Goal: Task Accomplishment & Management: Complete application form

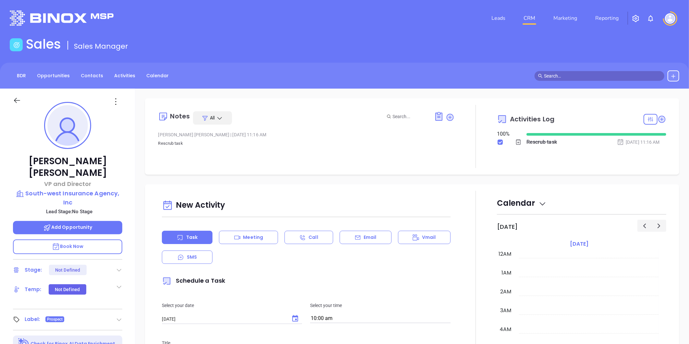
scroll to position [188, 0]
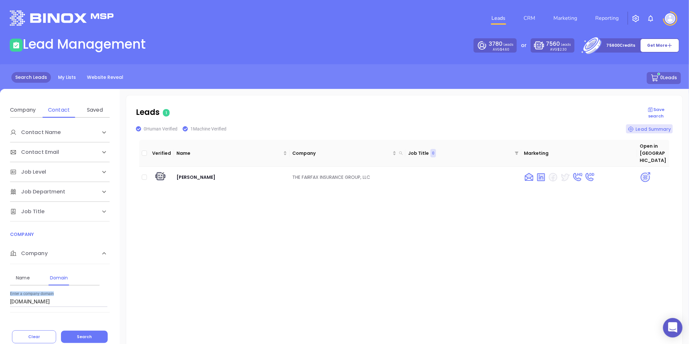
scroll to position [49, 0]
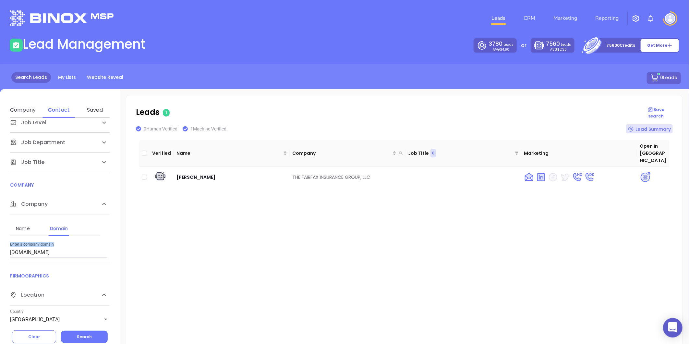
click at [70, 252] on input "fairfaxinsurancegroup.com" at bounding box center [58, 252] width 97 height 10
drag, startPoint x: 77, startPoint y: 253, endPoint x: -191, endPoint y: 236, distance: 268.4
click at [0, 236] on html "0 Leads CRM Marketing Reporting Financial Leads Leads Lead Management 3780 Lead…" at bounding box center [344, 172] width 689 height 344
paste input "diservio"
click at [85, 338] on span "Search" at bounding box center [84, 337] width 15 height 6
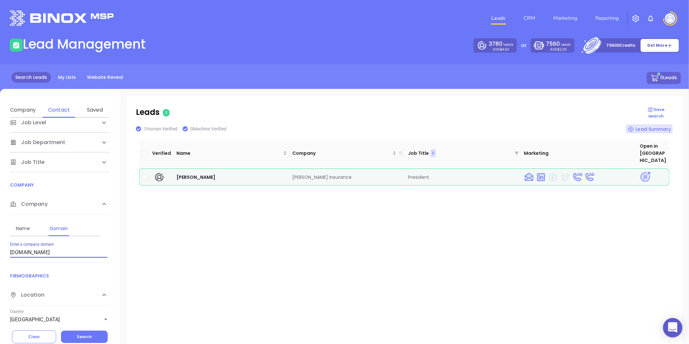
drag, startPoint x: 50, startPoint y: 253, endPoint x: -39, endPoint y: 255, distance: 89.2
click at [0, 255] on html "0 Leads CRM Marketing Reporting Financial Leads Leads Lead Management 3780 Lead…" at bounding box center [344, 172] width 689 height 344
drag, startPoint x: 292, startPoint y: 166, endPoint x: 346, endPoint y: 172, distance: 54.5
click at [346, 172] on td "Tony Diservio Insurance" at bounding box center [348, 176] width 116 height 17
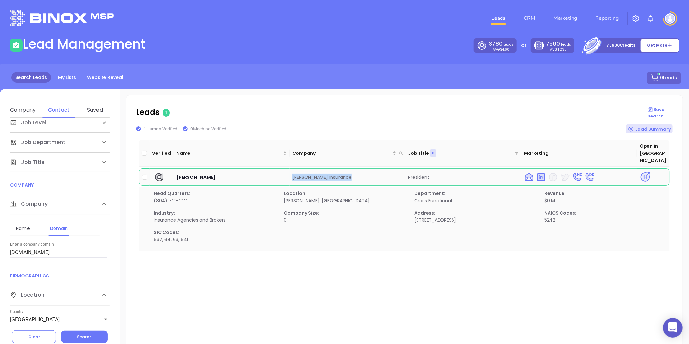
copy td "Tony Diservio Insurance"
click at [640, 171] on img at bounding box center [644, 176] width 11 height 11
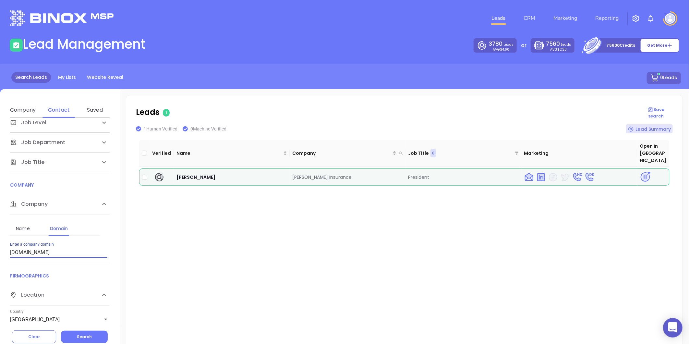
drag, startPoint x: -134, startPoint y: 280, endPoint x: -148, endPoint y: 282, distance: 14.1
click at [0, 282] on html "0 Leads CRM Marketing Reporting Financial Leads Leads Lead Management 3780 Lead…" at bounding box center [344, 172] width 689 height 344
paste input "clarksonandwallace"
type input "clarksonandwallace.com"
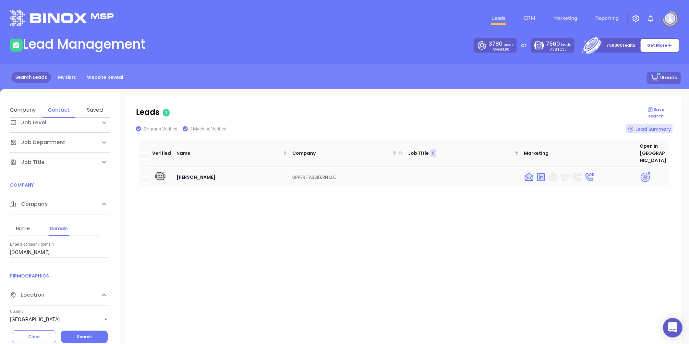
click at [642, 172] on img at bounding box center [644, 177] width 11 height 11
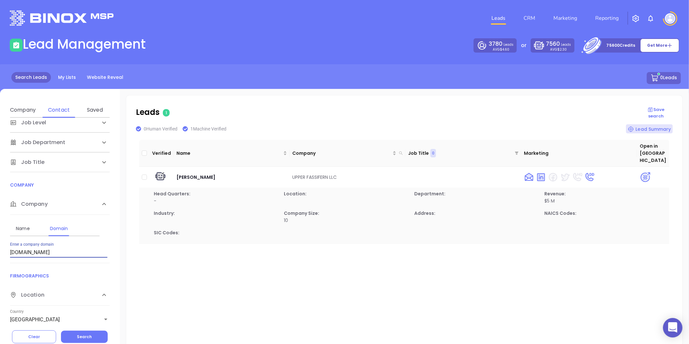
drag, startPoint x: 78, startPoint y: 254, endPoint x: -263, endPoint y: 284, distance: 342.7
click at [0, 284] on html "0 Leads CRM Marketing Reporting Financial Leads Leads Lead Management 3780 Lead…" at bounding box center [344, 172] width 689 height 344
paste input "williamsburginsurance.com"
type input "williamsburginsurance.com"
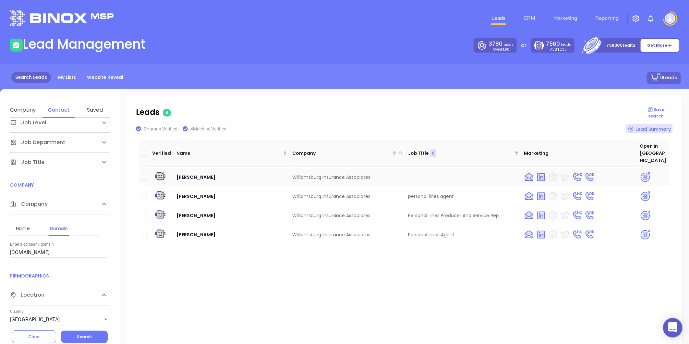
click at [640, 172] on img at bounding box center [644, 177] width 11 height 11
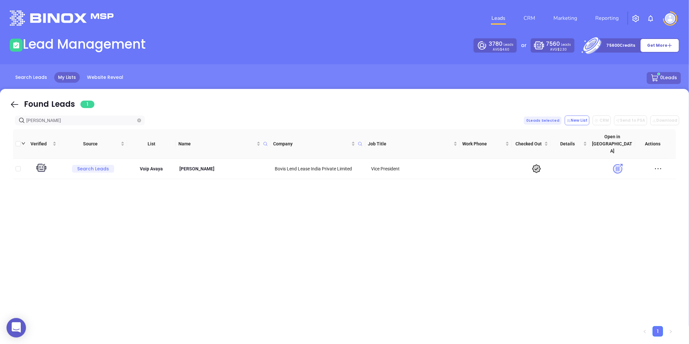
drag, startPoint x: 46, startPoint y: 120, endPoint x: -77, endPoint y: 118, distance: 122.9
click at [0, 118] on html "0 Leads CRM Marketing Reporting Financial Leads Leads Lead Management 3780 Lead…" at bounding box center [344, 172] width 689 height 344
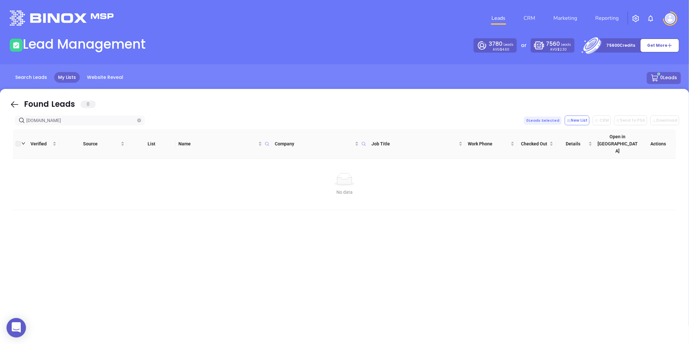
drag, startPoint x: 93, startPoint y: 121, endPoint x: -319, endPoint y: 130, distance: 412.2
click at [0, 130] on html "0 Leads CRM Marketing Reporting Financial Leads Leads Lead Management 3780 Lead…" at bounding box center [344, 172] width 689 height 344
paste input "diservio"
drag, startPoint x: 62, startPoint y: 121, endPoint x: -229, endPoint y: 148, distance: 292.1
click at [0, 148] on html "0 Leads CRM Marketing Reporting Financial Leads Leads Lead Management 3780 Lead…" at bounding box center [344, 172] width 689 height 344
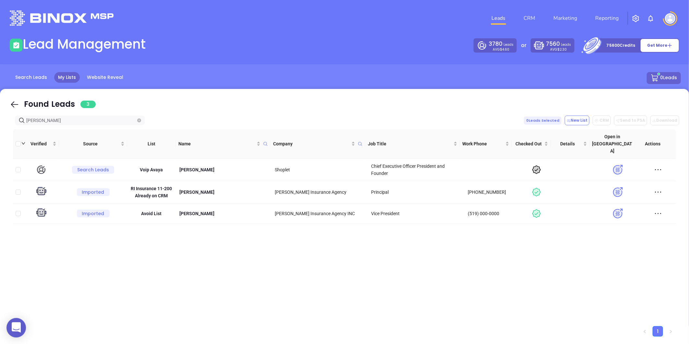
drag, startPoint x: 66, startPoint y: 122, endPoint x: -105, endPoint y: 131, distance: 172.1
click at [0, 131] on html "0 Leads CRM Marketing Reporting Financial Leads Leads Lead Management 3780 Lead…" at bounding box center [344, 172] width 689 height 344
paste input "clarksonandwallace.com"
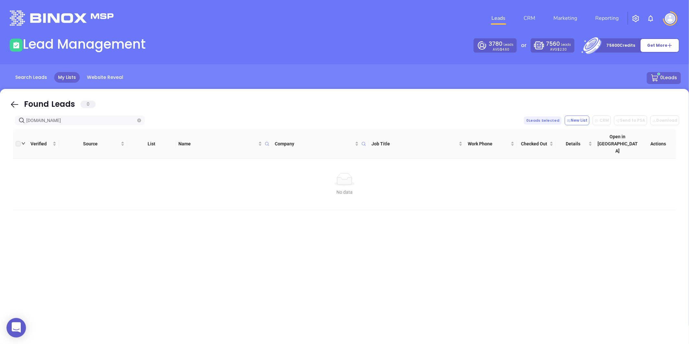
drag, startPoint x: 67, startPoint y: 121, endPoint x: -169, endPoint y: 192, distance: 246.8
click at [0, 192] on html "0 Leads CRM Marketing Reporting Financial Leads Leads Lead Management 3780 Lead…" at bounding box center [344, 172] width 689 height 344
paste input "towneinsuran"
type input "towneinsurance.com"
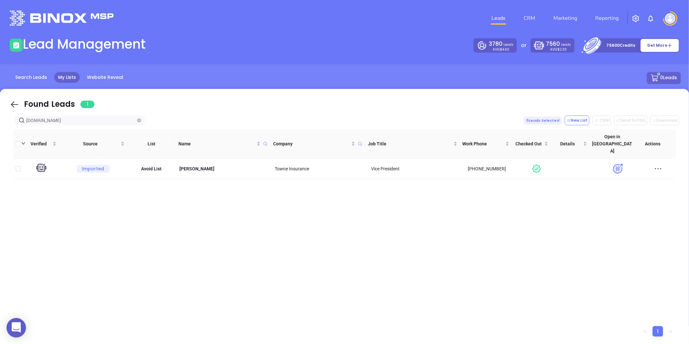
drag, startPoint x: 63, startPoint y: 121, endPoint x: -176, endPoint y: 153, distance: 240.8
click at [0, 153] on html "0 Leads CRM Marketing Reporting Financial Leads Leads Lead Management 3780 Lead…" at bounding box center [344, 172] width 689 height 344
click at [188, 165] on p "Patrick Beale" at bounding box center [223, 168] width 91 height 7
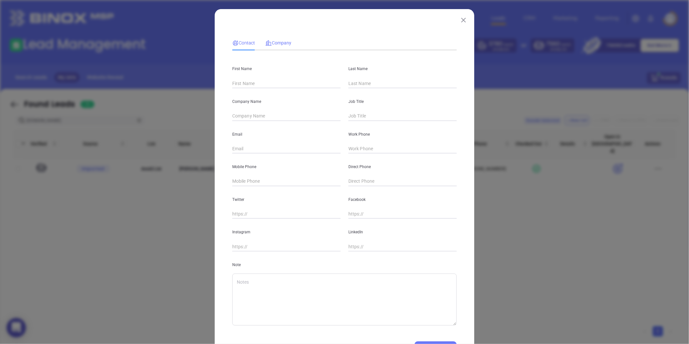
type input "Patrick"
type input "Beale"
type input "Towne Insurance"
type input "Vice President"
type input "pbeale@towneinsurance.com"
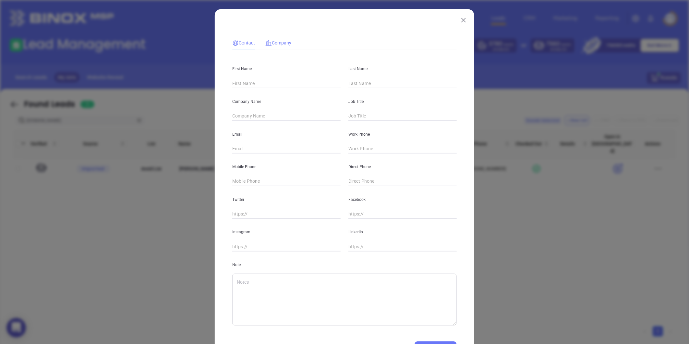
type input "(800) 486-4611"
type input "(757) 468-6100"
type input "www.linkedin.com/in/patrick-beale-cpa-cic-16662a25"
type textarea "Fri 16th September 2022 By GabrielaGoogle Search"
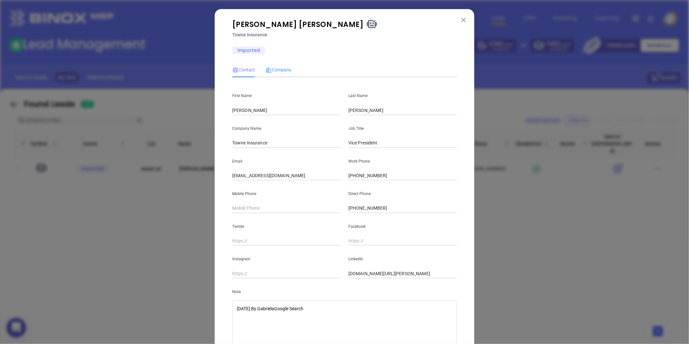
click at [281, 65] on div "Company" at bounding box center [278, 69] width 26 height 15
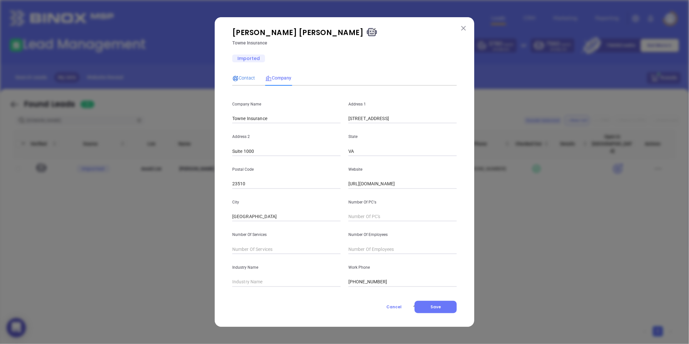
click at [241, 75] on span "Contact" at bounding box center [243, 77] width 23 height 5
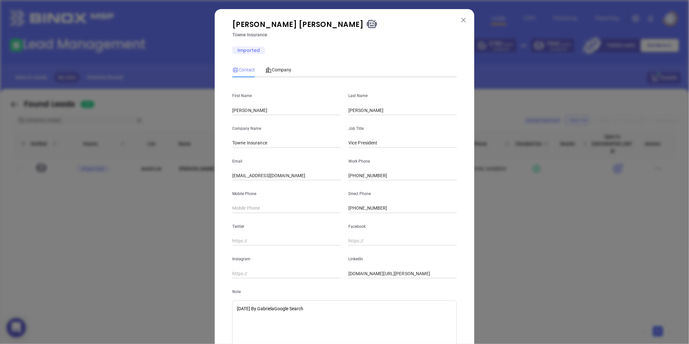
click at [461, 20] on img at bounding box center [463, 20] width 5 height 5
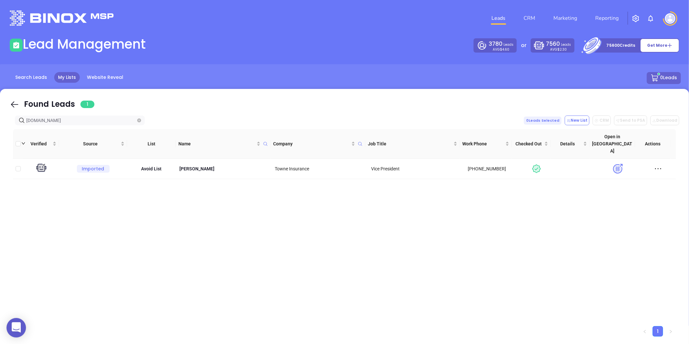
drag, startPoint x: 76, startPoint y: 119, endPoint x: -150, endPoint y: 154, distance: 228.7
click at [0, 154] on html "0 Leads CRM Marketing Reporting Financial Leads Leads Lead Management 3780 Lead…" at bounding box center [344, 172] width 689 height 344
paste input "info@williamsburg"
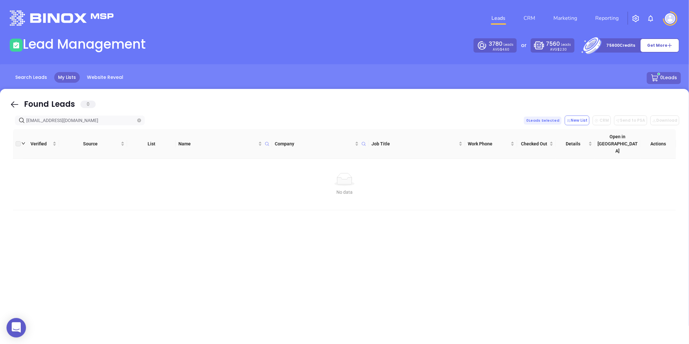
drag, startPoint x: -104, startPoint y: 130, endPoint x: -171, endPoint y: 137, distance: 67.2
click at [0, 137] on html "0 Leads CRM Marketing Reporting Financial Leads Leads Lead Management 3780 Lead…" at bounding box center [344, 172] width 689 height 344
drag, startPoint x: 96, startPoint y: 121, endPoint x: -204, endPoint y: 147, distance: 301.4
click at [0, 147] on html "0 Leads CRM Marketing Reporting Financial Leads Leads Lead Management 3780 Lead…" at bounding box center [344, 172] width 689 height 344
type input "williamsburginsurance.com"
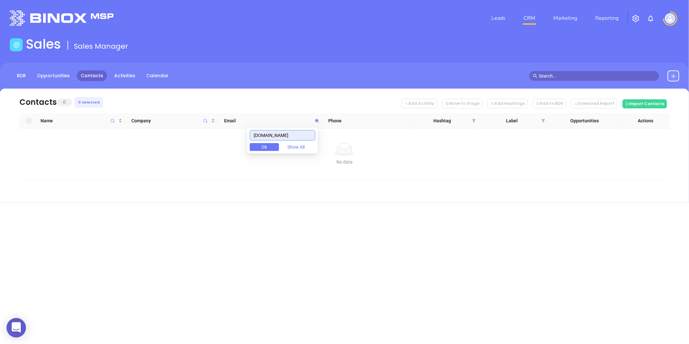
click at [290, 134] on input "fairfaxinsurancegroup.com" at bounding box center [282, 135] width 65 height 10
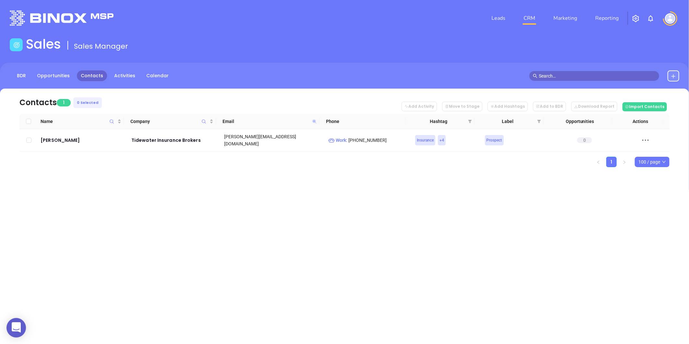
click at [314, 121] on icon at bounding box center [314, 121] width 4 height 4
paste input "diservio"
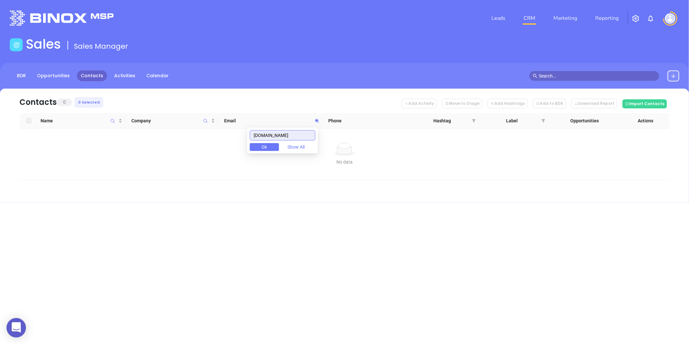
drag, startPoint x: 291, startPoint y: 132, endPoint x: 200, endPoint y: 136, distance: 90.9
click at [199, 137] on body "0 Leads CRM Marketing Reporting Financial Leads Leads Sales Sales Manager BDR O…" at bounding box center [344, 172] width 689 height 344
drag, startPoint x: 285, startPoint y: 138, endPoint x: 145, endPoint y: 131, distance: 140.3
click at [144, 131] on body "0 Leads CRM Marketing Reporting Financial Leads Leads Sales Sales Manager BDR O…" at bounding box center [344, 172] width 689 height 344
paste input "weaveradvisors"
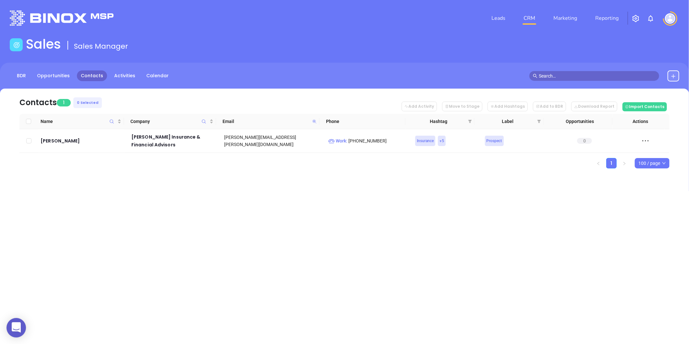
click at [313, 119] on icon at bounding box center [314, 121] width 4 height 4
paste input "clarksonandwallace"
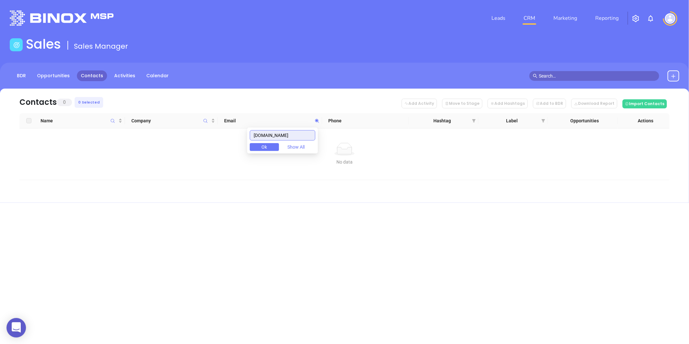
drag, startPoint x: 308, startPoint y: 135, endPoint x: 132, endPoint y: 174, distance: 180.6
click at [133, 174] on body "0 Leads CRM Marketing Reporting Financial Leads Leads Sales Sales Manager BDR O…" at bounding box center [344, 172] width 689 height 344
paste input "towneinsuran"
drag, startPoint x: 310, startPoint y: 137, endPoint x: 134, endPoint y: 161, distance: 178.1
click at [132, 161] on body "0 Leads CRM Marketing Reporting Financial Leads Leads Sales Sales Manager BDR O…" at bounding box center [344, 172] width 689 height 344
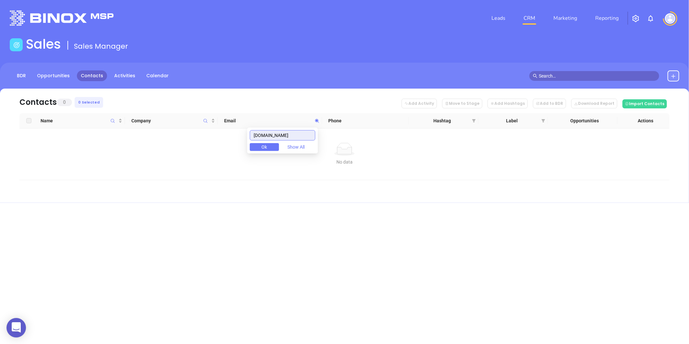
paste input "williamsburg"
click at [284, 135] on input "williamsburginsurance.com" at bounding box center [282, 135] width 65 height 10
paste input "coverageinc"
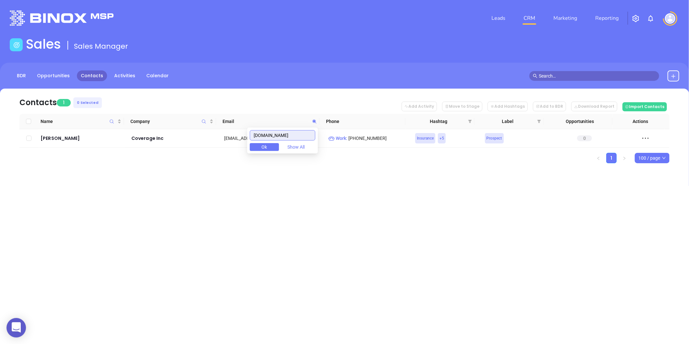
type input "coverageinc.com"
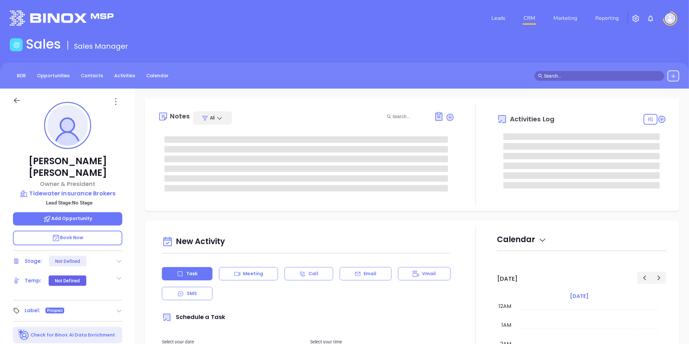
type input "[DATE]"
type input "[PERSON_NAME]"
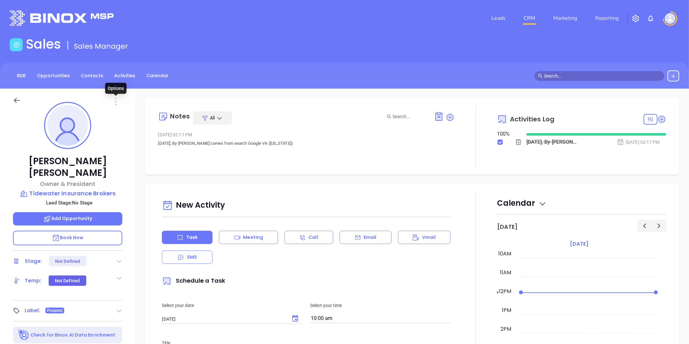
click at [116, 101] on icon at bounding box center [115, 101] width 1 height 6
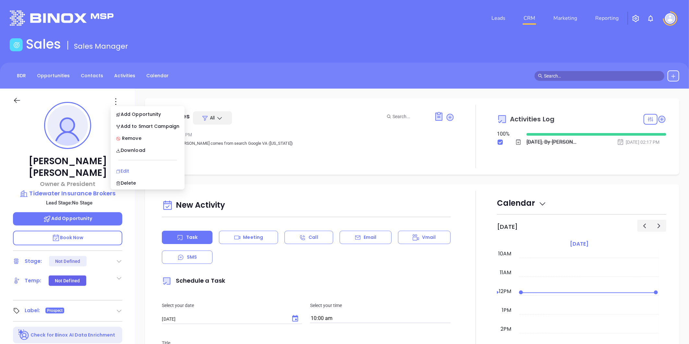
click at [129, 171] on div "Edit" at bounding box center [148, 170] width 64 height 7
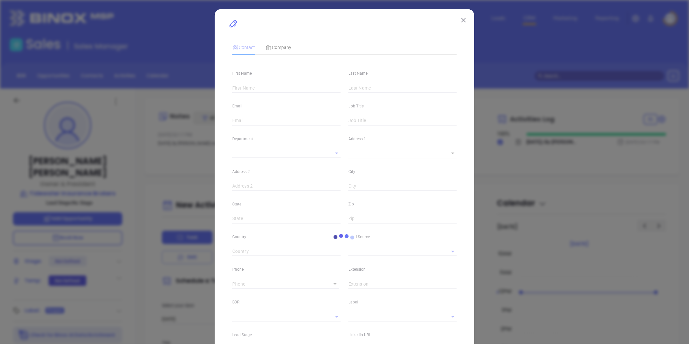
type input "[PERSON_NAME]"
type input "[PERSON_NAME][EMAIL_ADDRESS][DOMAIN_NAME]"
type input "Owner & President"
type input "1"
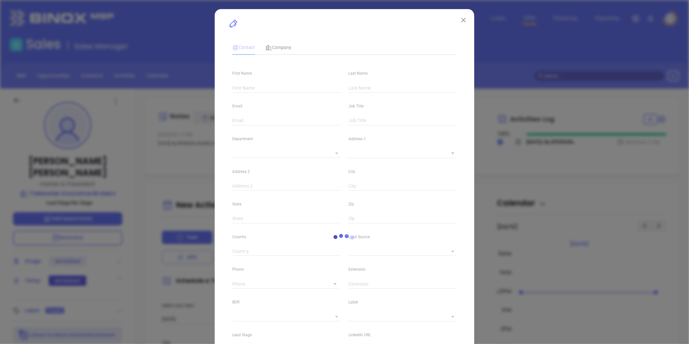
type input "[DOMAIN_NAME][URL][PERSON_NAME]"
type input "Marketing"
type input "Other"
type input "undefined undefined"
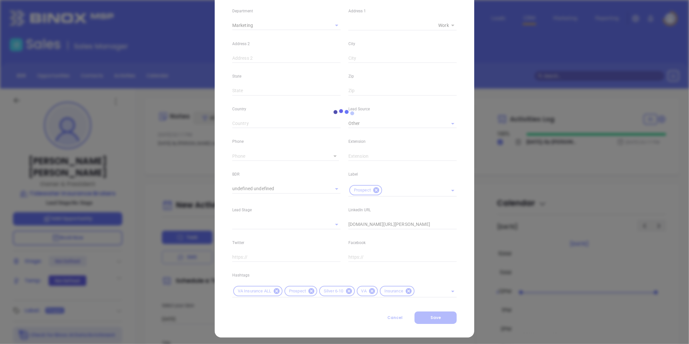
scroll to position [132, 0]
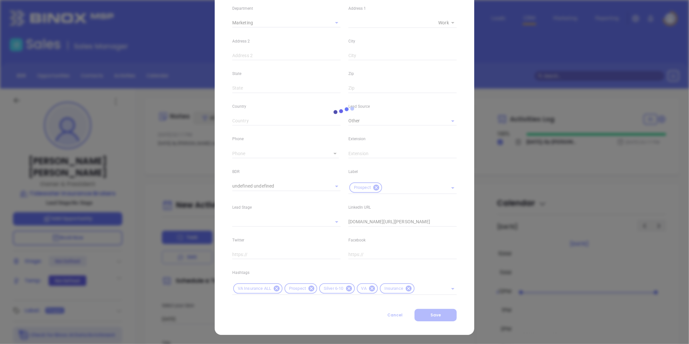
type input "[PHONE_NUMBER]"
type input "1"
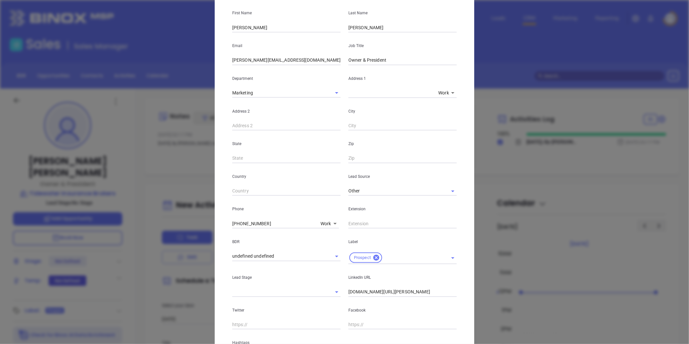
scroll to position [0, 0]
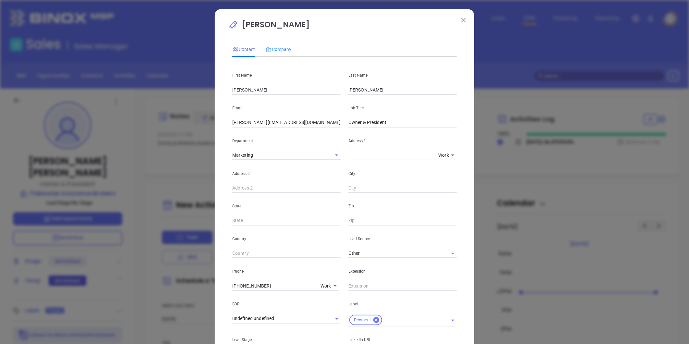
click at [276, 44] on div "Company" at bounding box center [278, 49] width 26 height 15
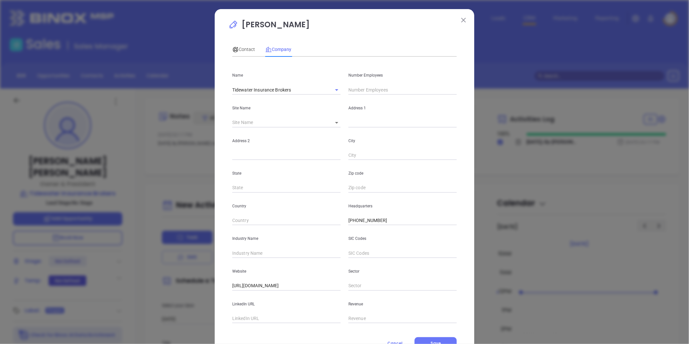
click at [364, 92] on input "text" at bounding box center [402, 90] width 108 height 10
type input "0"
type input "9"
click at [261, 255] on input "text" at bounding box center [286, 253] width 108 height 10
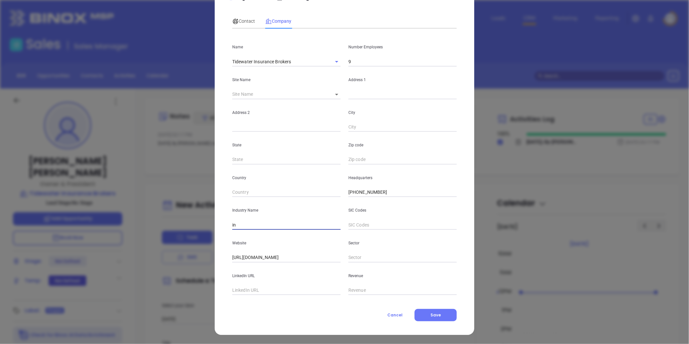
type input "Insurance"
drag, startPoint x: 298, startPoint y: 61, endPoint x: 108, endPoint y: 73, distance: 189.8
click at [89, 76] on div "Brandon Kopp Contact Company First Name Brandon Last Name Kopp Email brandon@ti…" at bounding box center [344, 172] width 689 height 344
click at [254, 288] on input "text" at bounding box center [286, 290] width 108 height 10
paste input "https://www.linkedin.com/company/tidewater-insurance-brokers/"
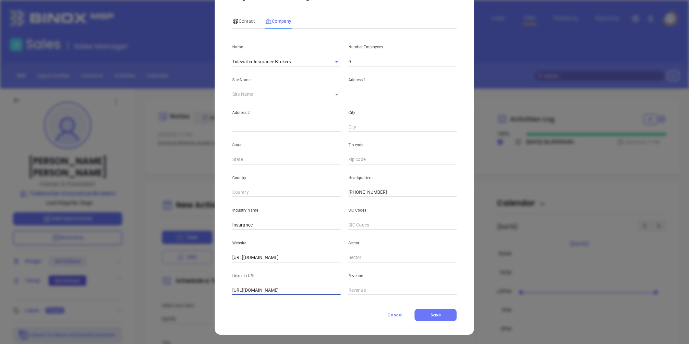
scroll to position [0, 26]
type input "https://www.linkedin.com/company/tidewater-insurance-brokers/"
click at [333, 93] on body "Leads CRM Marketing Reporting Financial Leads Leads Sales Sales Manager BDR Opp…" at bounding box center [344, 172] width 689 height 344
click at [339, 98] on li "Virginia Beach" at bounding box center [368, 95] width 87 height 12
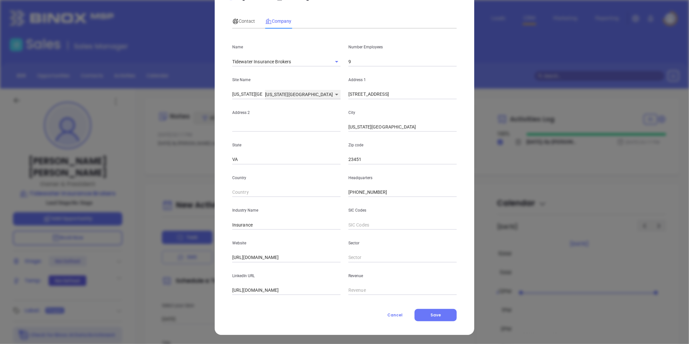
type input "Virginia Beach"
type input "97974"
type input "2000 Arctic Avenue"
type input "Virginia Beach"
type input "VA"
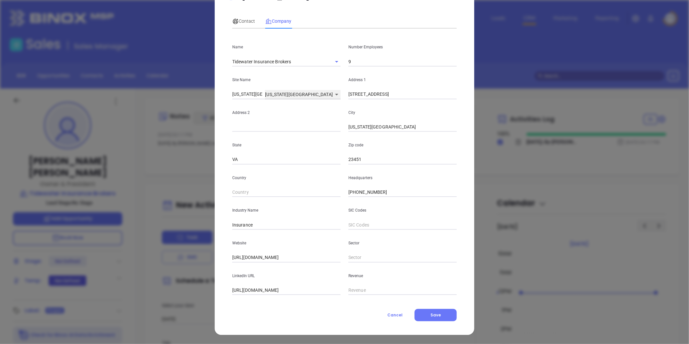
type input "23451"
click at [242, 21] on span "Contact" at bounding box center [243, 20] width 23 height 5
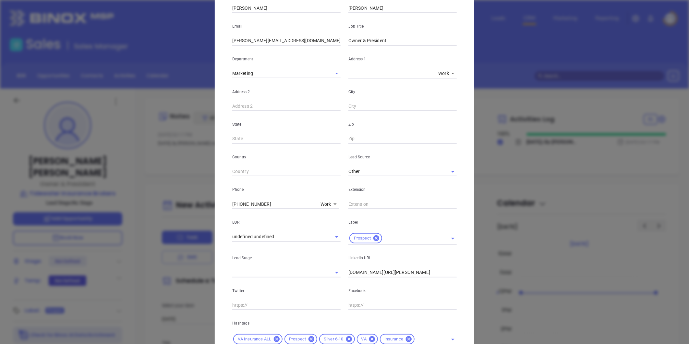
scroll to position [132, 0]
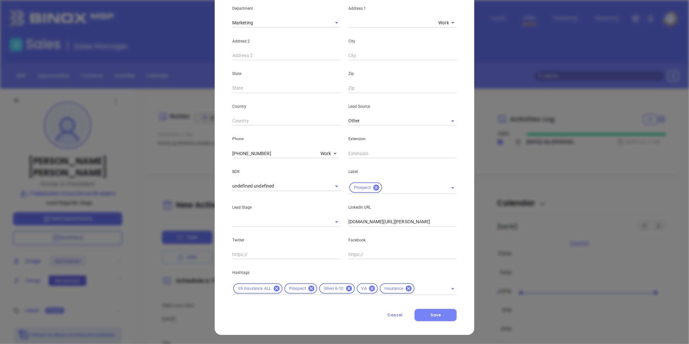
click at [447, 315] on button "Save" at bounding box center [435, 315] width 42 height 12
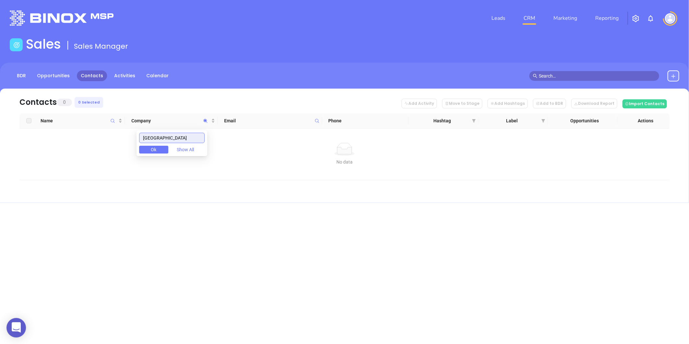
drag, startPoint x: 66, startPoint y: 139, endPoint x: 18, endPoint y: 141, distance: 48.4
click at [18, 142] on body "0 Leads CRM Marketing Reporting Financial Leads Leads Sales Sales Manager BDR O…" at bounding box center [344, 172] width 689 height 344
paste input "Tony Diservio Insurance"
type input "Tony Diservio Insurance"
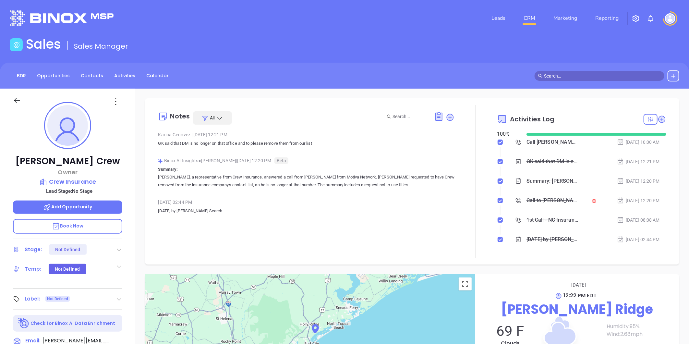
click at [86, 182] on p "Crew Insurance" at bounding box center [67, 181] width 109 height 9
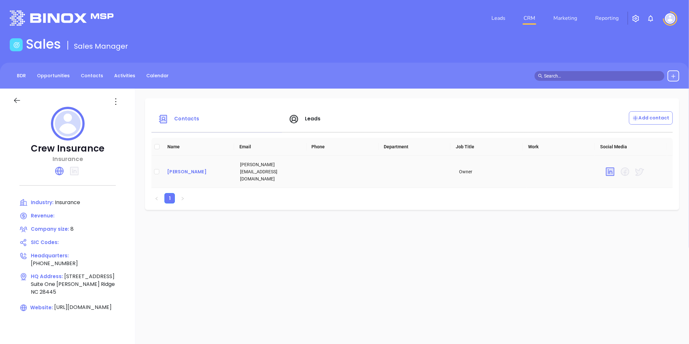
click at [175, 169] on div "Ken Crew" at bounding box center [198, 172] width 63 height 8
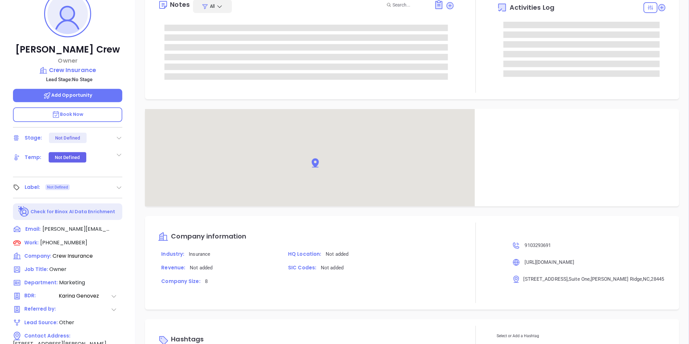
scroll to position [199, 0]
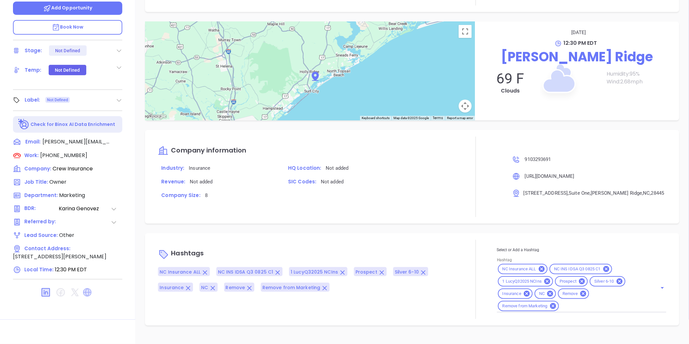
click at [88, 289] on icon at bounding box center [87, 292] width 8 height 8
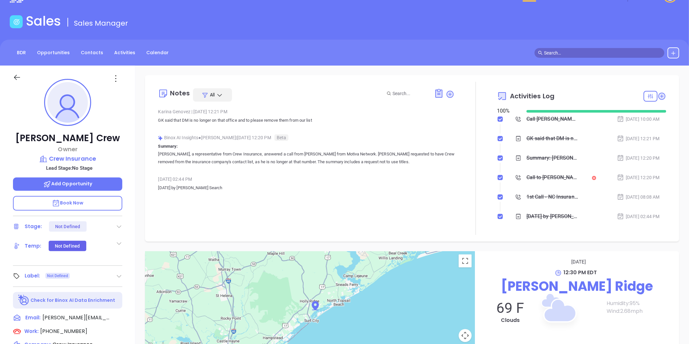
scroll to position [0, 0]
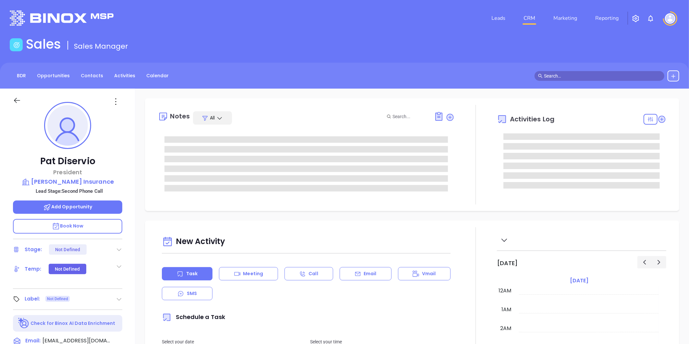
type input "[DATE]"
type input "[PERSON_NAME]"
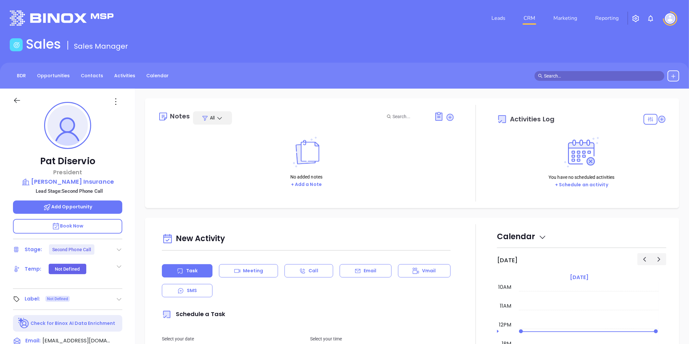
click at [118, 246] on icon at bounding box center [119, 249] width 6 height 6
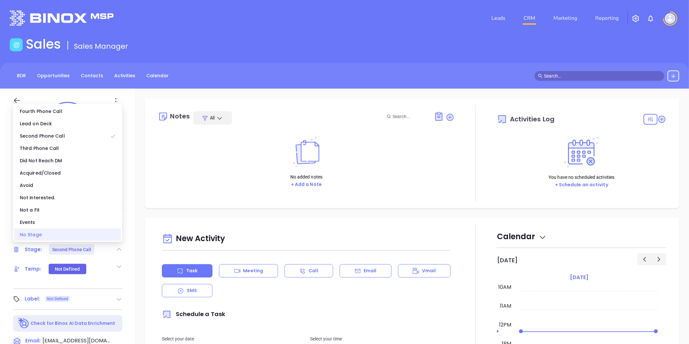
click at [64, 239] on div "No Stage" at bounding box center [67, 234] width 107 height 12
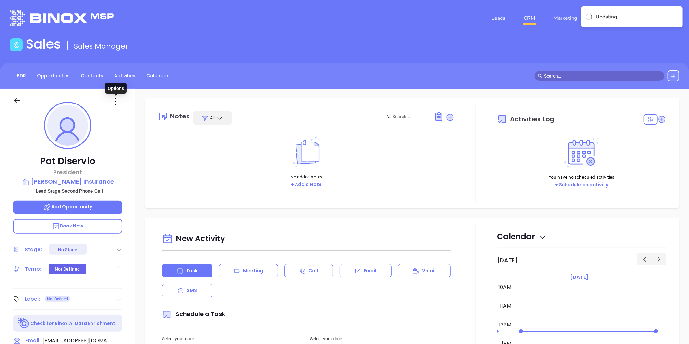
drag, startPoint x: 113, startPoint y: 101, endPoint x: 111, endPoint y: 109, distance: 7.7
click at [113, 101] on icon at bounding box center [116, 101] width 10 height 10
click at [127, 173] on div "Edit" at bounding box center [148, 170] width 64 height 7
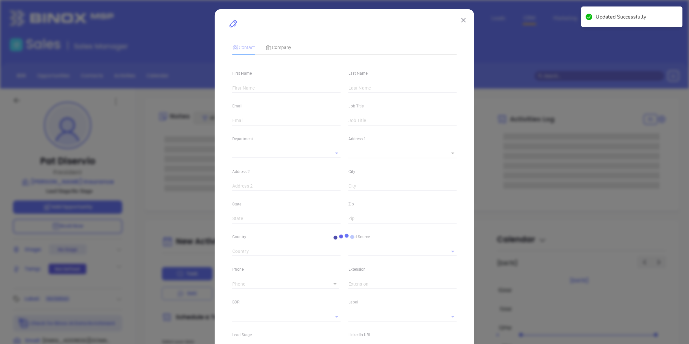
type input "Pat"
type input "Diservio"
type input "pdiservio@diservio.com"
type input "President"
type input "1"
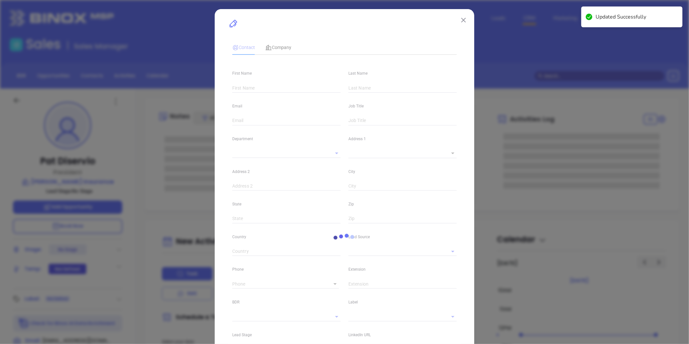
type input "linkedin.com/in/pat-diservio-b951b11a"
type input "Marketing"
type input "Website Reveal"
type input "undefined undefined"
type input "(804) 740-7034"
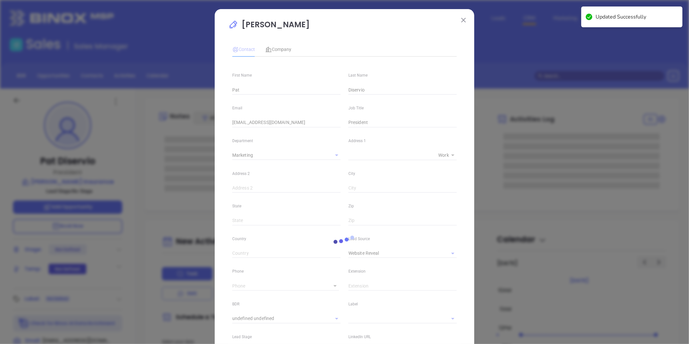
type input "1"
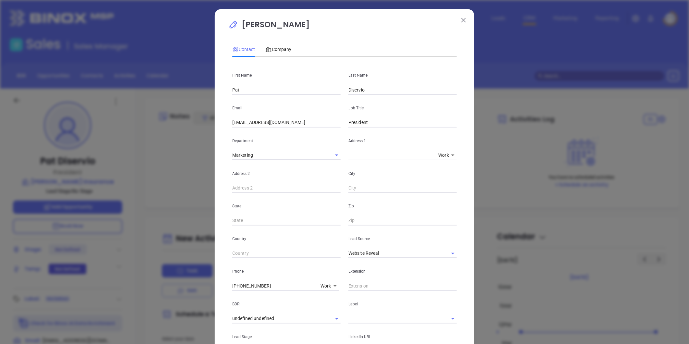
click at [248, 89] on input "Pat" at bounding box center [286, 90] width 108 height 10
type input "Patrick"
click at [443, 254] on icon "Clear" at bounding box center [444, 253] width 4 height 4
click at [396, 254] on input "text" at bounding box center [393, 252] width 90 height 9
click at [380, 267] on li "Binox" at bounding box center [402, 268] width 108 height 12
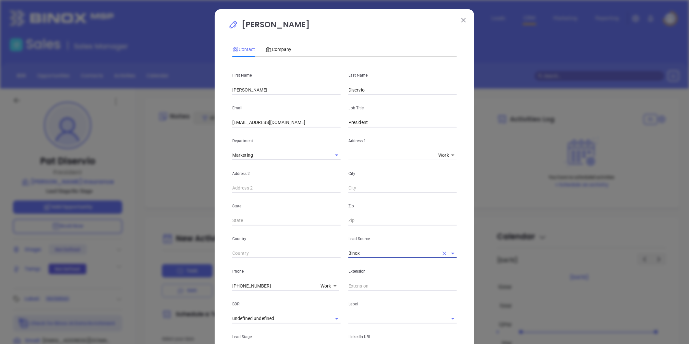
type input "Binox"
drag, startPoint x: 280, startPoint y: 288, endPoint x: 110, endPoint y: 287, distance: 170.2
click at [106, 288] on div "Pat Diservio Contact Company First Name Patrick Last Name Diservio Email pdiser…" at bounding box center [344, 172] width 689 height 344
type input "( ) -"
click at [323, 284] on body "Leads CRM Marketing Reporting Financial Leads Leads Sales Sales Manager BDR Opp…" at bounding box center [344, 172] width 689 height 344
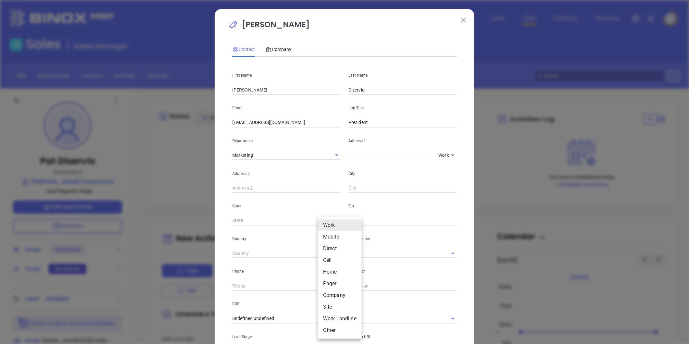
drag, startPoint x: 327, startPoint y: 306, endPoint x: 324, endPoint y: 304, distance: 4.2
click at [327, 306] on li "Site" at bounding box center [340, 307] width 44 height 12
type input "11"
click at [279, 287] on input "( ) -" at bounding box center [276, 286] width 89 height 10
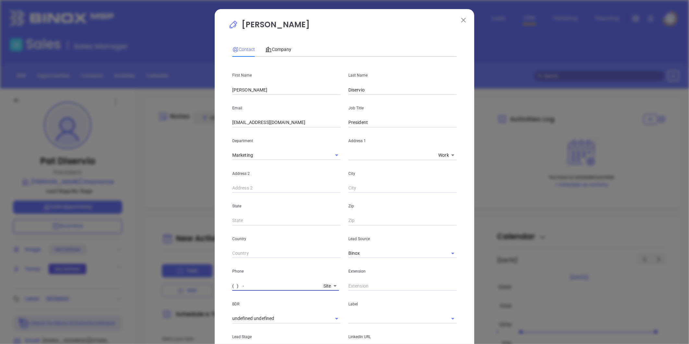
paste input "804) 740-7034"
type input "(804) 740-7034"
click at [274, 41] on div "Contact Company First Name Patrick Last Name Diservio Email pdiservio@diservio.…" at bounding box center [344, 230] width 224 height 383
click at [277, 47] on span "Company" at bounding box center [278, 49] width 26 height 5
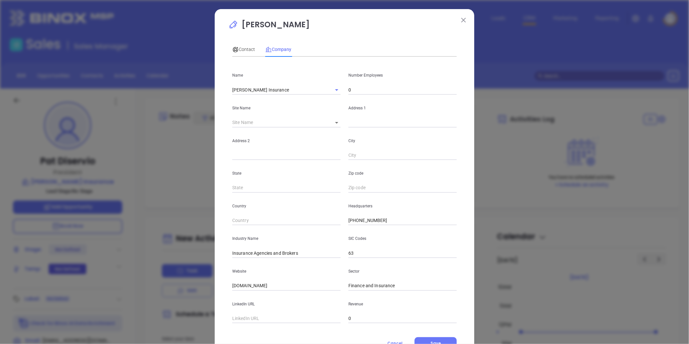
drag, startPoint x: 383, startPoint y: 221, endPoint x: 312, endPoint y: 222, distance: 71.0
click at [312, 222] on div "Country Headquarters (804) 740-7034" at bounding box center [344, 209] width 232 height 33
paste input "text"
type input "(804) 740-7034"
click at [243, 50] on span "Contact" at bounding box center [243, 49] width 23 height 5
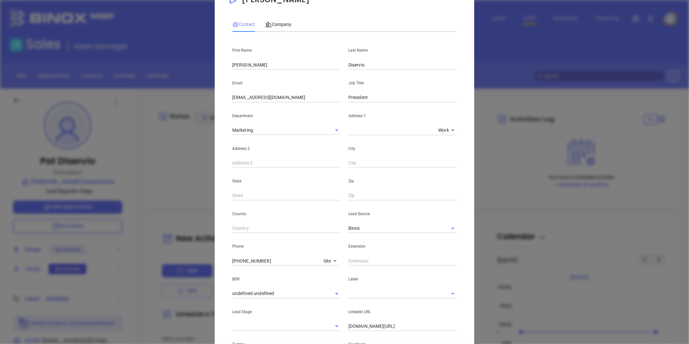
scroll to position [72, 0]
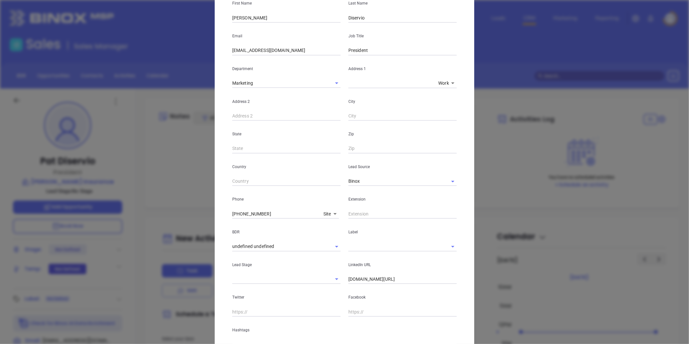
click at [386, 279] on input "linkedin.com/in/pat-diservio-b951b11a" at bounding box center [402, 279] width 108 height 10
click at [385, 279] on input "linkedin.com/in/pat-diservio-b951b11a" at bounding box center [402, 279] width 108 height 10
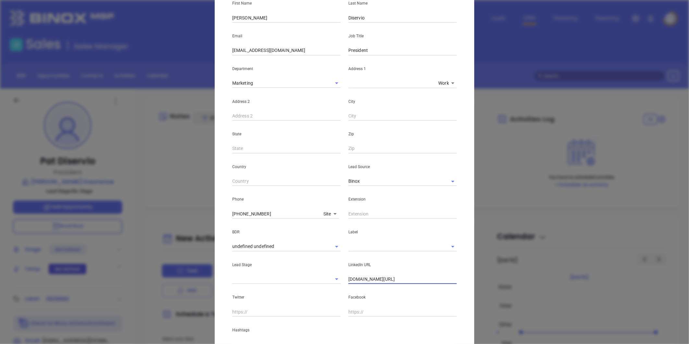
click at [385, 279] on input "linkedin.com/in/pat-diservio-b951b11a" at bounding box center [402, 279] width 108 height 10
paste input "linkedin.com/in/pat-diservio-b951b11a"
type input "www.linkedin.com/in/pat-diservio-b951b11a"
click at [364, 248] on input "text" at bounding box center [393, 246] width 90 height 9
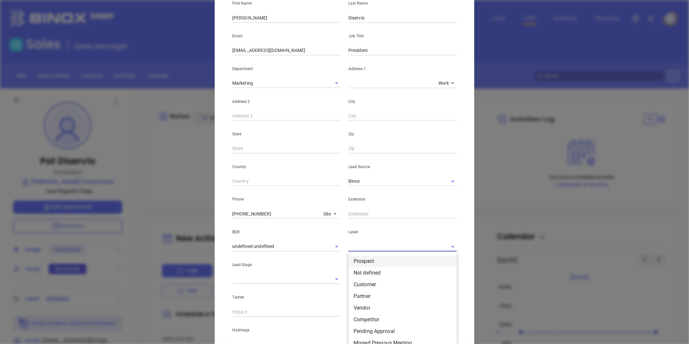
click at [361, 260] on li "Prospect" at bounding box center [402, 261] width 108 height 12
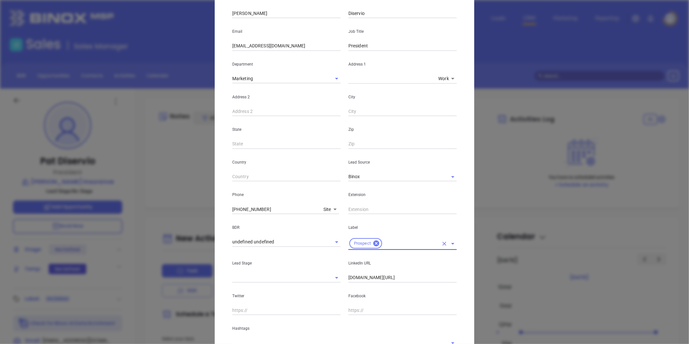
scroll to position [129, 0]
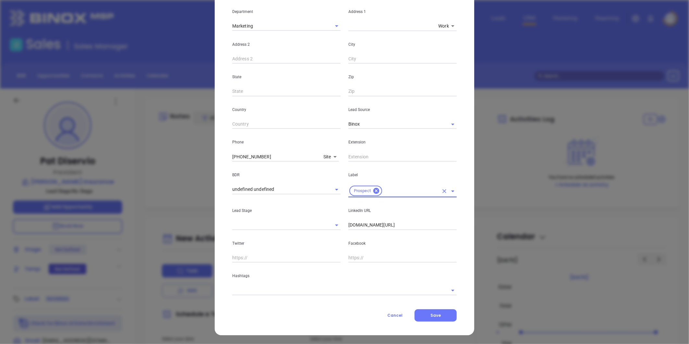
drag, startPoint x: 281, startPoint y: 288, endPoint x: 278, endPoint y: 286, distance: 4.1
click at [280, 287] on input "text" at bounding box center [335, 289] width 206 height 9
click at [278, 286] on input "va" at bounding box center [335, 289] width 206 height 9
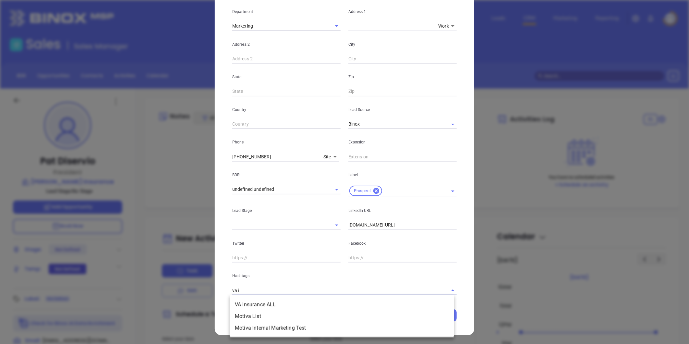
type input "va in"
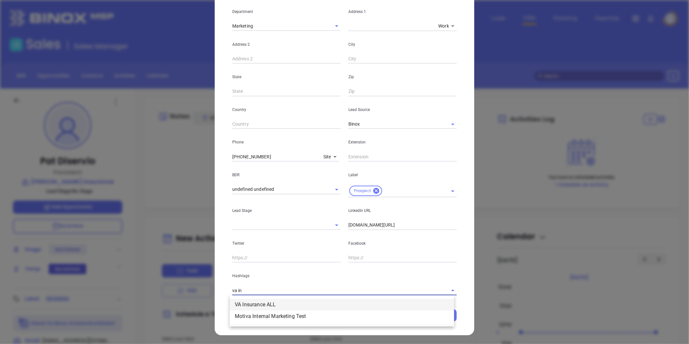
click at [261, 306] on li "VA Insurance ALL" at bounding box center [342, 305] width 224 height 12
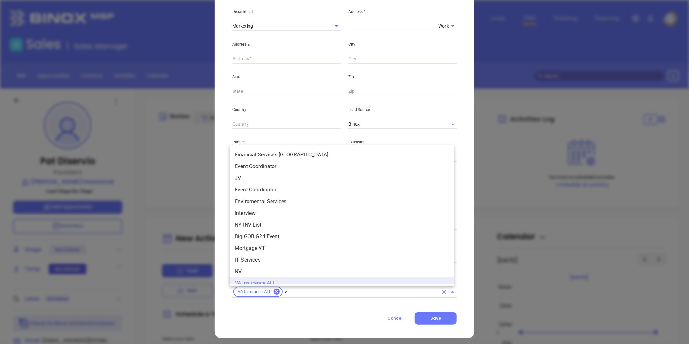
type input "va"
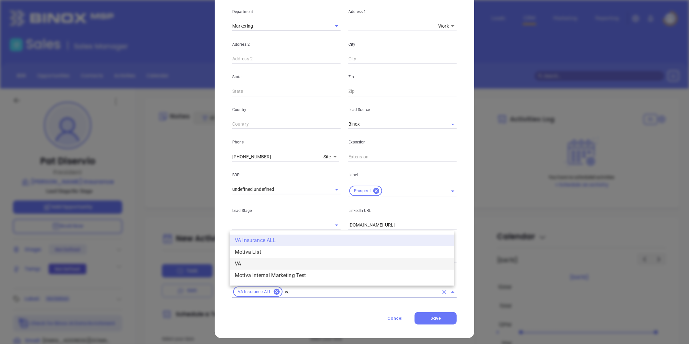
click at [245, 261] on li "VA" at bounding box center [342, 264] width 224 height 12
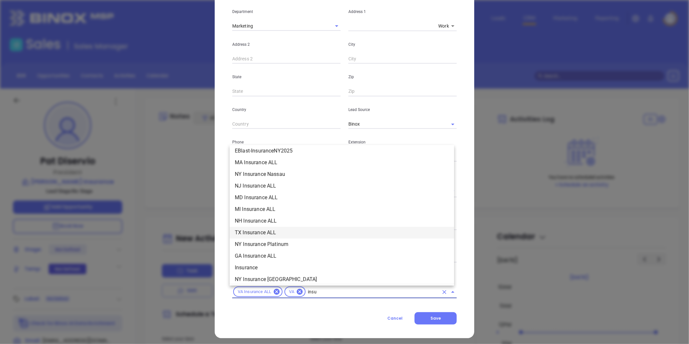
scroll to position [121, 0]
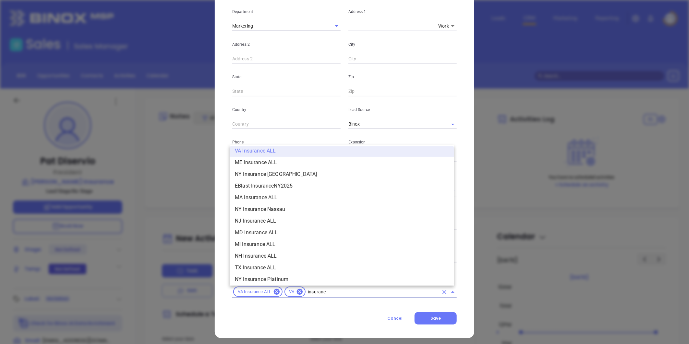
type input "insurance"
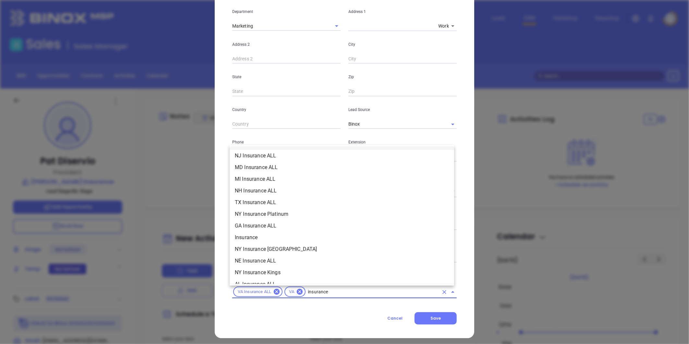
scroll to position [193, 0]
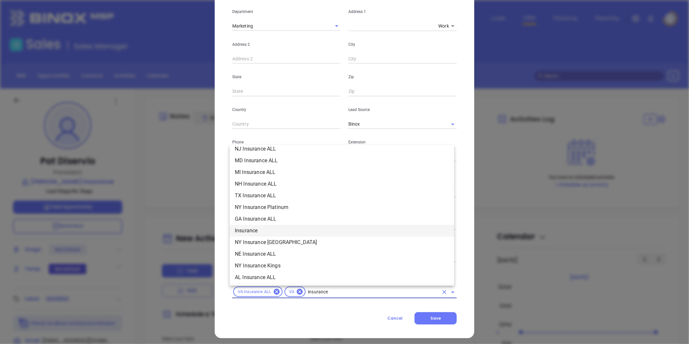
click at [253, 231] on li "Insurance" at bounding box center [342, 231] width 224 height 12
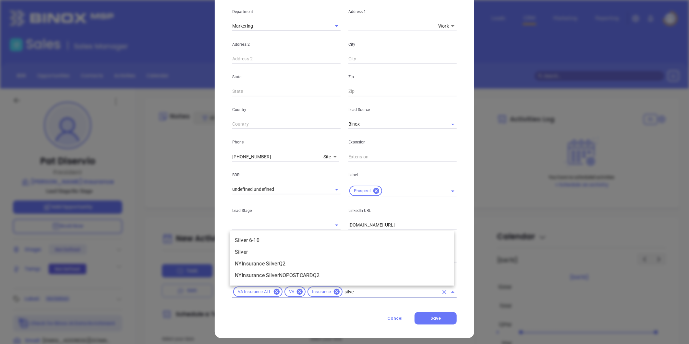
type input "silver"
click at [251, 237] on li "Silver 6-10" at bounding box center [342, 240] width 224 height 12
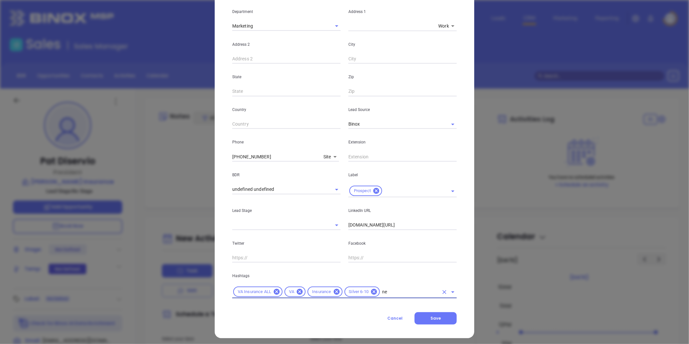
type input "new"
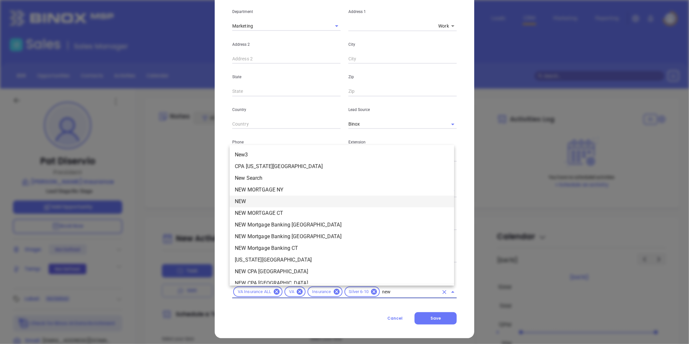
click at [252, 198] on li "NEW" at bounding box center [342, 202] width 224 height 12
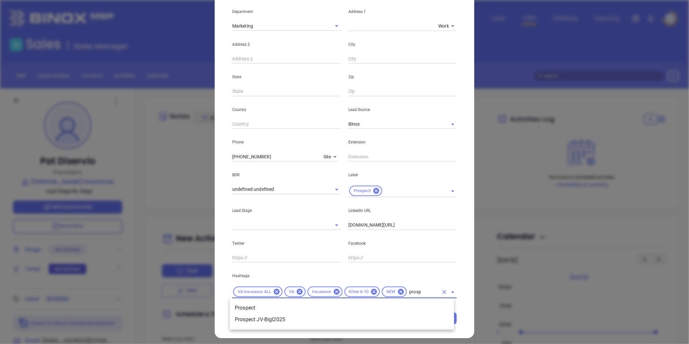
type input "prospe"
click at [250, 305] on li "Prospect" at bounding box center [342, 308] width 224 height 12
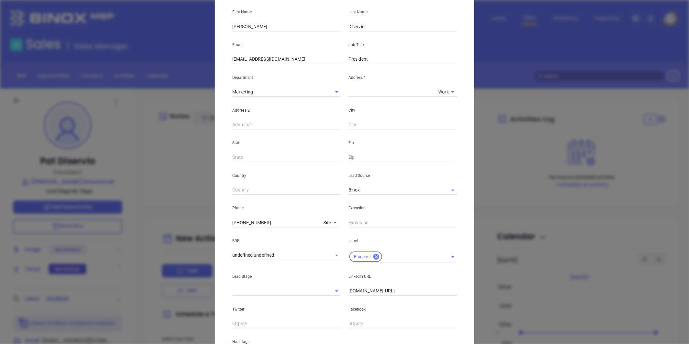
scroll to position [0, 0]
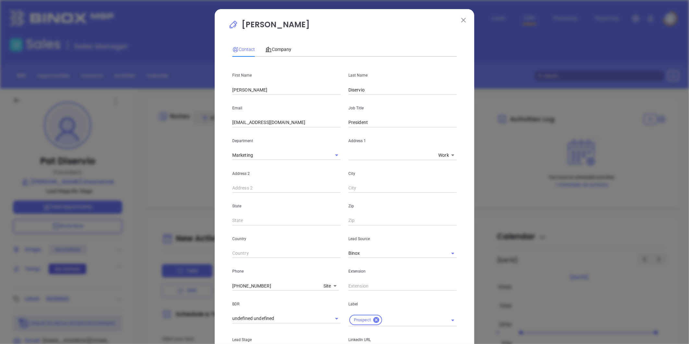
click at [291, 43] on div "Contact Company" at bounding box center [344, 49] width 224 height 15
click at [275, 49] on span "Company" at bounding box center [278, 49] width 26 height 5
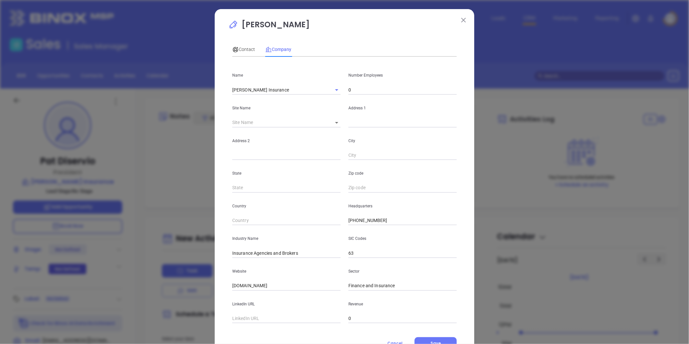
click at [349, 86] on input "0" at bounding box center [402, 90] width 108 height 10
type input "5"
click at [309, 113] on div "Site Name ​" at bounding box center [286, 111] width 116 height 33
click at [352, 125] on input "text" at bounding box center [402, 123] width 108 height 10
paste input "9305-B Quioccasin Rd Richmond, VA 23229"
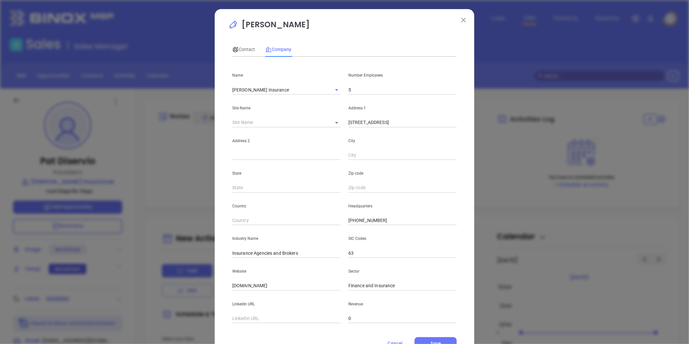
click at [419, 100] on div "Address 1 9305-B Quioccasin Rd Richmond, VA 23229" at bounding box center [402, 111] width 116 height 33
drag, startPoint x: 392, startPoint y: 120, endPoint x: 554, endPoint y: 117, distance: 162.2
click at [554, 117] on div "Pat Diservio Contact Company First Name Patrick Last Name Diservio Email pdiser…" at bounding box center [344, 172] width 689 height 344
type input "9305-B Quioccasin Rd"
paste input "Richmond, VA 23229"
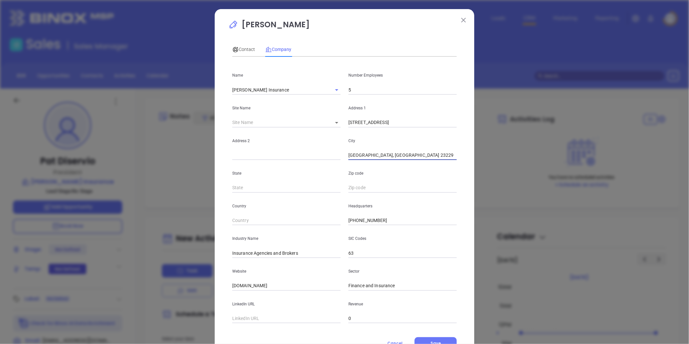
drag, startPoint x: 369, startPoint y: 156, endPoint x: 491, endPoint y: 156, distance: 121.6
click at [491, 156] on div "Pat Diservio Contact Company First Name Patrick Last Name Diservio Email pdiser…" at bounding box center [344, 172] width 689 height 344
type input "Richmond"
type input "A"
type input "VA"
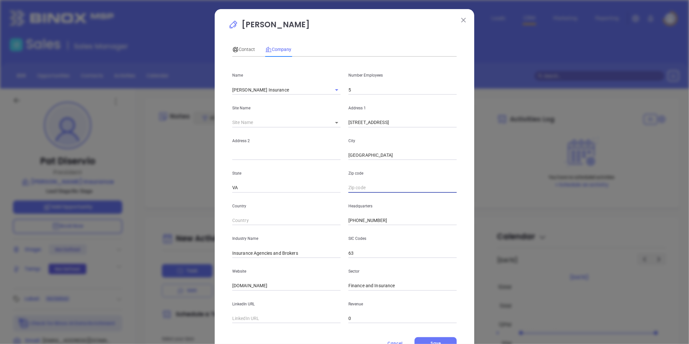
paste input "VA 23229"
type input "23229"
drag, startPoint x: 265, startPoint y: 286, endPoint x: 122, endPoint y: 278, distance: 142.6
click at [110, 279] on div "Pat Diservio Contact Company First Name Patrick Last Name Diservio Email pdiser…" at bounding box center [344, 172] width 689 height 344
paste input "https://www.diservio.com/"
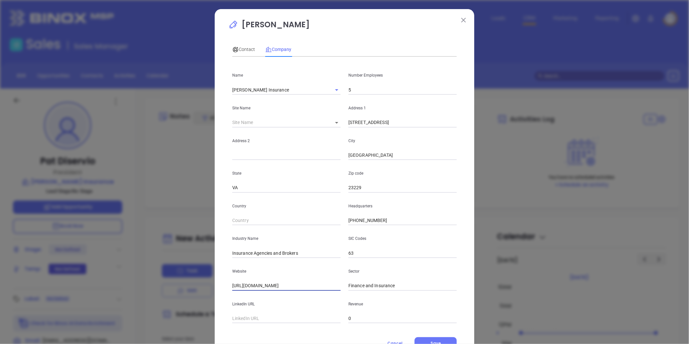
type input "https://www.diservio.com/"
click at [267, 312] on div "LinkedIn URL" at bounding box center [286, 307] width 116 height 33
click at [261, 317] on input "text" at bounding box center [286, 319] width 108 height 10
paste input "https://www.linkedin.com/company/tony-diservio-insurance/about/"
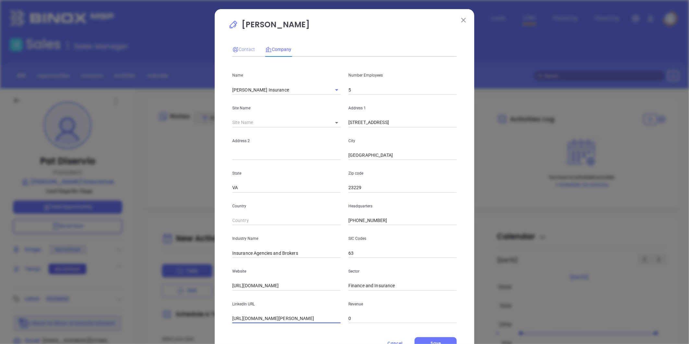
type input "https://www.linkedin.com/company/tony-diservio-insurance/about/"
click at [244, 49] on span "Contact" at bounding box center [243, 49] width 23 height 5
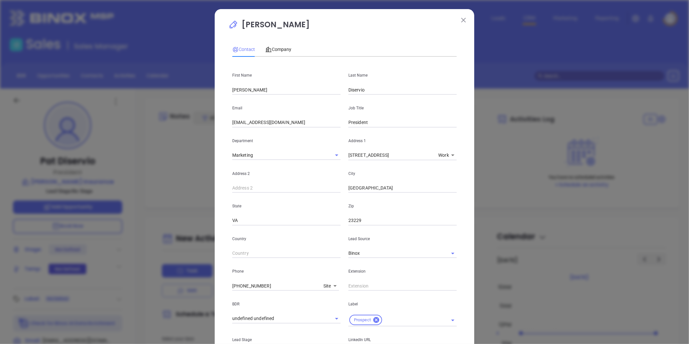
scroll to position [145, 0]
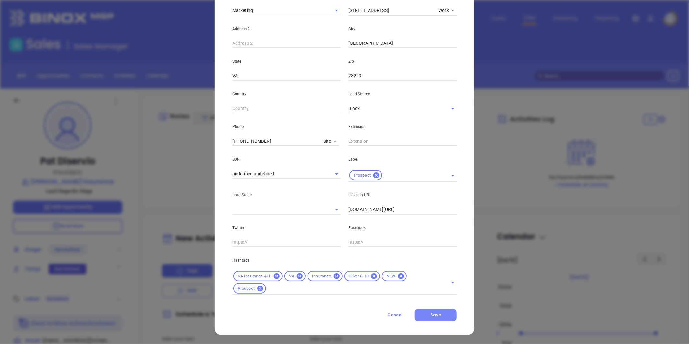
click at [443, 318] on button "Save" at bounding box center [435, 315] width 42 height 12
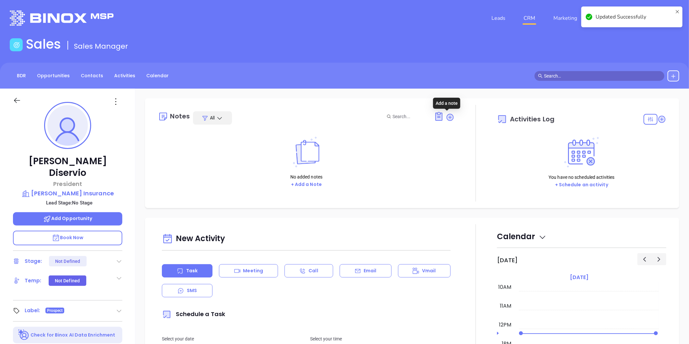
click at [447, 117] on icon at bounding box center [450, 117] width 6 height 6
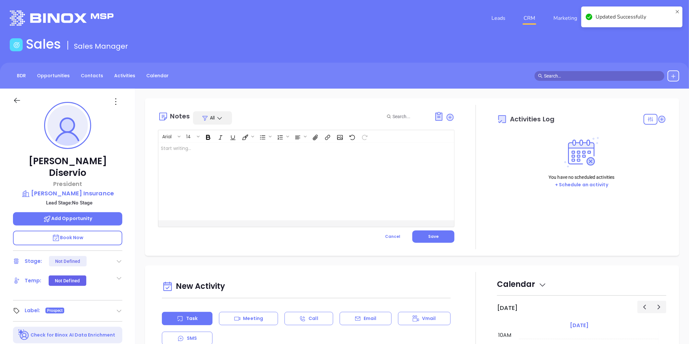
click at [272, 148] on div at bounding box center [295, 181] width 275 height 78
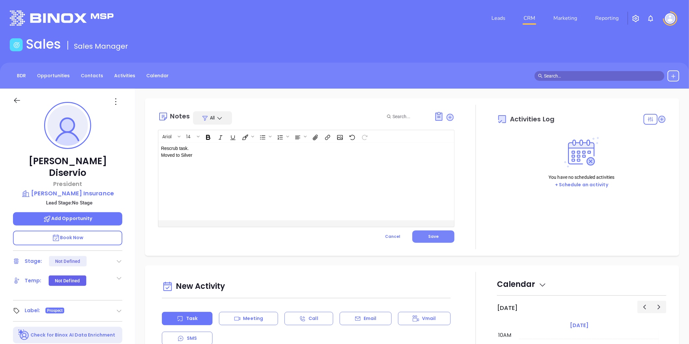
click at [431, 237] on span "Save" at bounding box center [433, 236] width 10 height 6
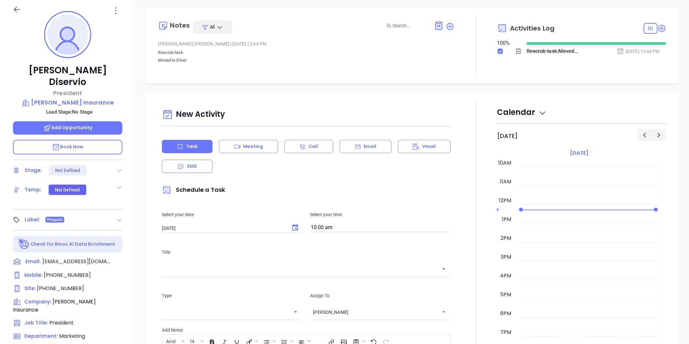
scroll to position [0, 0]
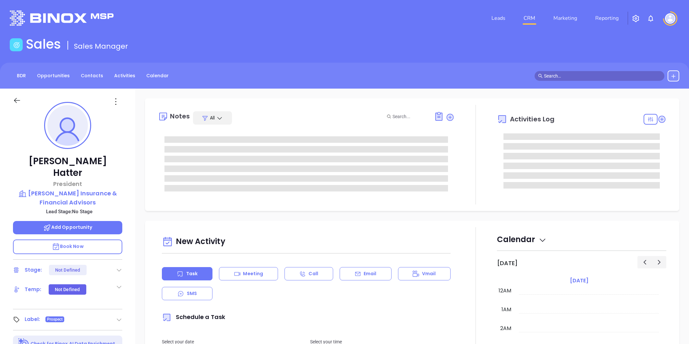
type input "[DATE]"
type input "[PERSON_NAME]"
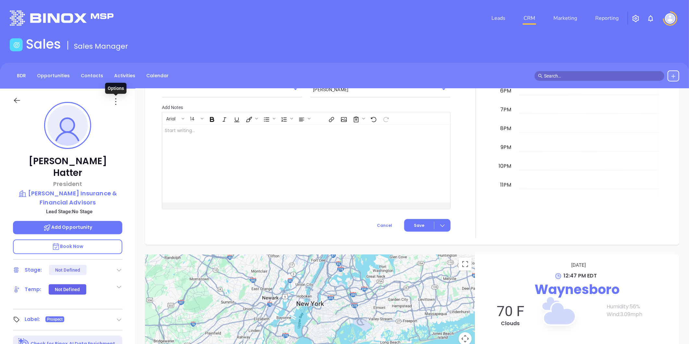
click at [114, 101] on icon at bounding box center [116, 101] width 10 height 10
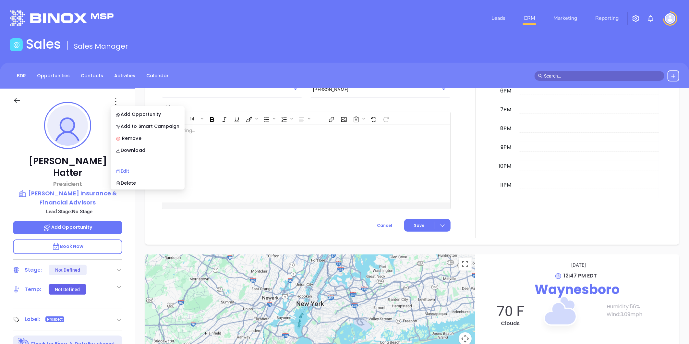
click at [128, 171] on div "Edit" at bounding box center [148, 170] width 64 height 7
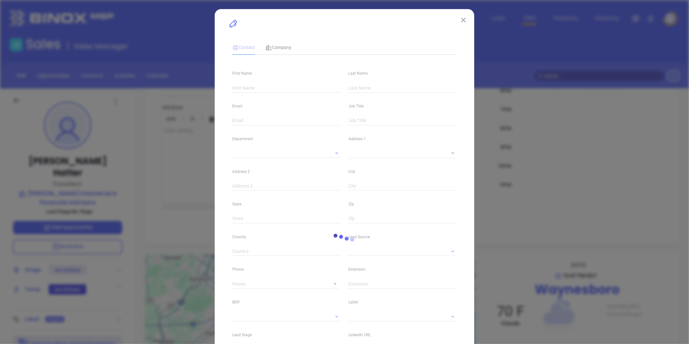
type input "[PERSON_NAME]"
type input "Hatter"
type input "[PERSON_NAME][EMAIL_ADDRESS][PERSON_NAME][DOMAIN_NAME]"
type input "President"
type input "1"
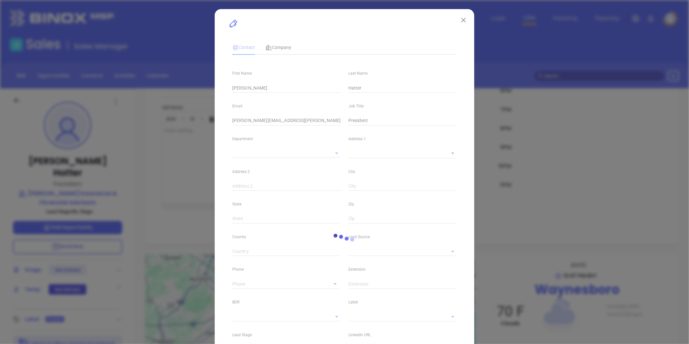
type input "Marketing"
type input "Other"
type input "undefined undefined"
type input "[PHONE_NUMBER]"
type input "1"
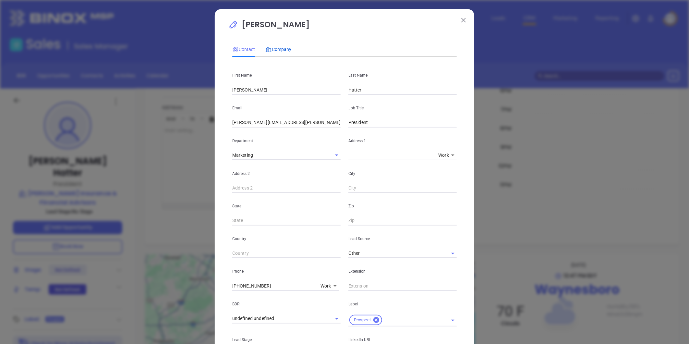
click at [281, 46] on div "Company" at bounding box center [278, 49] width 26 height 7
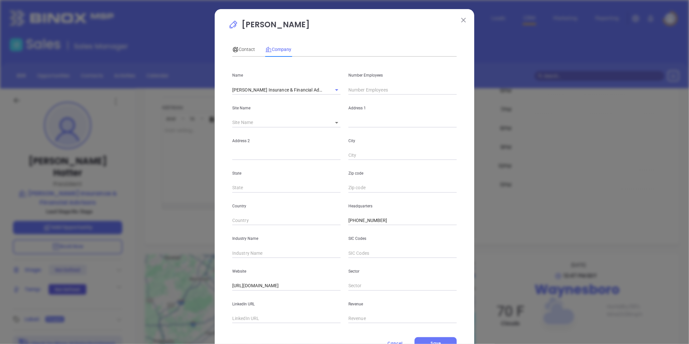
click at [244, 252] on input "text" at bounding box center [286, 253] width 108 height 10
type input "Insurance"
click at [257, 319] on input "text" at bounding box center [286, 319] width 108 height 10
paste input "[URL][DOMAIN_NAME][PERSON_NAME]"
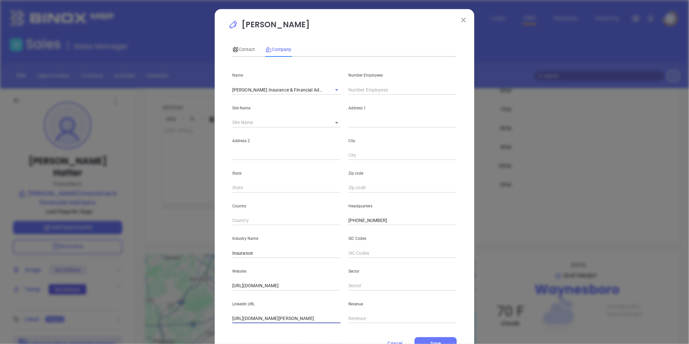
type input "[URL][DOMAIN_NAME][PERSON_NAME]"
drag, startPoint x: 364, startPoint y: 89, endPoint x: 367, endPoint y: 82, distance: 7.7
click at [363, 89] on input "text" at bounding box center [402, 90] width 108 height 10
type input "23"
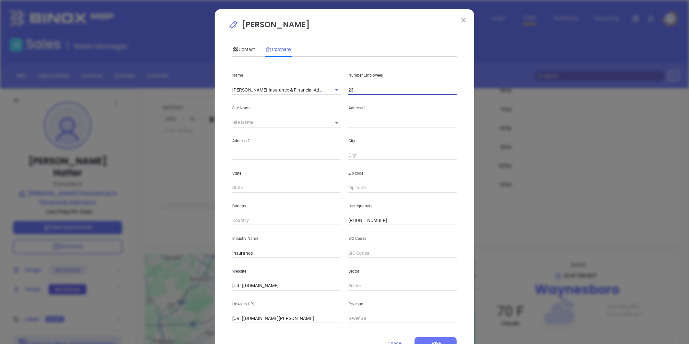
click at [224, 44] on div "Chad Hatter Contact Company First Name Chad Last Name Hatter Email chad.hatter@…" at bounding box center [344, 186] width 259 height 354
click at [245, 50] on span "Contact" at bounding box center [243, 49] width 23 height 5
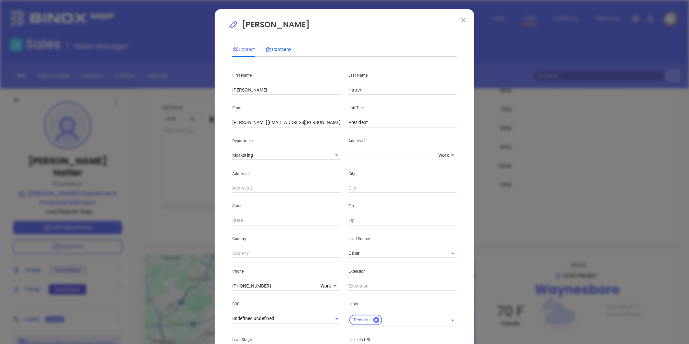
click at [276, 46] on div "Company" at bounding box center [278, 49] width 26 height 7
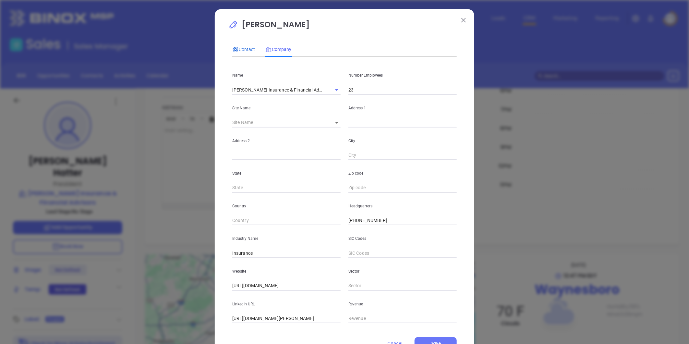
click at [247, 47] on span "Contact" at bounding box center [243, 49] width 23 height 5
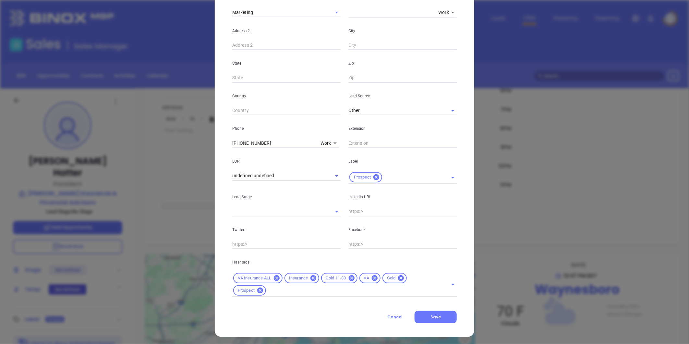
scroll to position [145, 0]
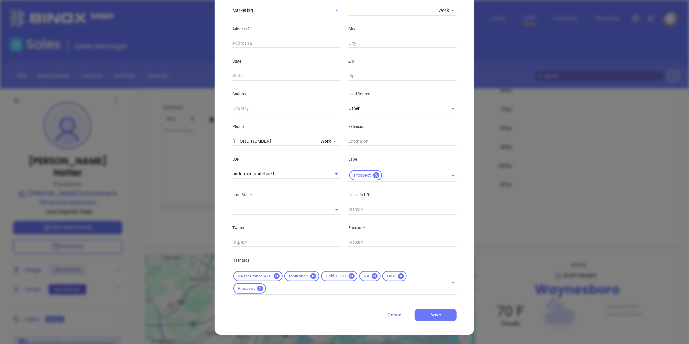
click at [357, 208] on input "text" at bounding box center [402, 210] width 108 height 10
paste input "linkedin.com/in/chad-hatter-clu®-chfc®-casl®-ricp®-8b3baa271"
type input "www,.linkedin.com/in/chad-hatter-clu®-chfc®-casl®-ricp®-8b3baa271"
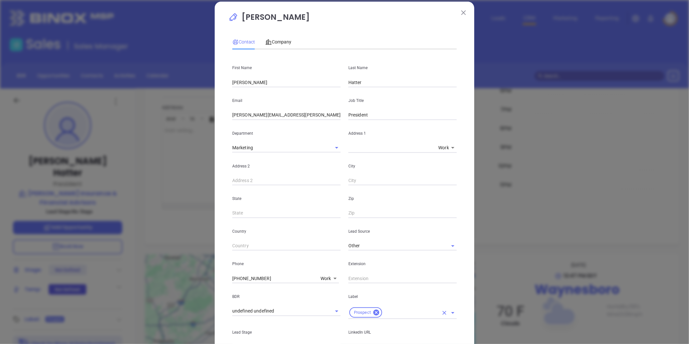
scroll to position [0, 0]
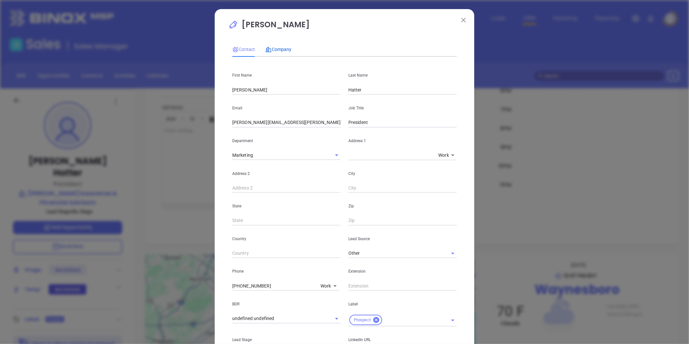
click at [279, 49] on span "Company" at bounding box center [278, 49] width 26 height 5
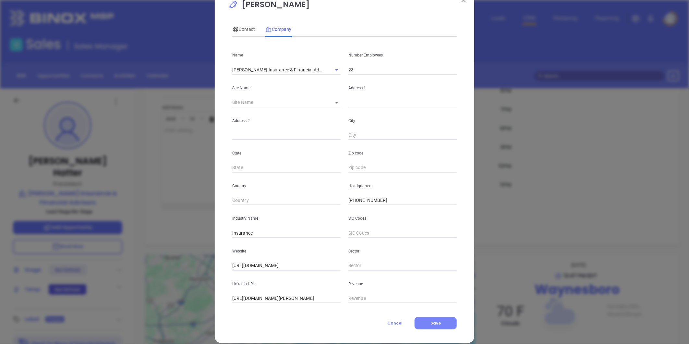
scroll to position [28, 0]
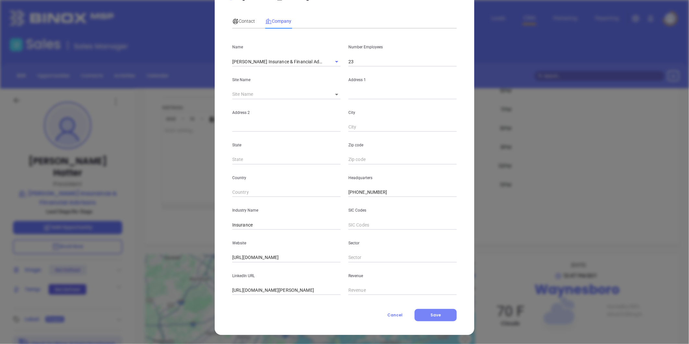
click at [439, 315] on button "Save" at bounding box center [435, 315] width 42 height 12
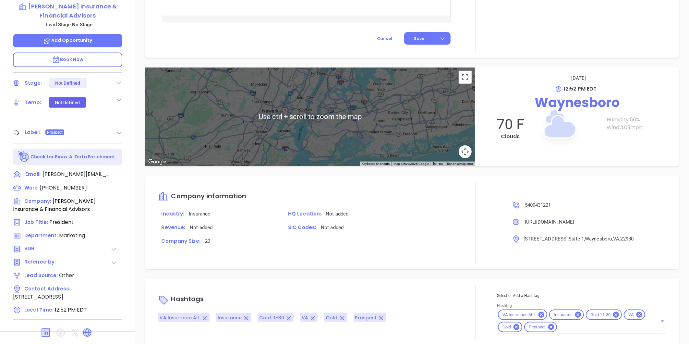
scroll to position [199, 0]
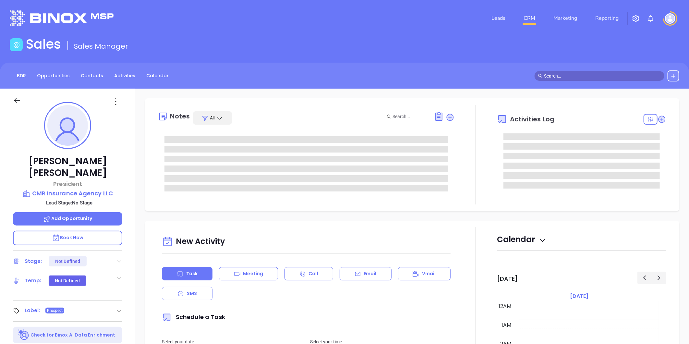
type input "[DATE]"
type input "[PERSON_NAME]"
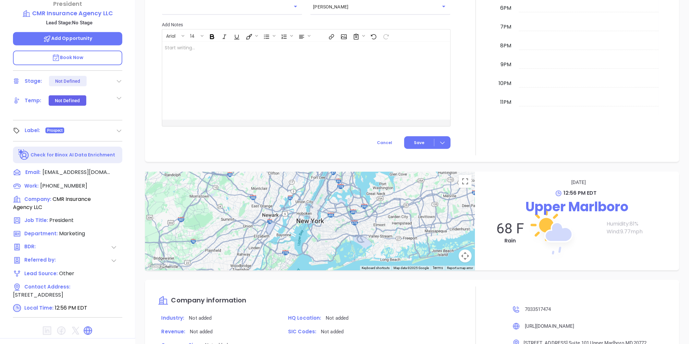
scroll to position [180, 0]
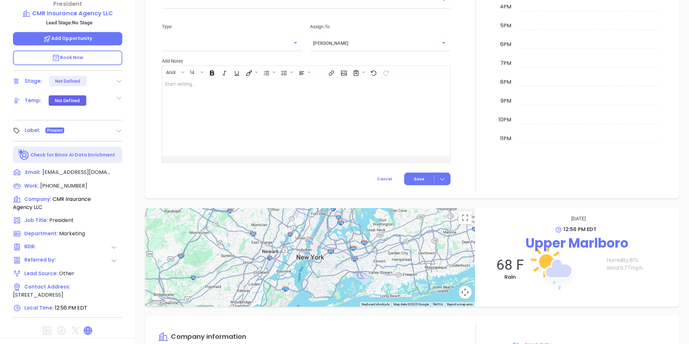
click at [88, 325] on icon at bounding box center [88, 330] width 10 height 10
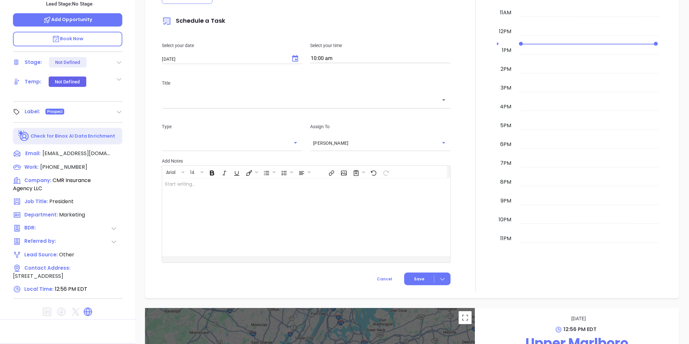
scroll to position [0, 0]
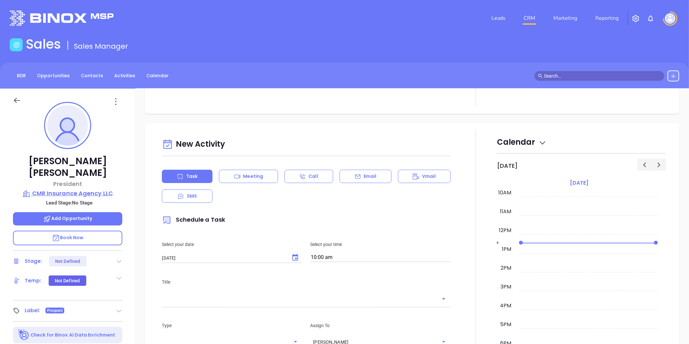
click at [92, 189] on p "CMR Insurance Agency LLC" at bounding box center [67, 193] width 109 height 9
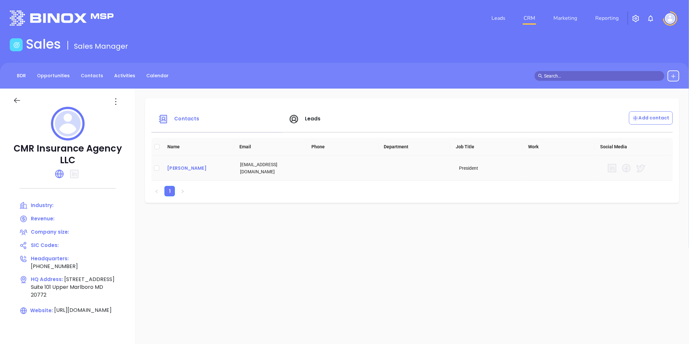
click at [186, 167] on div "Carlos C. Ruiz" at bounding box center [198, 168] width 63 height 8
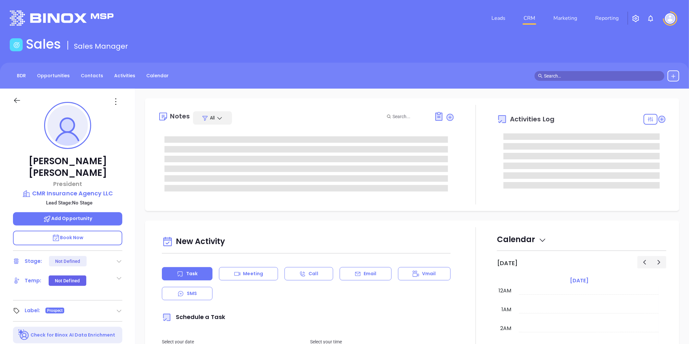
type input "[DATE]"
type input "[PERSON_NAME]"
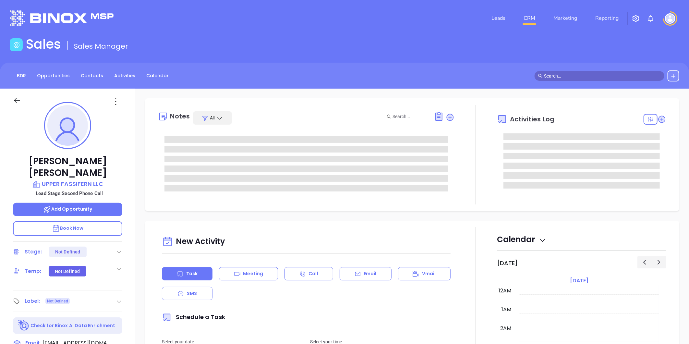
type input "[DATE]"
type input "[PERSON_NAME]"
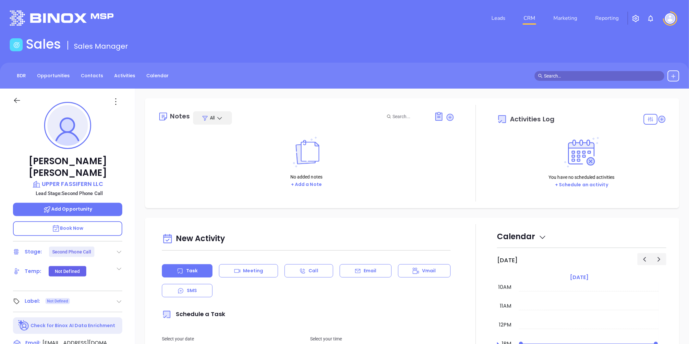
click at [118, 248] on icon at bounding box center [119, 251] width 6 height 6
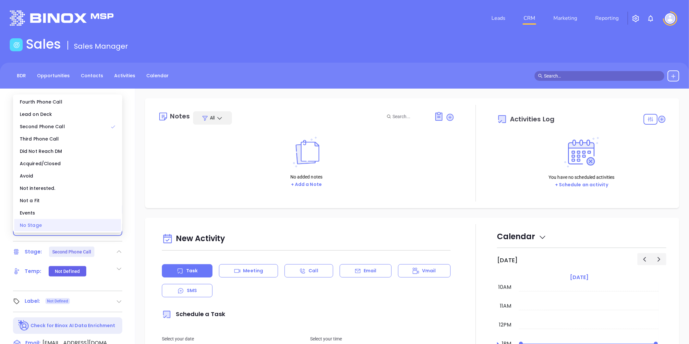
click at [95, 231] on div "No Stage" at bounding box center [67, 225] width 107 height 12
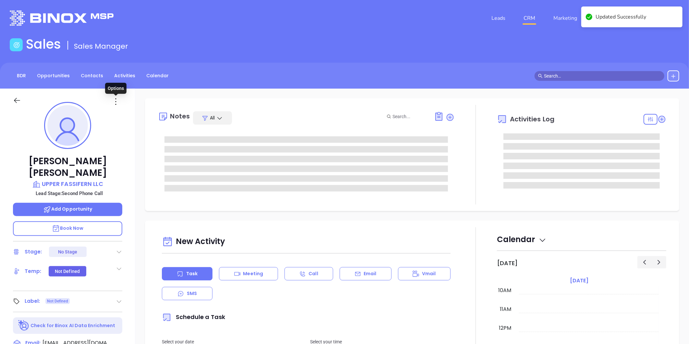
click at [114, 99] on icon at bounding box center [116, 101] width 10 height 10
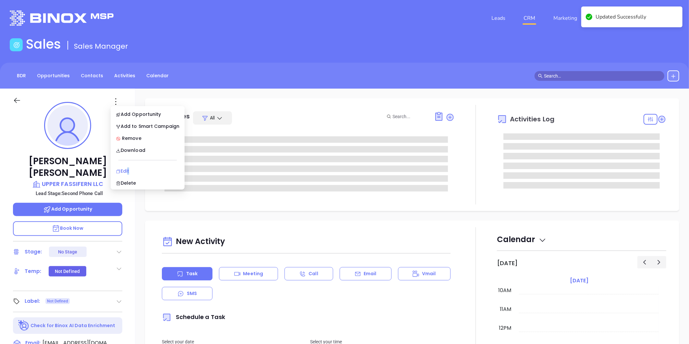
drag, startPoint x: 128, startPoint y: 172, endPoint x: 130, endPoint y: 169, distance: 3.5
click at [130, 169] on div "Edit" at bounding box center [148, 170] width 64 height 7
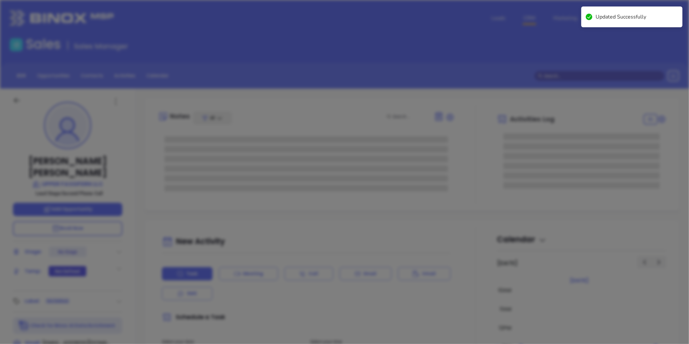
type input "[PERSON_NAME]"
type input "Hodges"
type input "rhodges@clarksonandwallace.com"
type input "1"
type input "linkedin.com/in/ryan-hodges-6708955a/"
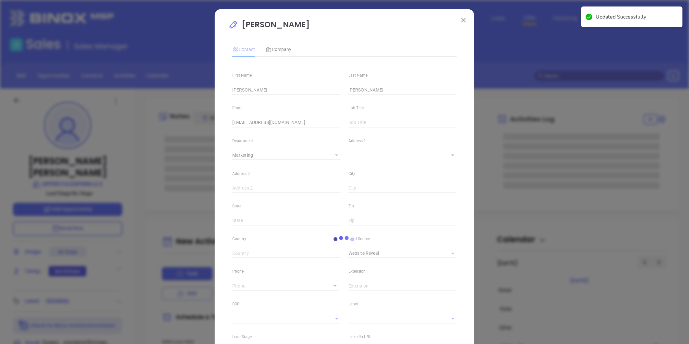
type input "Marketing"
type input "Website Reveal"
type input "undefined undefined"
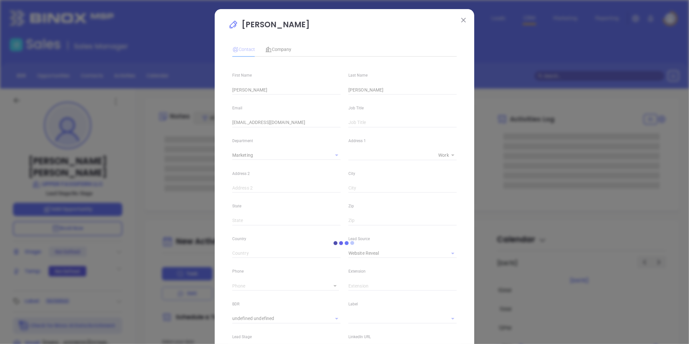
type input "1"
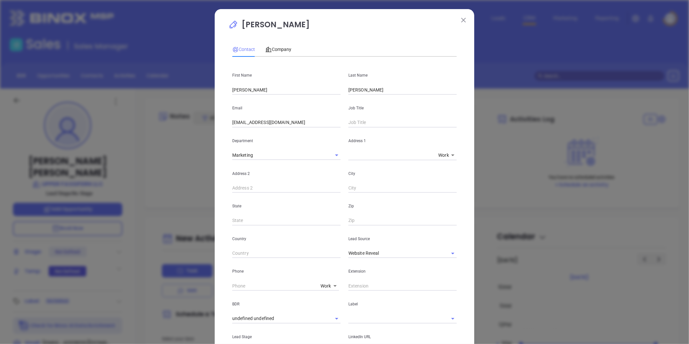
click at [381, 126] on input "text" at bounding box center [402, 123] width 108 height 10
click at [440, 253] on button "Clear" at bounding box center [444, 253] width 9 height 9
type input "Owner"
click at [406, 252] on input "text" at bounding box center [393, 252] width 90 height 9
click at [363, 269] on li "Binox" at bounding box center [402, 268] width 108 height 12
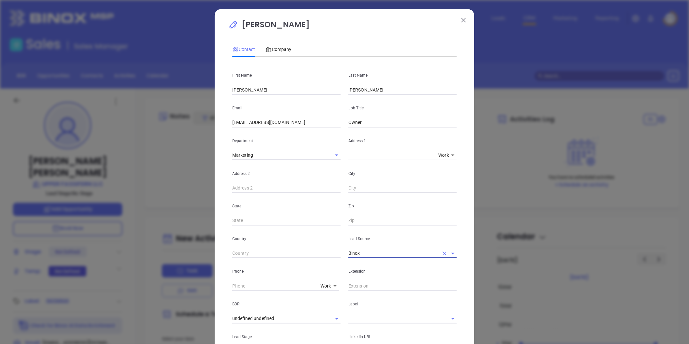
type input "Binox"
click at [358, 321] on input "text" at bounding box center [393, 318] width 90 height 9
drag, startPoint x: 362, startPoint y: 331, endPoint x: 360, endPoint y: 264, distance: 66.8
click at [362, 330] on li "Prospect" at bounding box center [402, 333] width 108 height 12
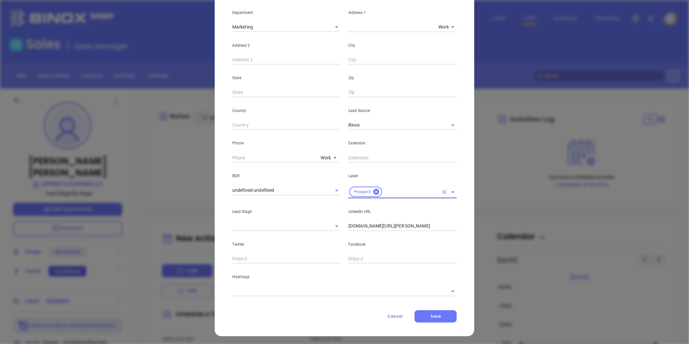
scroll to position [129, 0]
click at [364, 226] on input "linkedin.com/in/ryan-hodges-6708955a/" at bounding box center [402, 225] width 108 height 10
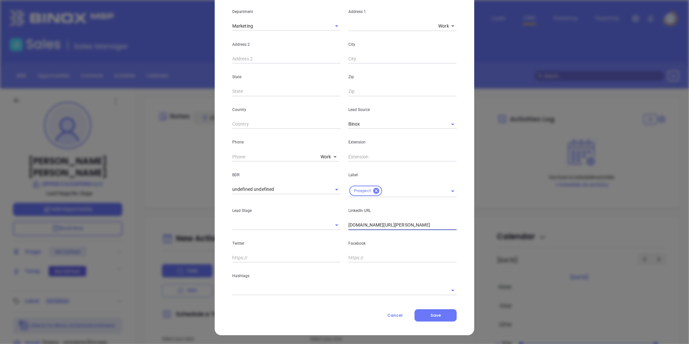
click at [364, 226] on input "linkedin.com/in/ryan-hodges-6708955a/" at bounding box center [402, 225] width 108 height 10
paste input "linkedin.com/in/l-ryan-hodges-04450010"
type input "www.linkedin.com/in/l-ryan-hodges-04450010"
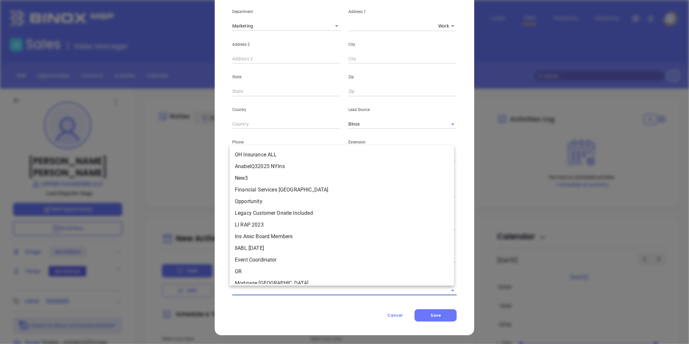
click at [277, 286] on input "text" at bounding box center [335, 289] width 206 height 9
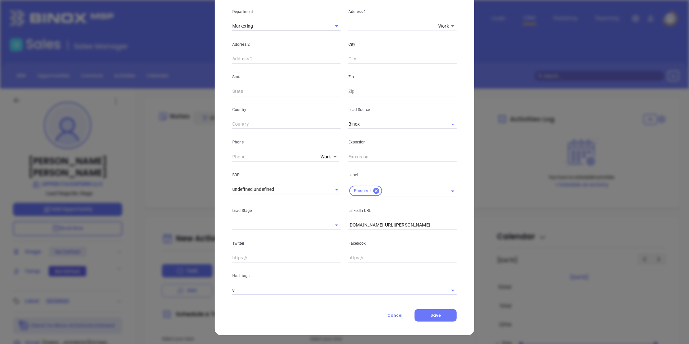
click at [277, 287] on input "v" at bounding box center [335, 289] width 206 height 9
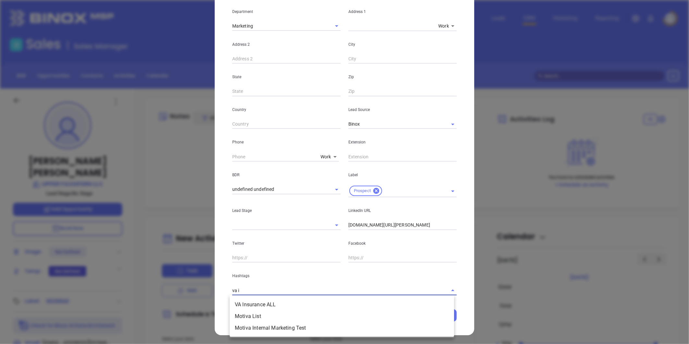
type input "va in"
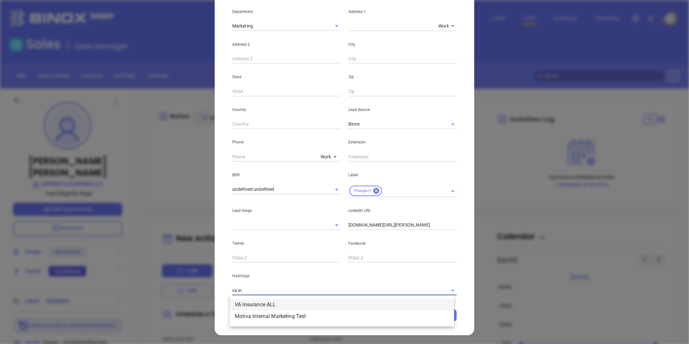
click at [268, 301] on li "VA Insurance ALL" at bounding box center [342, 305] width 224 height 12
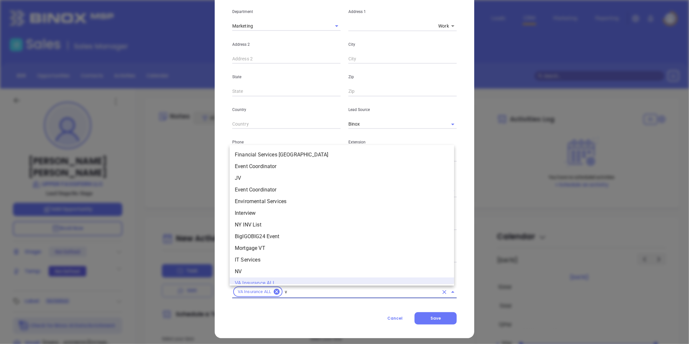
scroll to position [6, 0]
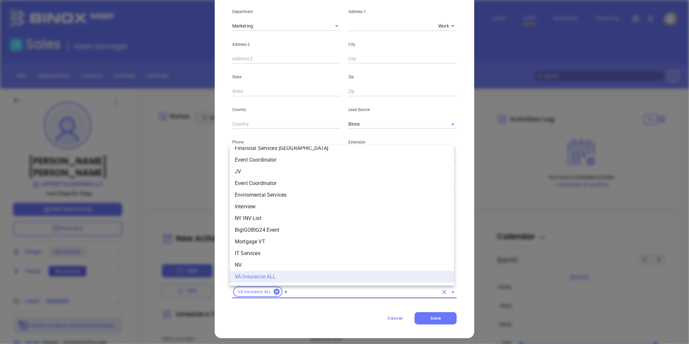
type input "va"
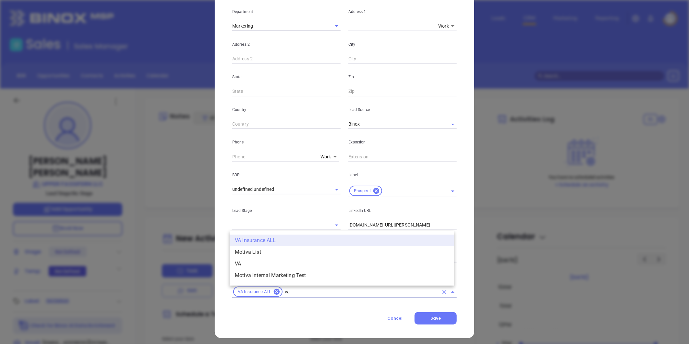
scroll to position [0, 0]
click at [265, 264] on li "VA" at bounding box center [342, 264] width 224 height 12
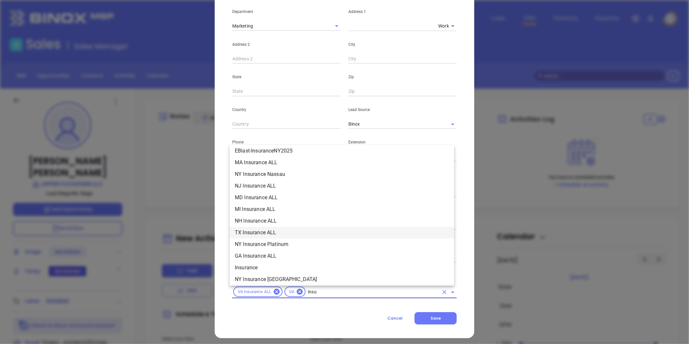
scroll to position [121, 0]
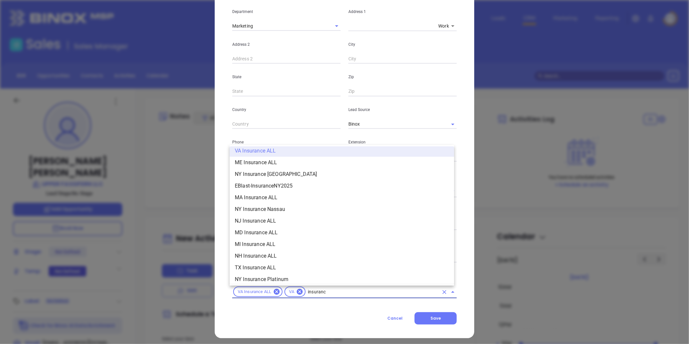
type input "insurance"
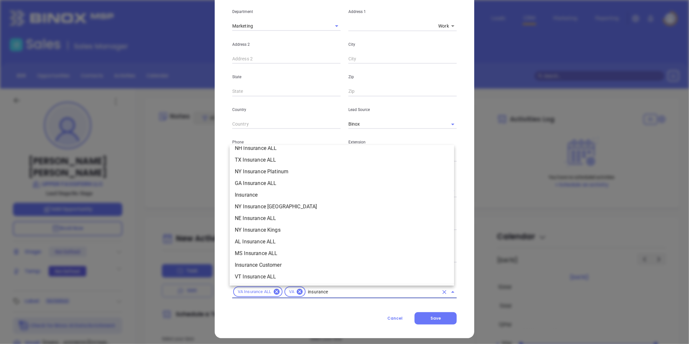
scroll to position [229, 0]
click at [257, 194] on li "Insurance" at bounding box center [342, 195] width 224 height 12
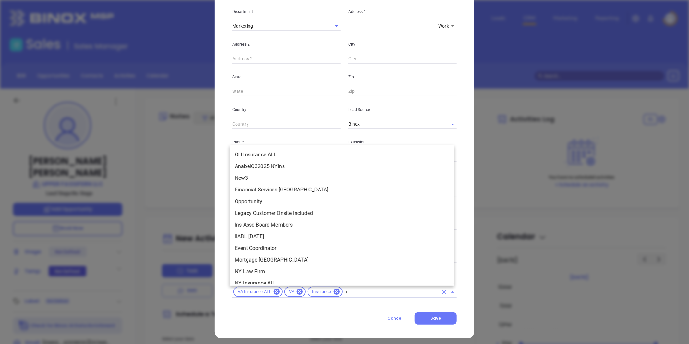
scroll to position [531, 0]
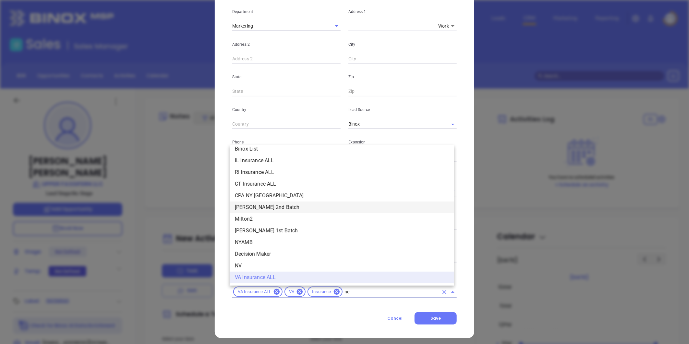
type input "new"
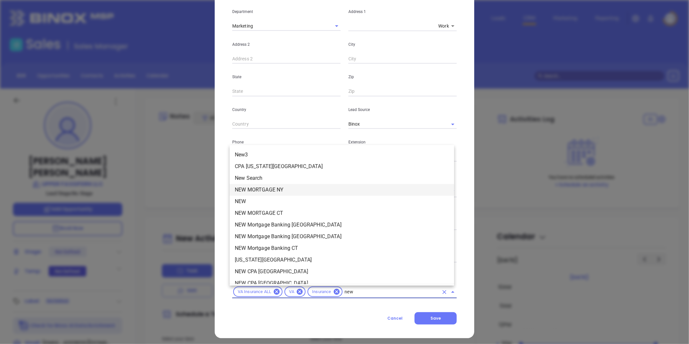
click at [248, 199] on li "NEW" at bounding box center [342, 202] width 224 height 12
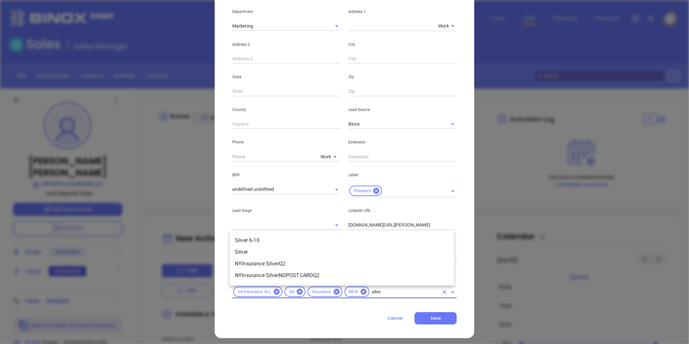
type input "silver"
click at [269, 237] on li "Silver 6-10" at bounding box center [342, 240] width 224 height 12
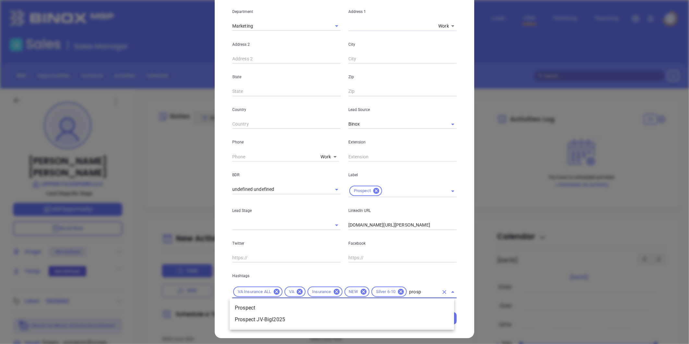
type input "prospe"
click at [261, 303] on li "Prospect" at bounding box center [342, 308] width 224 height 12
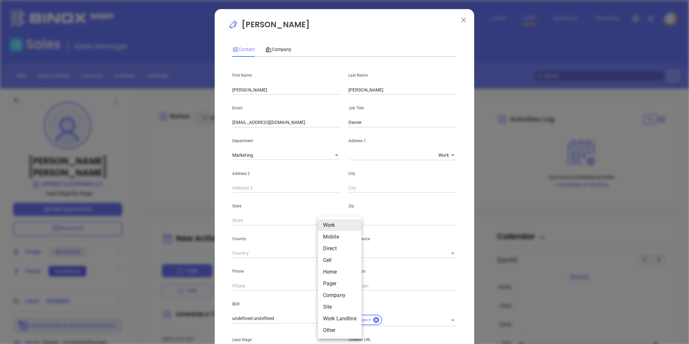
click at [319, 283] on body "Leads CRM Marketing Reporting Financial Leads Leads Sales Sales Manager BDR Opp…" at bounding box center [344, 172] width 689 height 344
click at [326, 258] on li "Cell" at bounding box center [340, 260] width 44 height 12
type input "4"
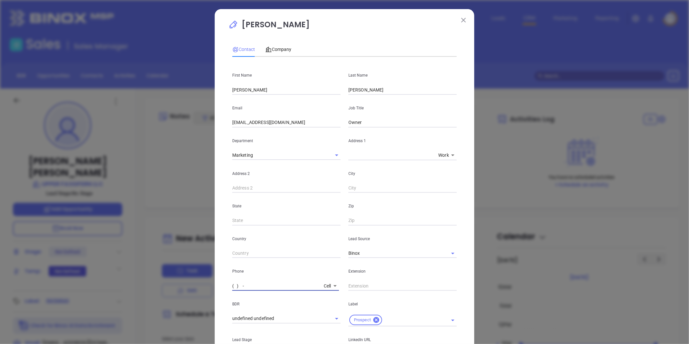
click at [270, 289] on input "( ) -" at bounding box center [276, 286] width 89 height 10
paste input "540) 969-6700"
type input "(540) 969-6700"
click at [333, 286] on icon at bounding box center [334, 286] width 3 height 2
click at [333, 284] on body "Leads CRM Marketing Reporting Financial Leads Leads Sales Sales Manager BDR Opp…" at bounding box center [344, 172] width 689 height 344
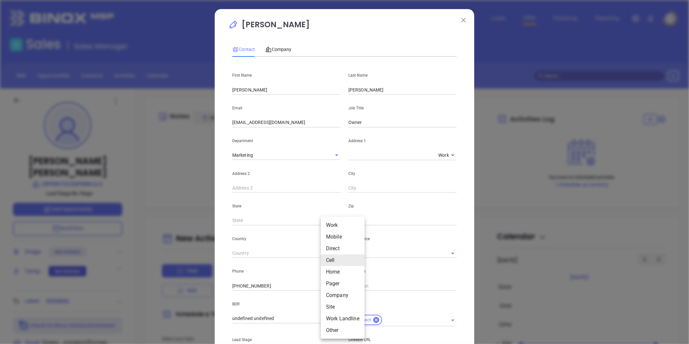
drag, startPoint x: 335, startPoint y: 306, endPoint x: 332, endPoint y: 303, distance: 4.0
click at [336, 305] on li "Site" at bounding box center [343, 307] width 44 height 12
type input "11"
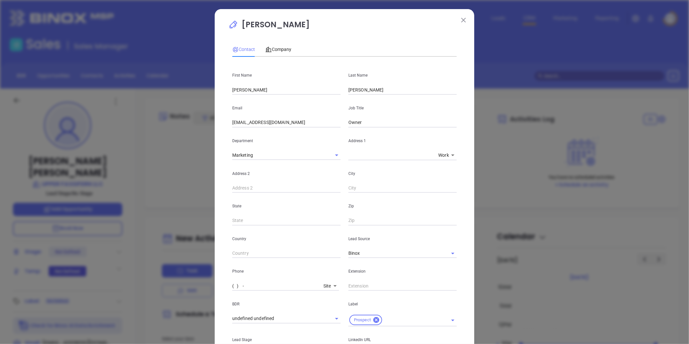
click at [266, 287] on input "( ) -" at bounding box center [276, 286] width 89 height 10
paste input "text"
click at [258, 284] on input "( ) -" at bounding box center [276, 286] width 89 height 10
paste input "540) 839-2609"
type input "(540) 839-2609"
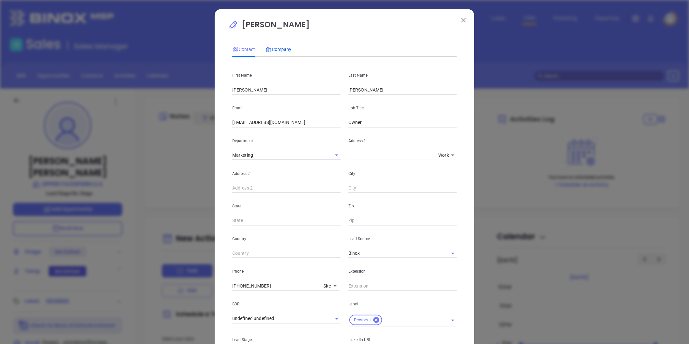
click at [276, 50] on span "Company" at bounding box center [278, 49] width 26 height 5
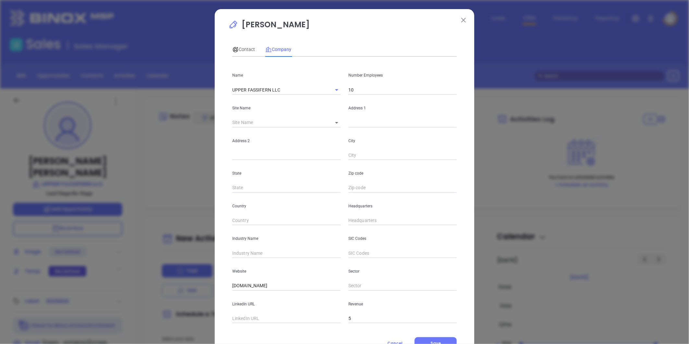
click at [365, 91] on input "10" at bounding box center [402, 90] width 108 height 10
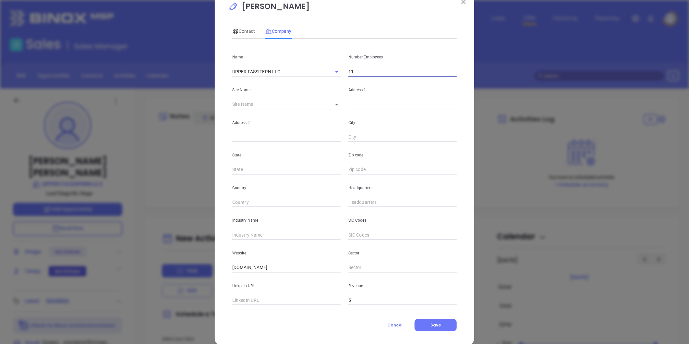
scroll to position [28, 0]
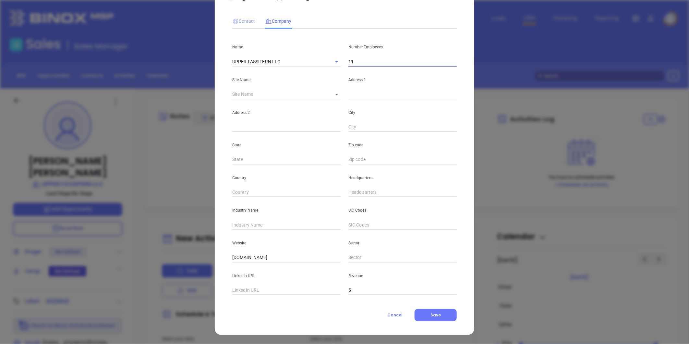
type input "11"
click at [235, 20] on icon at bounding box center [235, 21] width 5 height 5
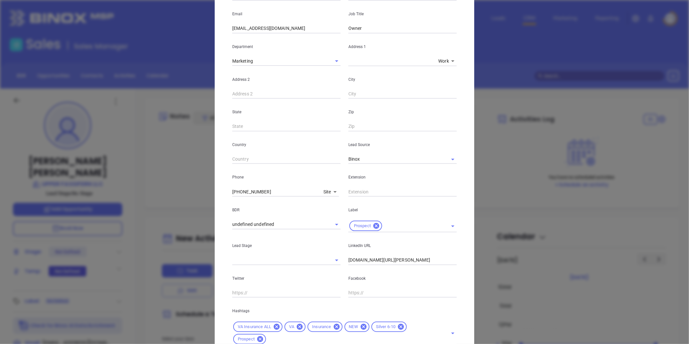
scroll to position [145, 0]
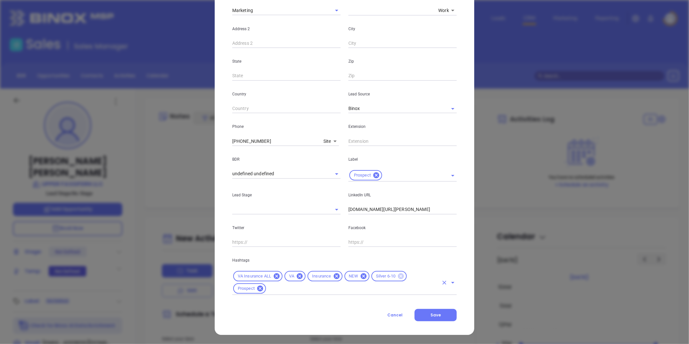
click at [398, 276] on icon at bounding box center [401, 276] width 6 height 6
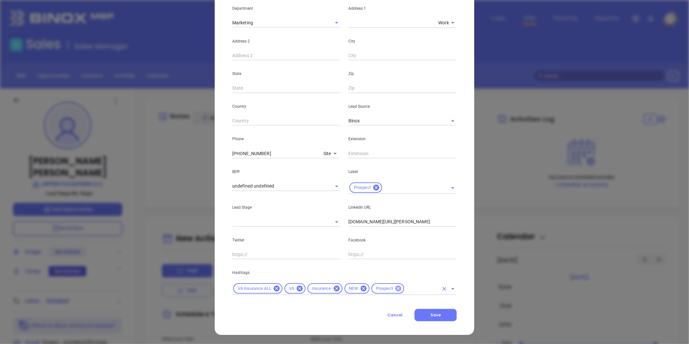
scroll to position [132, 0]
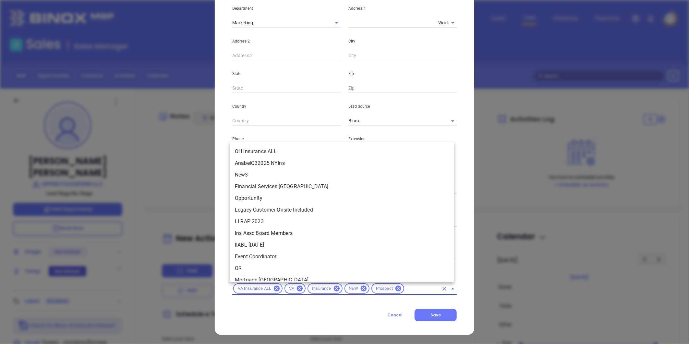
click at [405, 286] on input "text" at bounding box center [421, 288] width 33 height 8
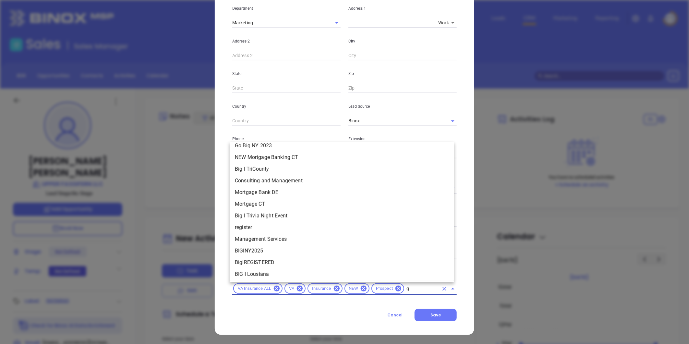
scroll to position [0, 0]
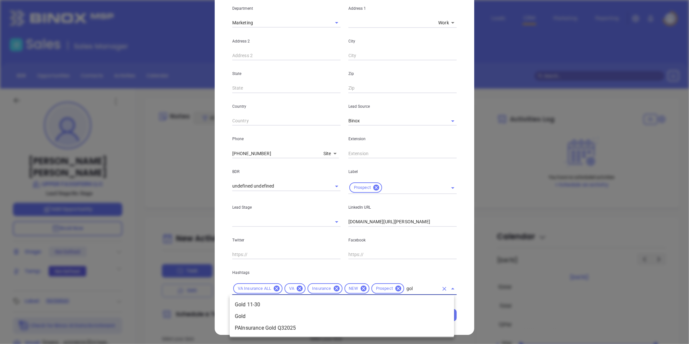
type input "gold"
click at [280, 305] on li "Gold 11-30" at bounding box center [342, 305] width 224 height 12
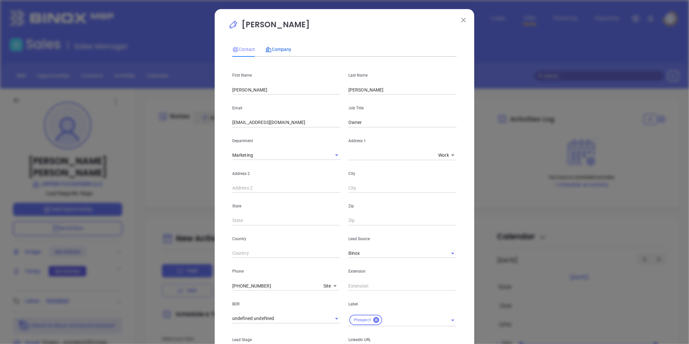
drag, startPoint x: 275, startPoint y: 51, endPoint x: 290, endPoint y: 65, distance: 20.4
click at [275, 51] on span "Company" at bounding box center [278, 49] width 26 height 5
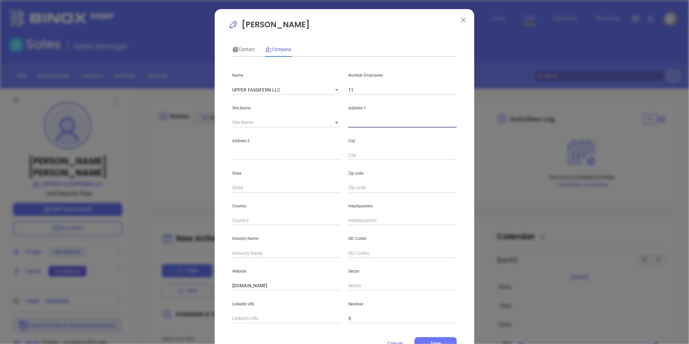
click at [350, 122] on input "text" at bounding box center [402, 123] width 108 height 10
paste input "74 Courthouse Hill Road. • P.O. Box 207 • Warm Springs, Virginia 24484"
drag, startPoint x: 363, startPoint y: 121, endPoint x: 688, endPoint y: 47, distance: 333.3
click at [688, 47] on html "Leads CRM Marketing Reporting Financial Leads Leads Sales Sales Manager BDR Opp…" at bounding box center [344, 172] width 689 height 344
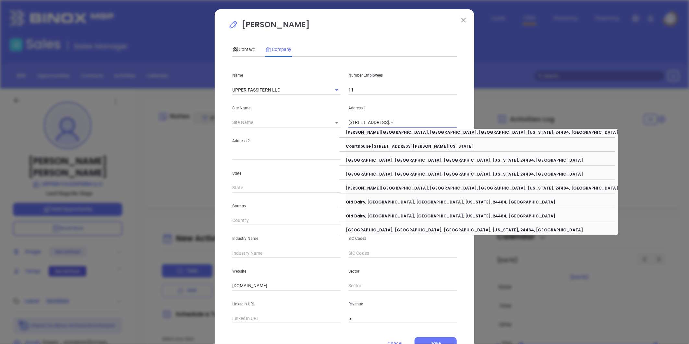
scroll to position [0, 0]
type input "74 Courthouse Hill Road"
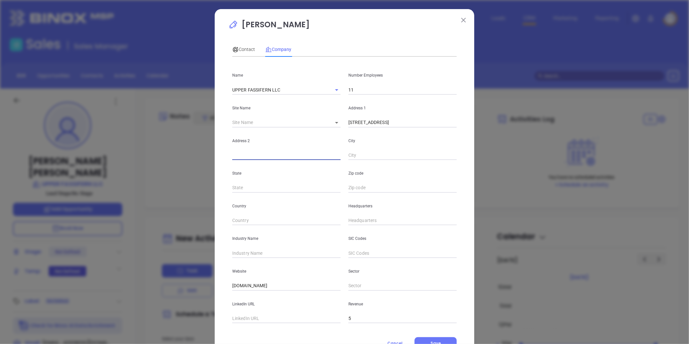
paste input "P.O. Box 207 • Warm Springs, Virginia 24484"
drag, startPoint x: 259, startPoint y: 154, endPoint x: 389, endPoint y: 155, distance: 130.3
click at [389, 155] on div "Address 2 P.O. Box 207 • Warm Springs, Virginia 24484 City" at bounding box center [344, 143] width 232 height 33
type input "P.O. Box 207"
paste input "Warm Springs, Virginia 24484"
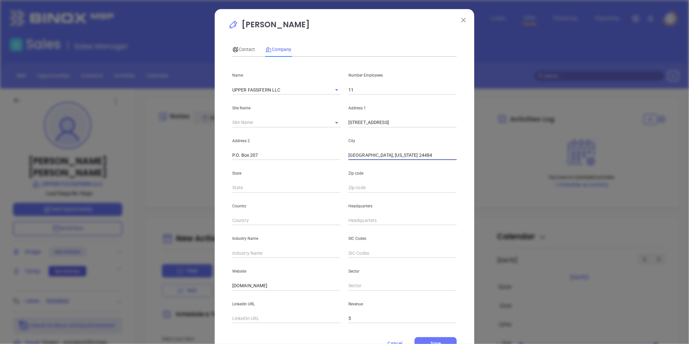
drag, startPoint x: 375, startPoint y: 157, endPoint x: 606, endPoint y: 121, distance: 234.0
click at [605, 123] on div "Ryan Hodges Contact Company First Name Ryan Last Name Hodges Email rhodges@clar…" at bounding box center [344, 172] width 689 height 344
click at [606, 121] on div "Ryan Hodges Contact Company First Name Ryan Last Name Hodges Email rhodges@clar…" at bounding box center [344, 172] width 689 height 344
click at [379, 156] on input "Warm Springs," at bounding box center [402, 155] width 108 height 10
type input "Warm Springs"
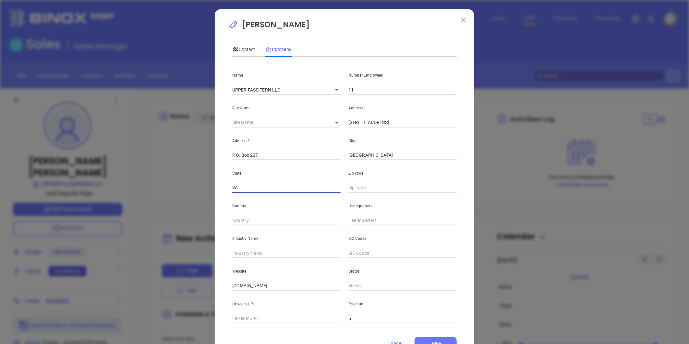
type input "VA"
paste input "Virginia 24484"
type input "Virginia 24484"
type input "Virginia24484"
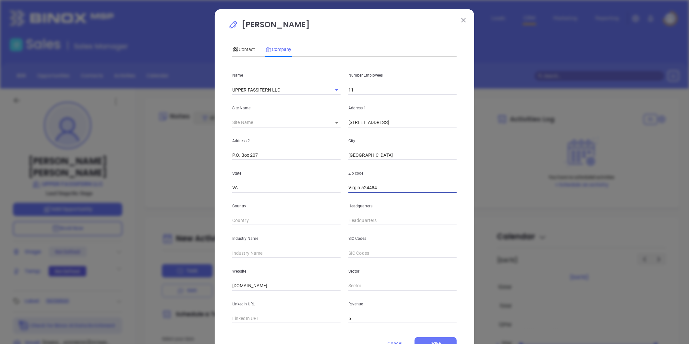
type input "Virgini24484"
type input "Virgin24484"
type input "Virgi24484"
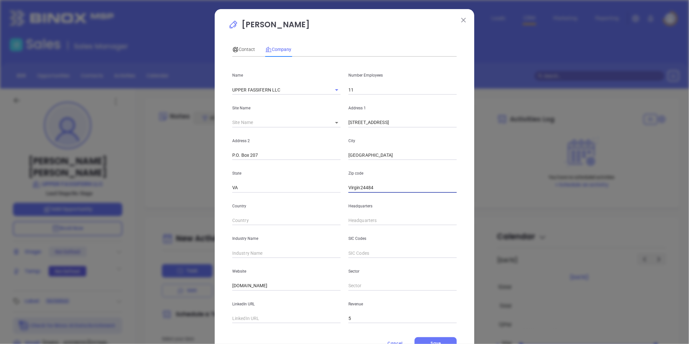
type input "Virgi24484"
type input "Virg24484"
type input "Vir24484"
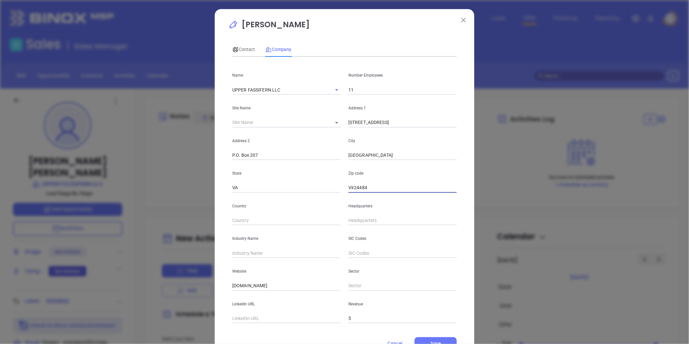
type input "Vi24484"
type input "V24484"
type input "24484"
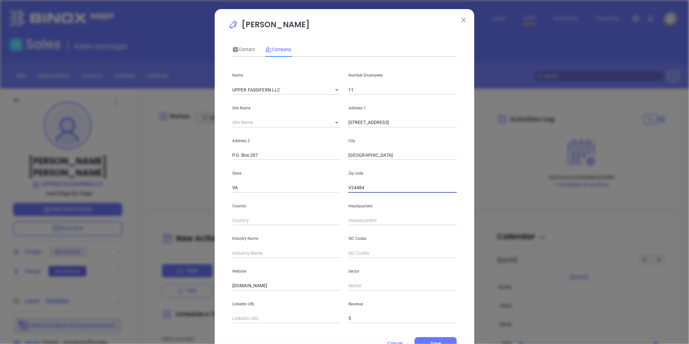
type input "24484"
click at [248, 56] on div "Contact" at bounding box center [243, 49] width 23 height 15
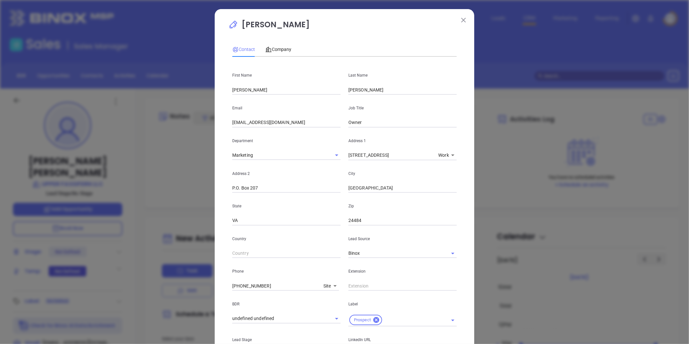
click at [264, 286] on input "(540) 839-2609" at bounding box center [276, 286] width 89 height 10
click at [267, 282] on input "(540) 839-2609" at bounding box center [276, 286] width 89 height 10
drag, startPoint x: 266, startPoint y: 287, endPoint x: 192, endPoint y: 293, distance: 74.5
click at [192, 293] on div "Ryan Hodges Contact Company First Name Ryan Last Name Hodges Email rhodges@clar…" at bounding box center [344, 172] width 689 height 344
click at [278, 49] on span "Company" at bounding box center [278, 49] width 26 height 5
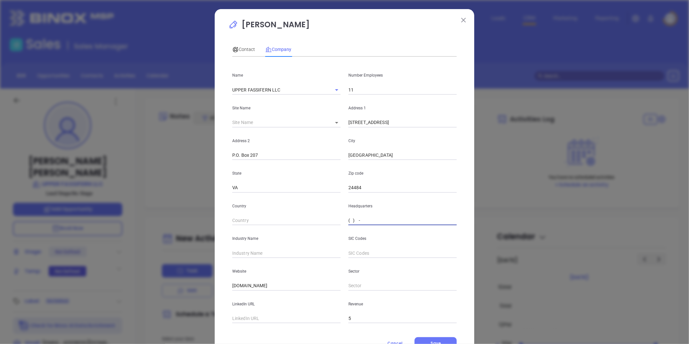
click at [357, 219] on input "( ) -" at bounding box center [402, 221] width 108 height 10
paste input "540) 839-2609"
type input "(540) 839-2609"
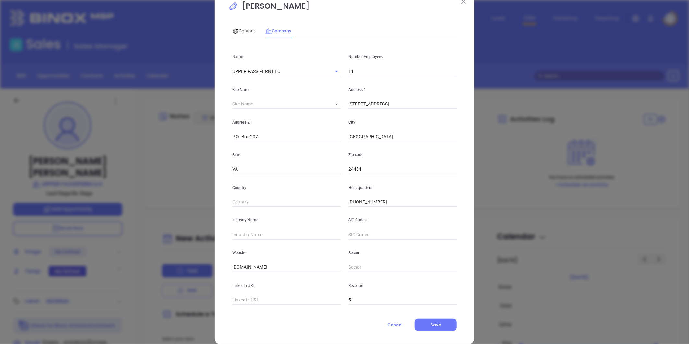
scroll to position [28, 0]
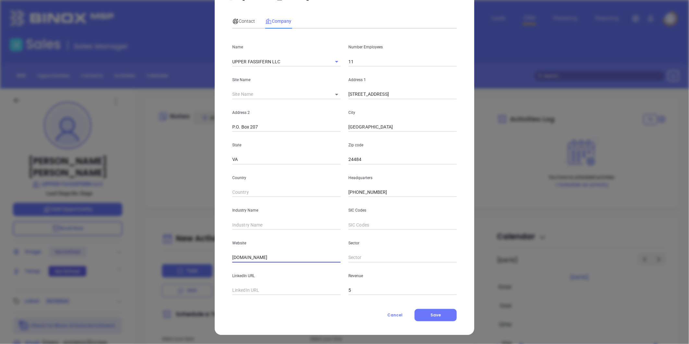
drag, startPoint x: 245, startPoint y: 263, endPoint x: 40, endPoint y: 274, distance: 206.2
click at [35, 275] on div "Ryan Hodges Contact Company First Name Ryan Last Name Hodges Email rhodges@clar…" at bounding box center [344, 172] width 689 height 344
paste input "https://www.clarksonandwallace.com/"
type input "https://www.clarksonandwallace.com/"
click at [255, 226] on input "text" at bounding box center [286, 225] width 108 height 10
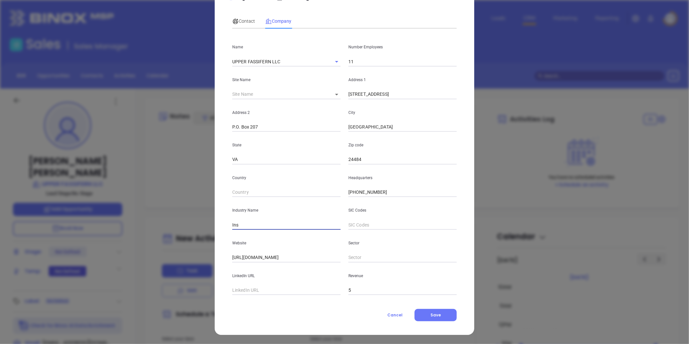
type input "Insurance"
click at [250, 286] on input "text" at bounding box center [286, 290] width 108 height 10
click at [241, 18] on span "Contact" at bounding box center [243, 20] width 23 height 5
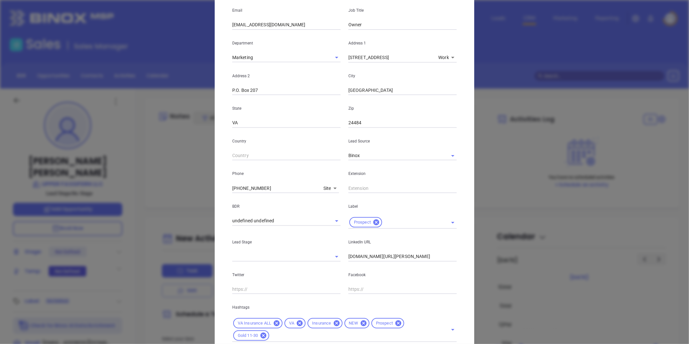
scroll to position [0, 0]
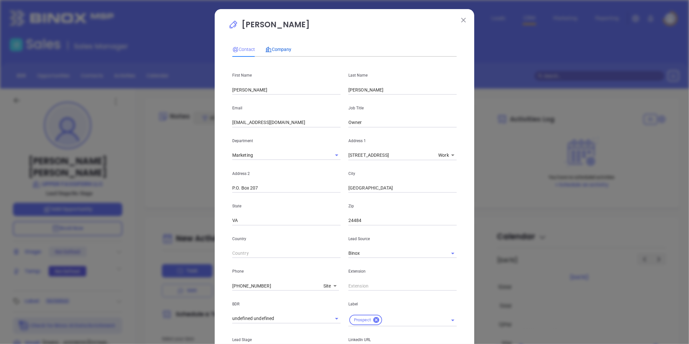
click at [280, 47] on span "Company" at bounding box center [278, 49] width 26 height 5
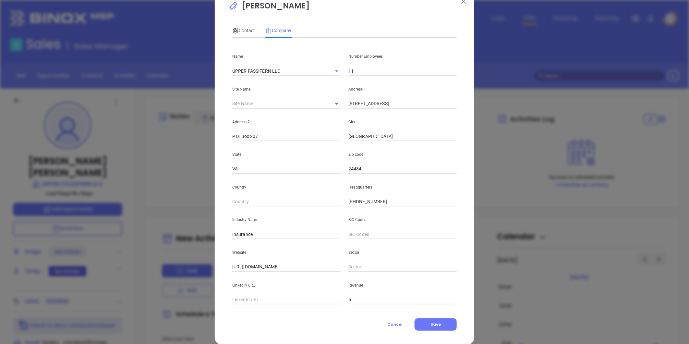
scroll to position [28, 0]
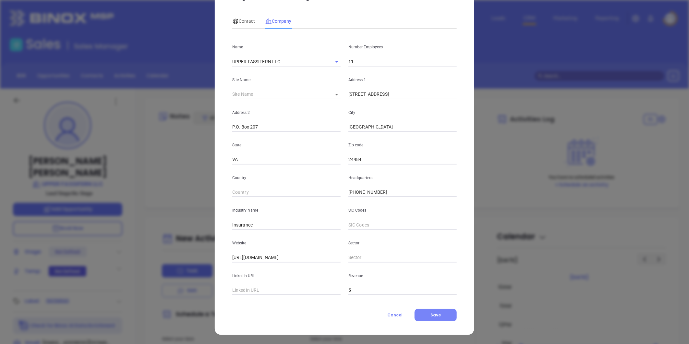
click at [437, 315] on span "Save" at bounding box center [435, 315] width 10 height 6
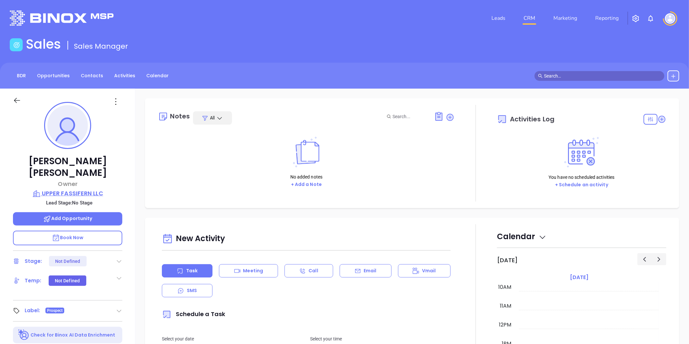
click at [100, 189] on p "UPPER FASSIFERN LLC" at bounding box center [67, 193] width 109 height 9
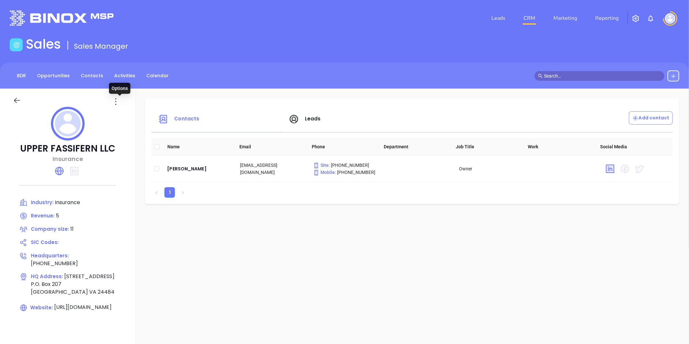
click at [117, 102] on icon at bounding box center [116, 101] width 10 height 10
click at [129, 115] on div "Edit" at bounding box center [149, 114] width 59 height 7
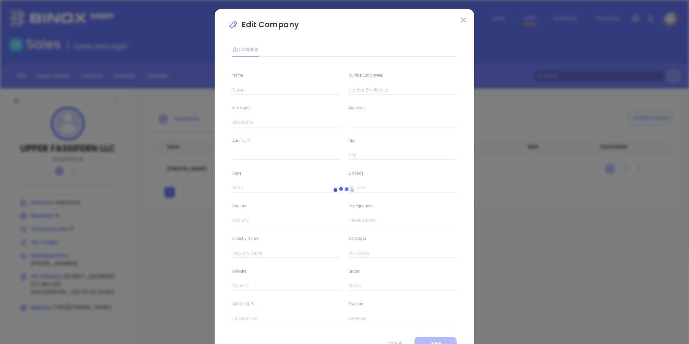
type input "UPPER FASSIFERN LLC"
type input "11"
type input "74 Courthouse Hill Road"
type input "P.O. Box 207"
type input "Warm Springs"
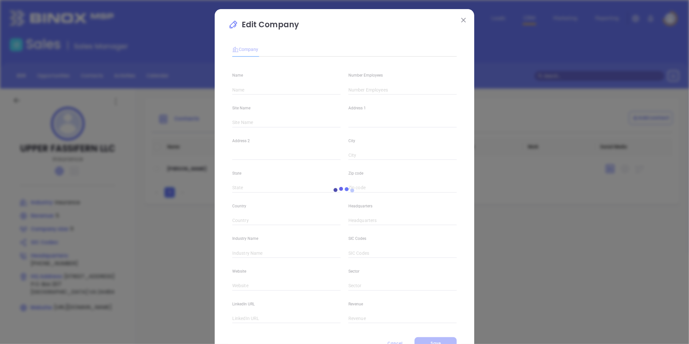
type input "VA"
type input "24484"
type input "(540) 839-2609"
type input "Insurance"
type input "https://www.clarksonandwallace.com/"
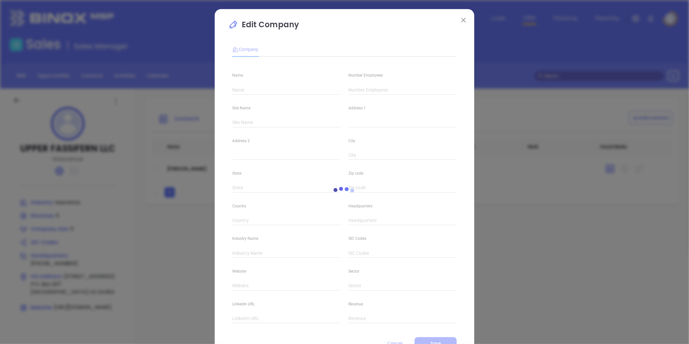
type input "5"
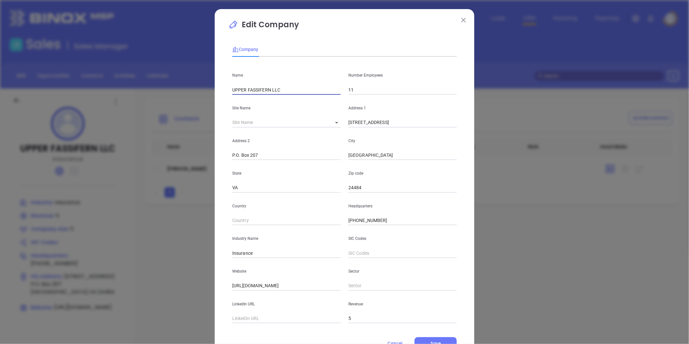
drag, startPoint x: 283, startPoint y: 89, endPoint x: 98, endPoint y: 121, distance: 187.5
click at [98, 121] on div "Edit Company Company Name UPPER FASSIFERN LLC Number Employees 11 Site Name ​ 1…" at bounding box center [344, 172] width 689 height 344
paste input "CLARKSON & WALLACE"
drag, startPoint x: 253, startPoint y: 89, endPoint x: 232, endPoint y: 90, distance: 20.4
click at [232, 90] on input "CLARKSON & WALLACE" at bounding box center [286, 90] width 108 height 10
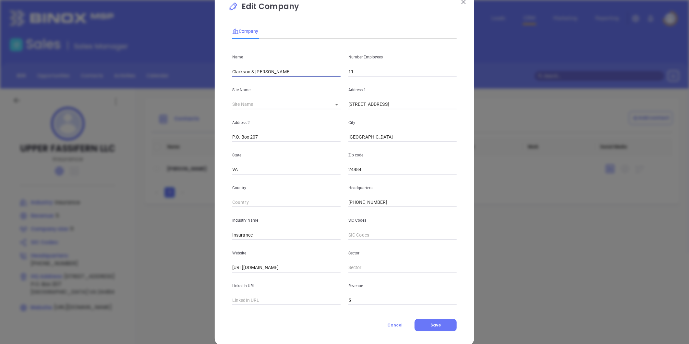
scroll to position [28, 0]
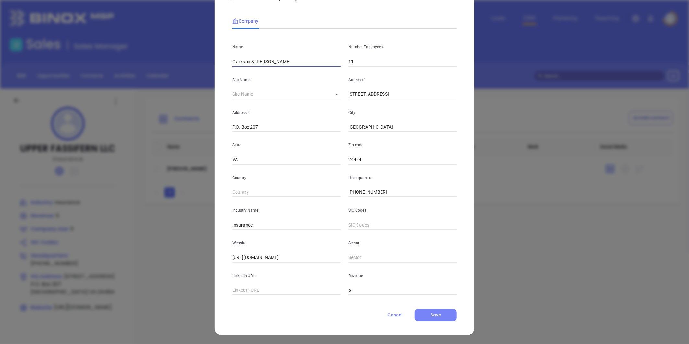
type input "Clarkson & Wallace"
drag, startPoint x: 438, startPoint y: 313, endPoint x: 434, endPoint y: 309, distance: 4.8
click at [437, 313] on span "Save" at bounding box center [435, 315] width 10 height 6
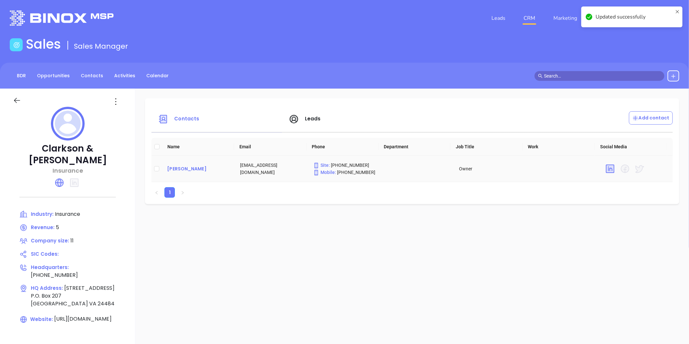
click at [194, 169] on div "Ryan Hodges" at bounding box center [198, 169] width 63 height 8
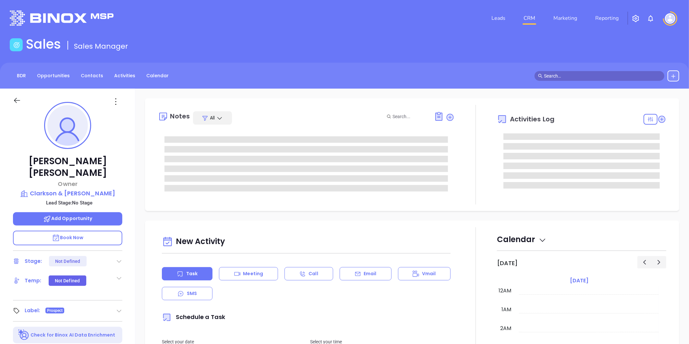
type input "[DATE]"
type input "[PERSON_NAME]"
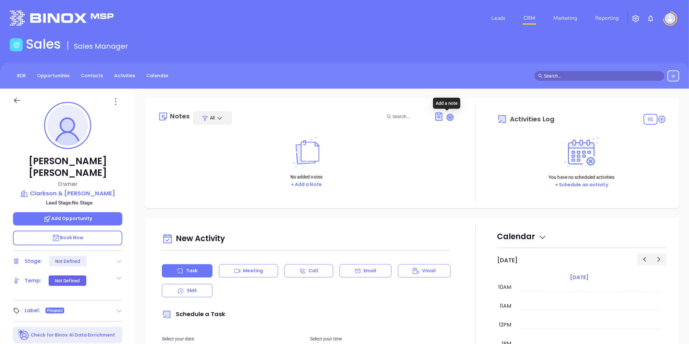
click at [447, 116] on icon at bounding box center [450, 117] width 6 height 6
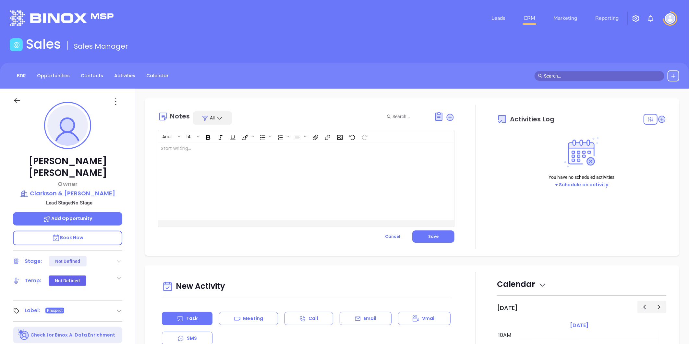
click at [202, 152] on div at bounding box center [295, 181] width 275 height 78
click at [195, 150] on p "Rescrub task ﻿" at bounding box center [296, 148] width 270 height 7
click at [166, 156] on div "Rescrub task" at bounding box center [295, 181] width 275 height 78
drag, startPoint x: 188, startPoint y: 147, endPoint x: 229, endPoint y: 147, distance: 40.5
click at [192, 145] on p "Rescrub task" at bounding box center [296, 148] width 270 height 7
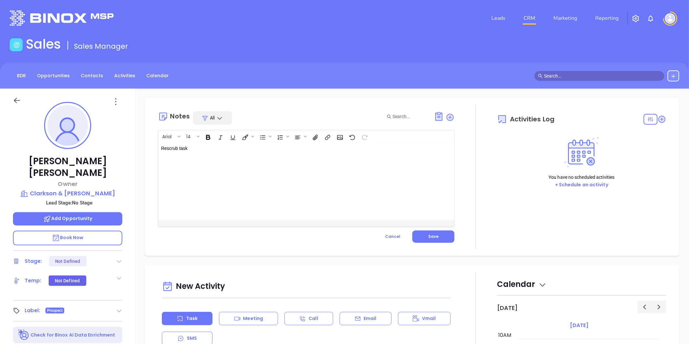
drag, startPoint x: 437, startPoint y: 235, endPoint x: 449, endPoint y: 222, distance: 17.9
click at [438, 235] on button "Save" at bounding box center [433, 236] width 42 height 12
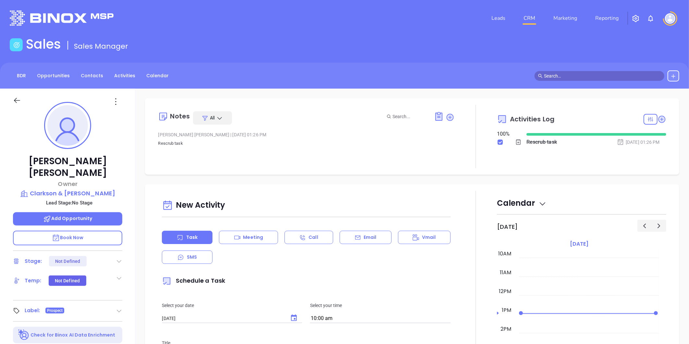
click at [349, 37] on div "Sales Sales Manager" at bounding box center [344, 45] width 677 height 18
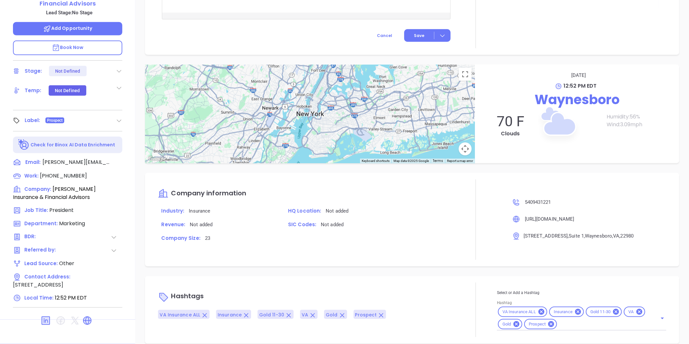
scroll to position [313, 0]
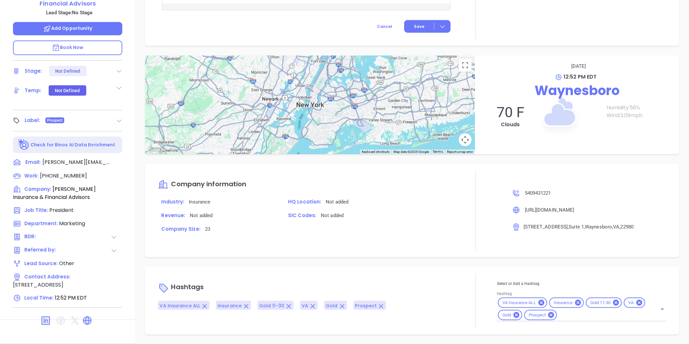
click at [514, 315] on icon at bounding box center [516, 315] width 6 height 6
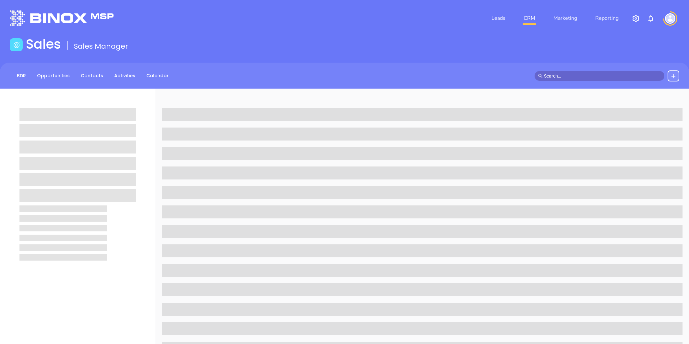
scroll to position [199, 0]
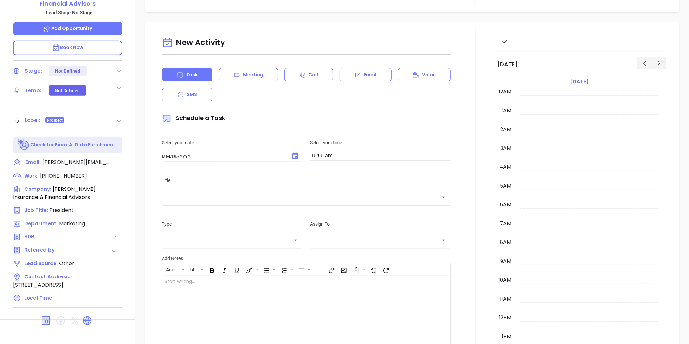
type input "[DATE]"
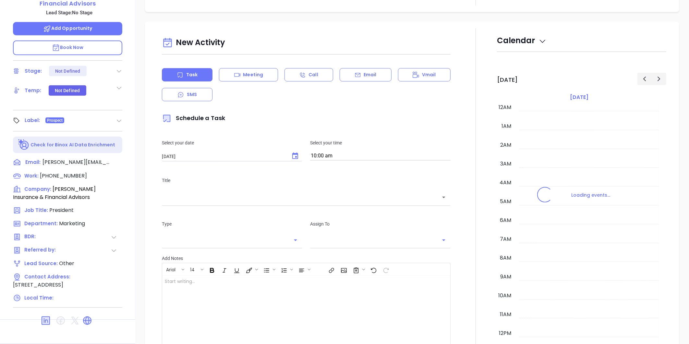
scroll to position [188, 0]
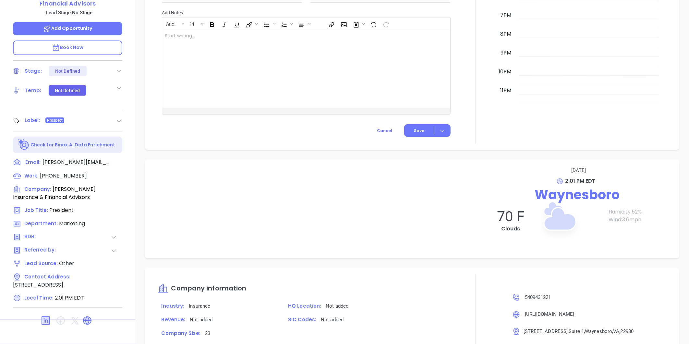
type input "[PERSON_NAME]"
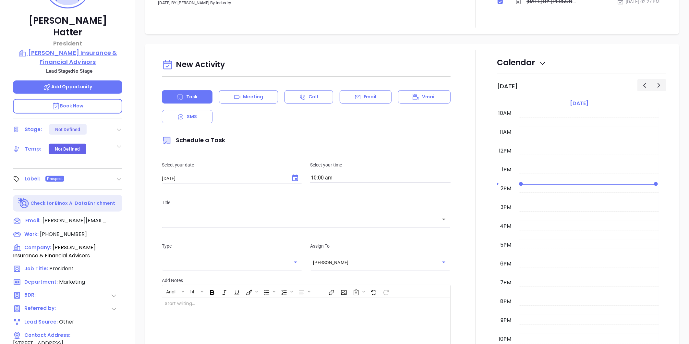
scroll to position [0, 0]
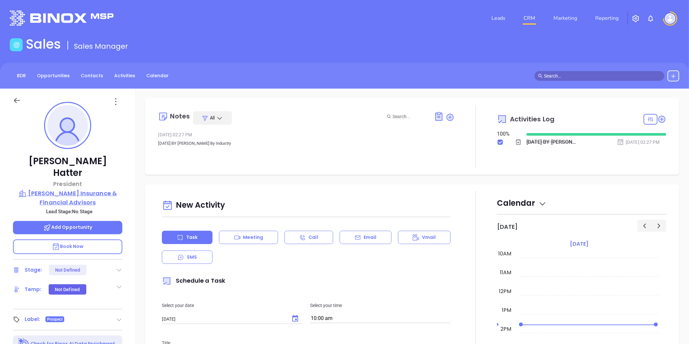
click at [106, 189] on p "Weaver Insurance & Financial Advisors" at bounding box center [67, 198] width 109 height 18
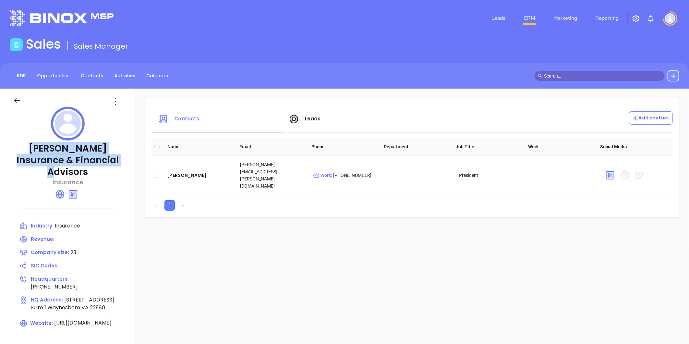
drag, startPoint x: 65, startPoint y: 160, endPoint x: 7, endPoint y: 150, distance: 58.3
click at [7, 150] on div "Weaver Insurance & Financial Advisors Insurance Industry: Insurance Revenue: Co…" at bounding box center [67, 227] width 135 height 276
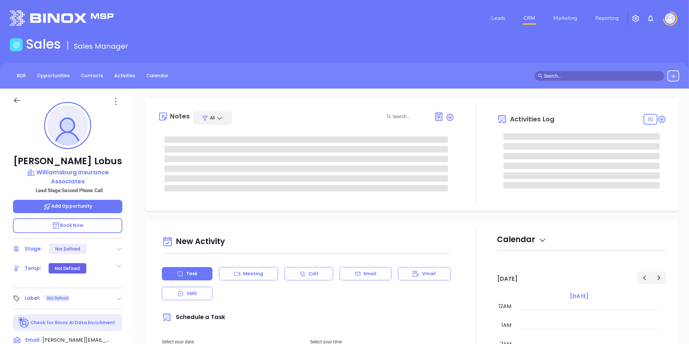
type input "[DATE]"
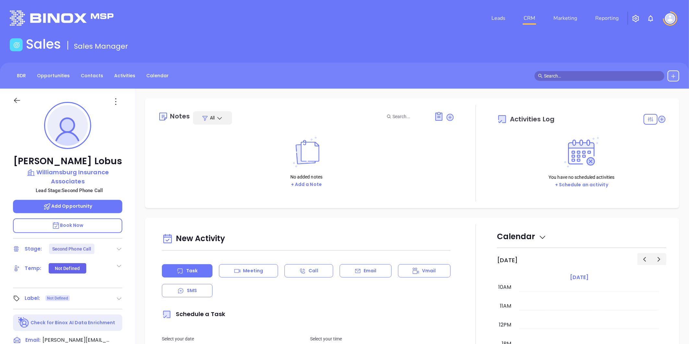
type input "[PERSON_NAME]"
click at [119, 247] on icon at bounding box center [119, 248] width 6 height 6
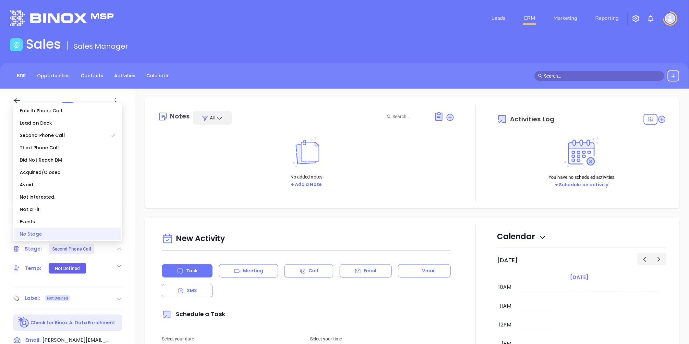
click at [80, 232] on div "No Stage" at bounding box center [67, 234] width 107 height 12
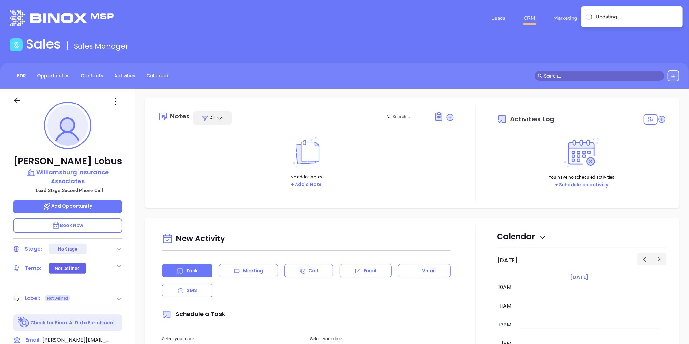
click at [166, 154] on div "No added notes + Add a Note" at bounding box center [306, 162] width 296 height 65
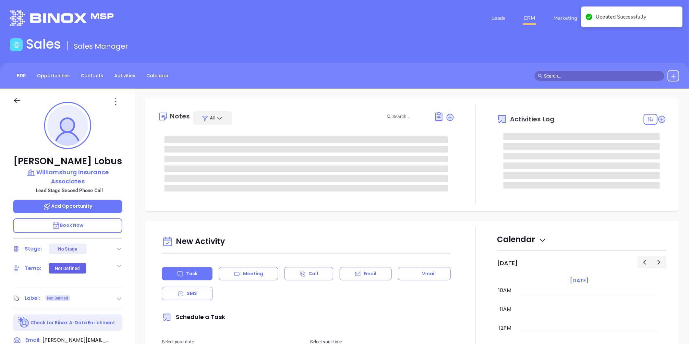
click at [116, 96] on icon at bounding box center [116, 101] width 10 height 10
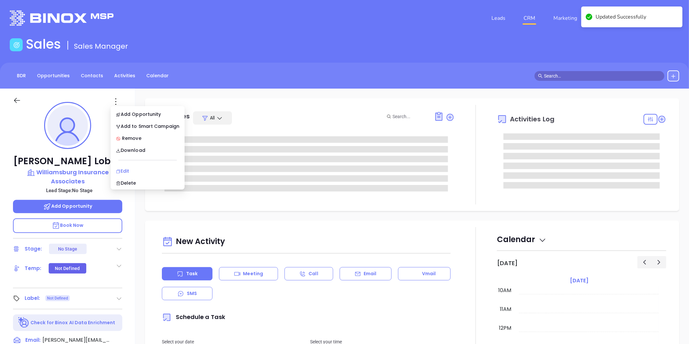
click at [133, 167] on div "Edit" at bounding box center [148, 170] width 64 height 7
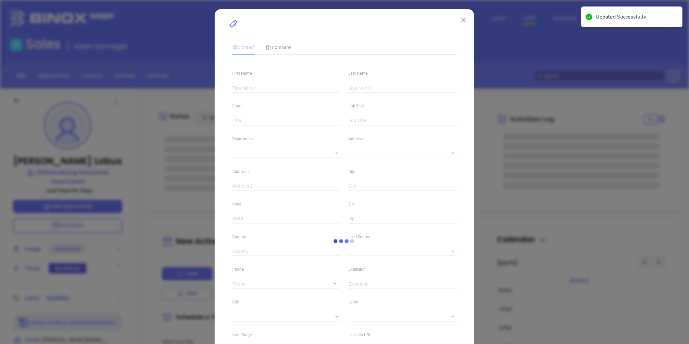
type input "[PERSON_NAME]"
type input "Lobus"
type input "[PERSON_NAME][EMAIL_ADDRESS][PERSON_NAME][DOMAIN_NAME]"
type input "1"
type input "[DOMAIN_NAME][URL][PERSON_NAME]"
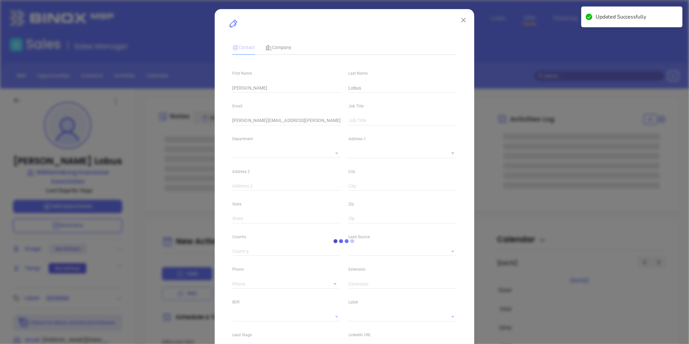
type input "Marketing"
type input "Website Reveal"
type input "undefined undefined"
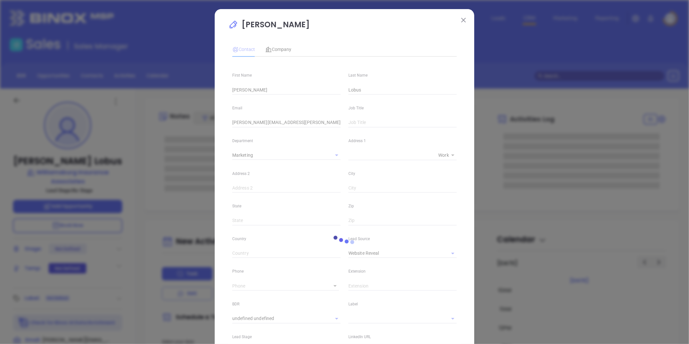
type input "[PHONE_NUMBER]"
type input "1"
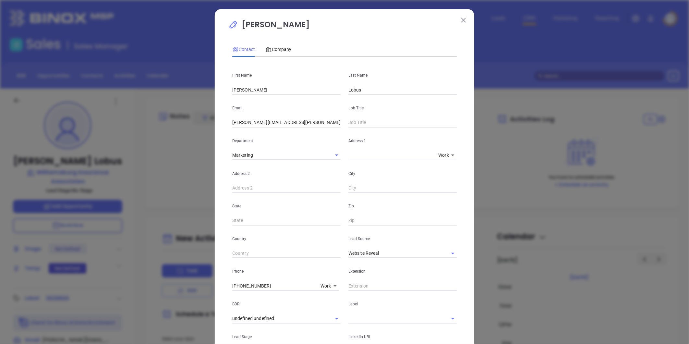
drag, startPoint x: 248, startPoint y: 85, endPoint x: 110, endPoint y: 98, distance: 139.1
click at [110, 98] on div "[PERSON_NAME] Contact Company First Name [PERSON_NAME] Last Name [PERSON_NAME] …" at bounding box center [344, 172] width 689 height 344
click at [269, 88] on input "[PERSON_NAME]" at bounding box center [286, 90] width 108 height 10
drag, startPoint x: 261, startPoint y: 91, endPoint x: 182, endPoint y: 93, distance: 78.5
click at [182, 93] on div "[PERSON_NAME] Contact Company First Name [PERSON_NAME] Last Name [PERSON_NAME] …" at bounding box center [344, 172] width 689 height 344
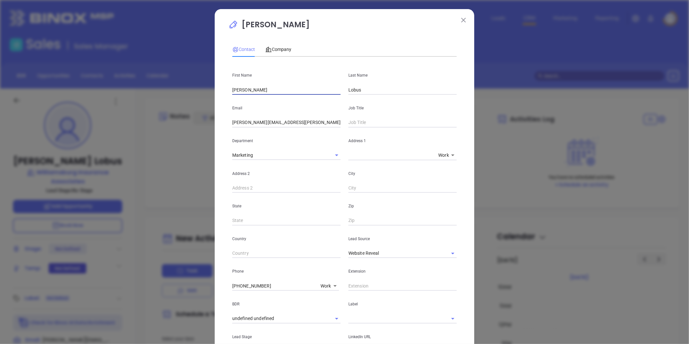
type input "[PERSON_NAME]"
type input "Stopski"
type input "Partner"
click at [271, 125] on input "[PERSON_NAME][EMAIL_ADDRESS][PERSON_NAME][DOMAIN_NAME]" at bounding box center [286, 123] width 108 height 10
click at [272, 123] on input "[PERSON_NAME][EMAIL_ADDRESS][PERSON_NAME][DOMAIN_NAME]" at bounding box center [286, 123] width 108 height 10
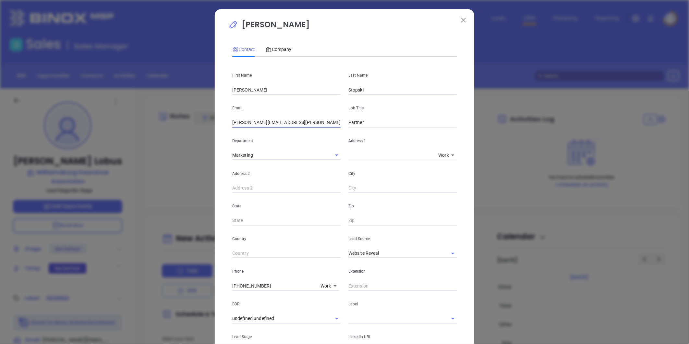
click at [272, 122] on input "[PERSON_NAME][EMAIL_ADDRESS][PERSON_NAME][DOMAIN_NAME]" at bounding box center [286, 123] width 108 height 10
paste input "djstopski@coverageinc"
click at [442, 252] on icon "Clear" at bounding box center [444, 253] width 4 height 4
type input "[EMAIL_ADDRESS][DOMAIN_NAME]"
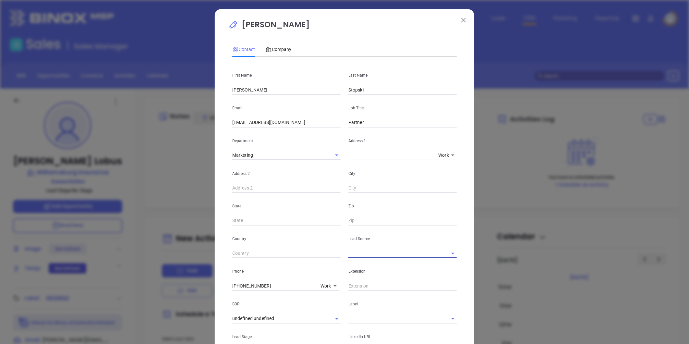
click at [414, 255] on input "text" at bounding box center [393, 252] width 90 height 9
click at [384, 267] on li "Binox" at bounding box center [402, 268] width 108 height 12
type input "Binox"
drag, startPoint x: 273, startPoint y: 287, endPoint x: 96, endPoint y: 279, distance: 177.2
click at [98, 279] on div "[PERSON_NAME] Contact Company First Name [PERSON_NAME] Last Name [PERSON_NAME] …" at bounding box center [344, 172] width 689 height 344
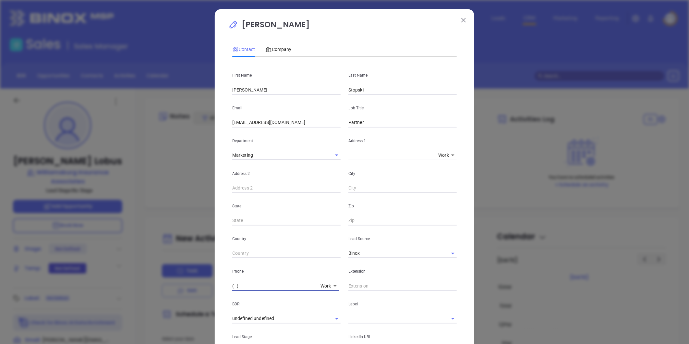
type input "( ) -"
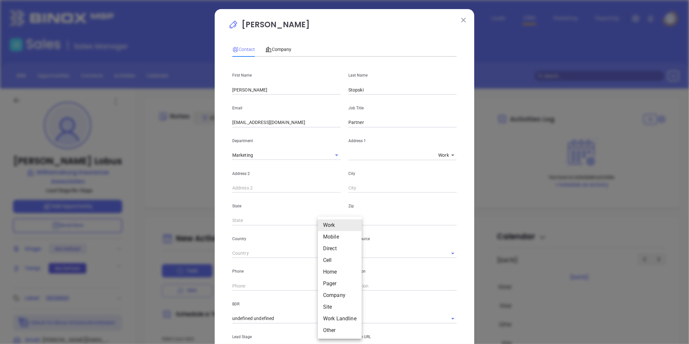
click at [322, 286] on body "Leads CRM Marketing Reporting Financial Leads Leads Sales Sales Manager BDR Opp…" at bounding box center [344, 172] width 689 height 344
click at [330, 304] on li "Site" at bounding box center [340, 307] width 44 height 12
type input "11"
click at [283, 282] on input "( ) -" at bounding box center [276, 286] width 89 height 10
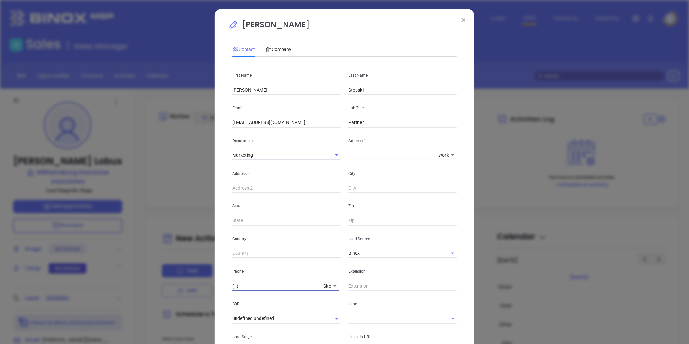
paste input "757) 253-0240"
type input "[PHONE_NUMBER]"
click at [278, 45] on div "Company" at bounding box center [278, 49] width 26 height 15
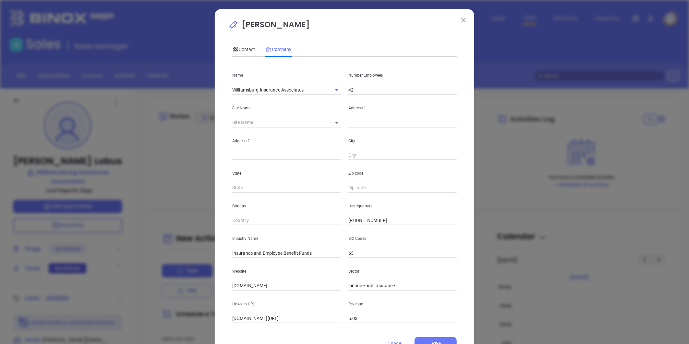
click at [366, 89] on input "42" at bounding box center [402, 90] width 108 height 10
type input "4"
type input "10"
click at [332, 123] on body "Leads CRM Marketing Reporting Financial Leads Leads Sales Sales Manager BDR Opp…" at bounding box center [344, 172] width 689 height 344
click at [333, 123] on li "[GEOGRAPHIC_DATA]" at bounding box center [355, 123] width 60 height 12
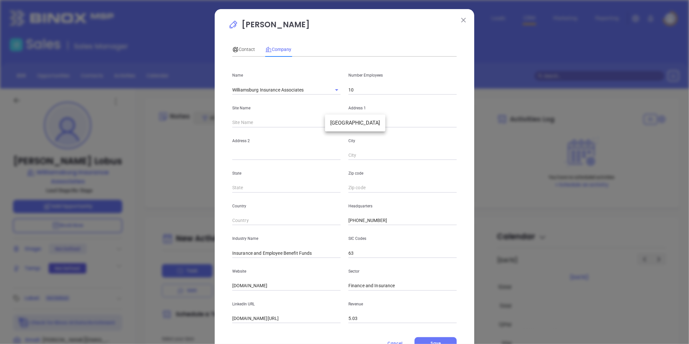
type input "[GEOGRAPHIC_DATA]"
type input "126310"
type input "[STREET_ADDRESS]"
type input "[GEOGRAPHIC_DATA]"
type input "VA"
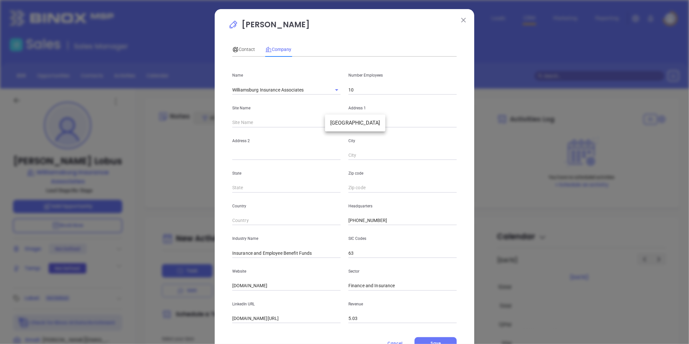
type input "23188-3425"
type input "US"
drag, startPoint x: 422, startPoint y: 127, endPoint x: 421, endPoint y: 124, distance: 3.3
click at [420, 124] on div "Name Williamsburg Insurance Associates Number Employees 10 Site Name [GEOGRAPHI…" at bounding box center [344, 192] width 224 height 261
drag, startPoint x: 421, startPoint y: 124, endPoint x: 306, endPoint y: 128, distance: 114.5
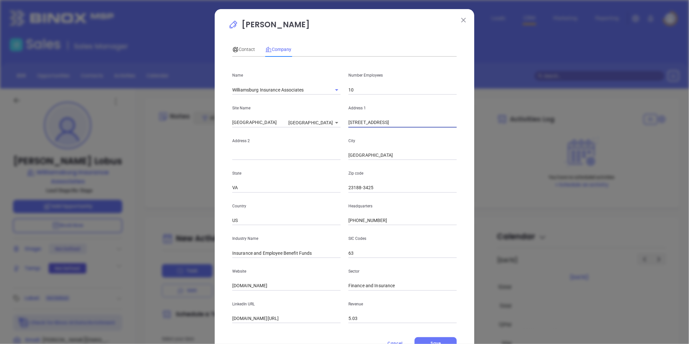
click at [272, 133] on div "Name Williamsburg Insurance Associates Number Employees 10 Site Name [GEOGRAPHI…" at bounding box center [344, 192] width 224 height 261
paste input "[STREET_ADDRESS]"
drag, startPoint x: 399, startPoint y: 124, endPoint x: 410, endPoint y: 126, distance: 10.9
click at [399, 124] on input "[STREET_ADDRESS]" at bounding box center [402, 123] width 108 height 10
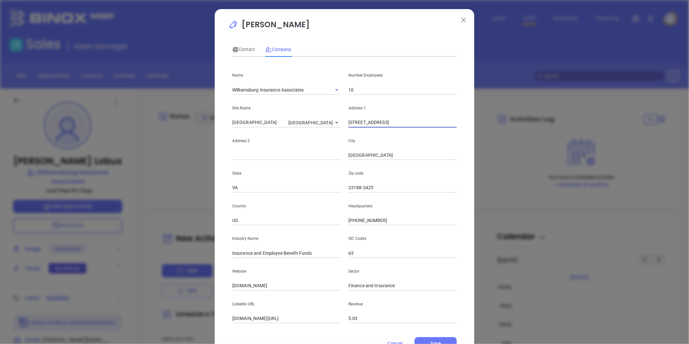
drag, startPoint x: 390, startPoint y: 122, endPoint x: 593, endPoint y: 111, distance: 202.9
click at [593, 111] on div "[PERSON_NAME] Contact Company First Name [PERSON_NAME] Last Name [PERSON_NAME] …" at bounding box center [344, 172] width 689 height 344
type input "[STREET_ADDRESS]"
paste input "[GEOGRAPHIC_DATA]"
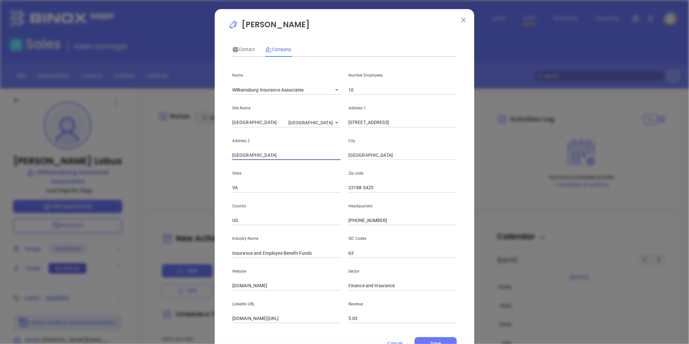
drag, startPoint x: 247, startPoint y: 154, endPoint x: 565, endPoint y: 107, distance: 321.9
click at [565, 108] on div "[PERSON_NAME] Contact Company First Name [PERSON_NAME] Last Name [PERSON_NAME] …" at bounding box center [344, 172] width 689 height 344
type input "Suite C"
drag, startPoint x: 335, startPoint y: 189, endPoint x: 331, endPoint y: 192, distance: 5.2
click at [331, 192] on div "State [US_STATE] Zip code 23188-3425" at bounding box center [344, 176] width 232 height 33
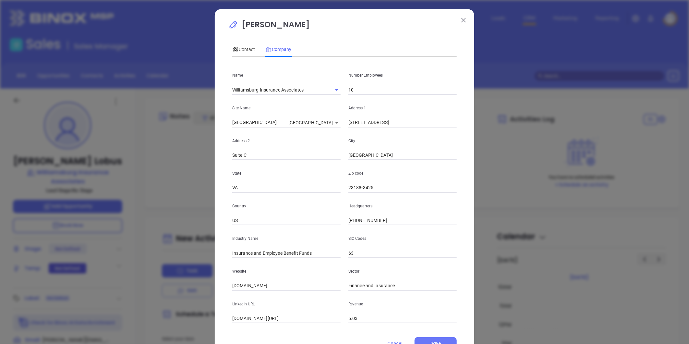
click at [385, 184] on div "Zip code 23188-3425" at bounding box center [402, 176] width 116 height 33
click at [389, 184] on input "23188-3425" at bounding box center [402, 188] width 108 height 10
drag, startPoint x: 359, startPoint y: 185, endPoint x: 541, endPoint y: 162, distance: 184.3
click at [542, 162] on div "[PERSON_NAME] Contact Company First Name [PERSON_NAME] Last Name [PERSON_NAME] …" at bounding box center [344, 172] width 689 height 344
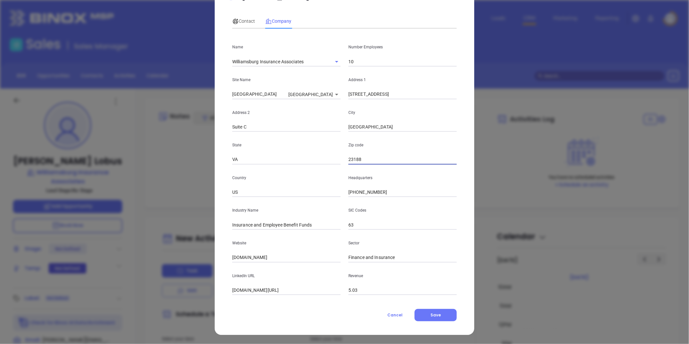
type input "23188"
drag, startPoint x: 299, startPoint y: 254, endPoint x: 75, endPoint y: 258, distance: 223.8
click at [75, 258] on div "[PERSON_NAME] Contact Company First Name [PERSON_NAME] Last Name [PERSON_NAME] …" at bounding box center [344, 172] width 689 height 344
paste input "[URL][DOMAIN_NAME]"
type input "[URL][DOMAIN_NAME]"
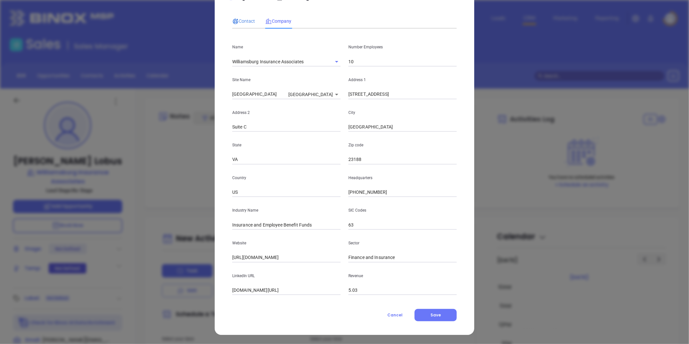
click at [245, 22] on span "Contact" at bounding box center [243, 20] width 23 height 5
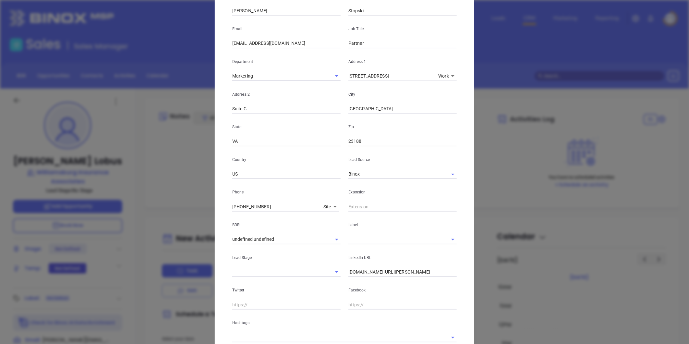
scroll to position [126, 0]
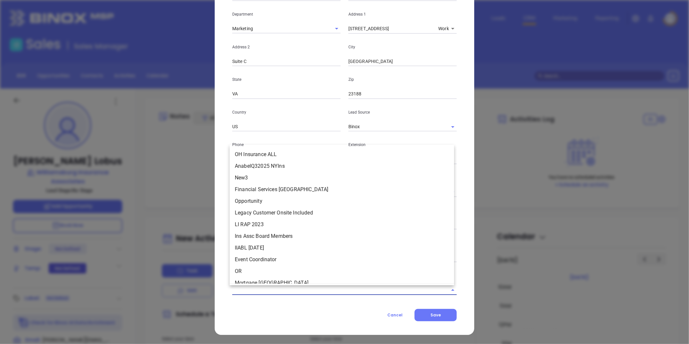
click at [285, 286] on input "text" at bounding box center [335, 289] width 206 height 9
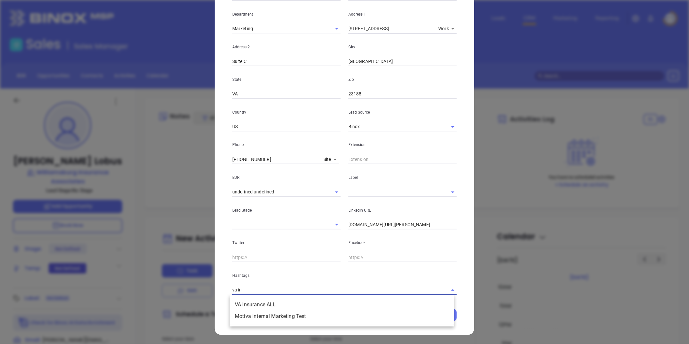
type input "va ins"
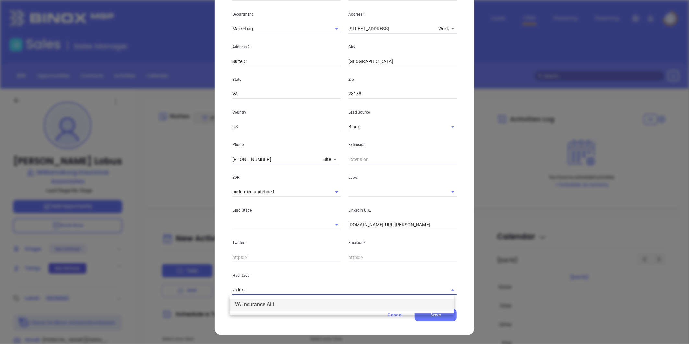
click at [263, 306] on li "VA Insurance ALL" at bounding box center [342, 305] width 224 height 12
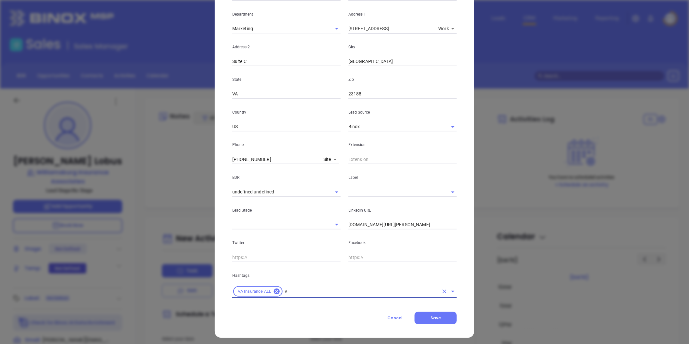
type input "va"
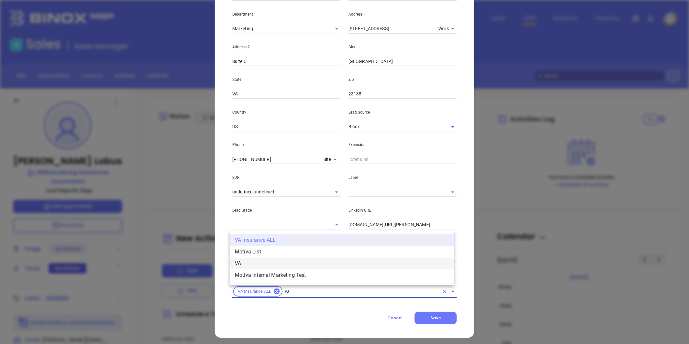
click at [249, 262] on li "VA" at bounding box center [342, 263] width 224 height 12
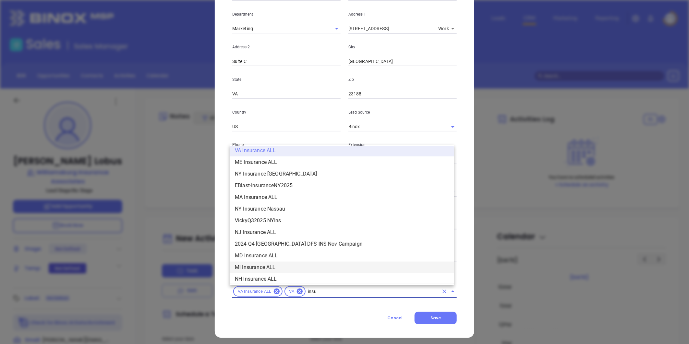
scroll to position [121, 0]
type input "insurance"
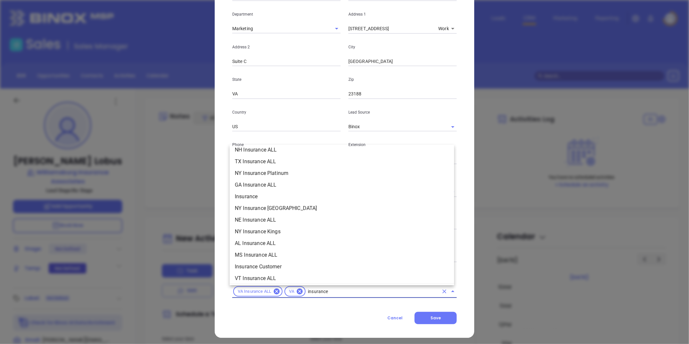
scroll to position [229, 0]
click at [248, 195] on li "Insurance" at bounding box center [342, 194] width 224 height 12
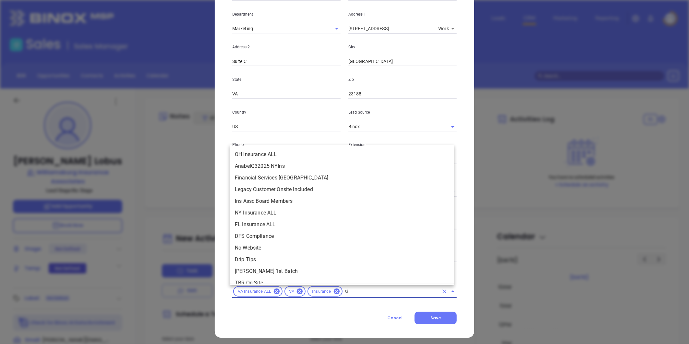
scroll to position [0, 0]
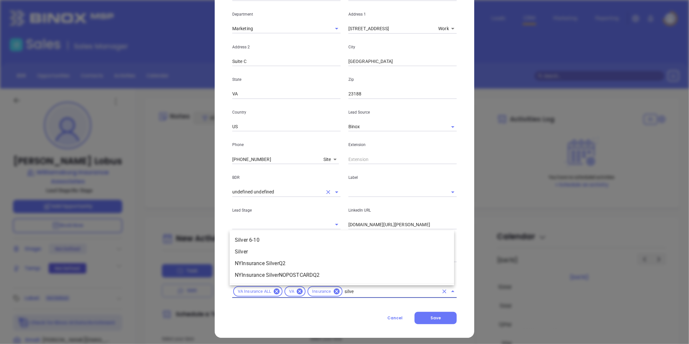
type input "silver"
drag, startPoint x: 257, startPoint y: 237, endPoint x: 254, endPoint y: 233, distance: 4.9
click at [256, 236] on li "Silver 6-10" at bounding box center [342, 240] width 224 height 12
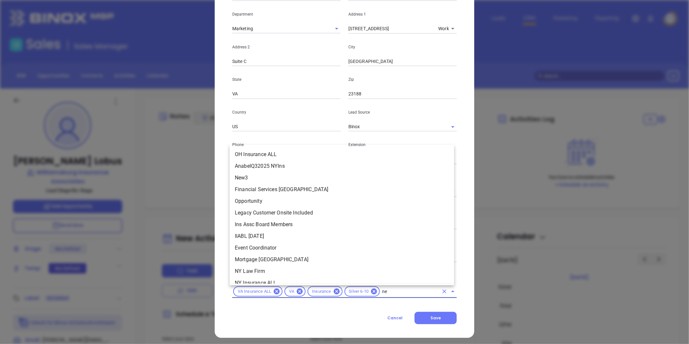
type input "new"
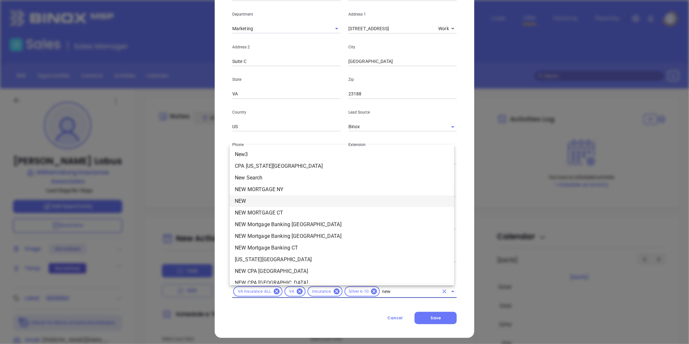
click at [245, 199] on li "NEW" at bounding box center [342, 201] width 224 height 12
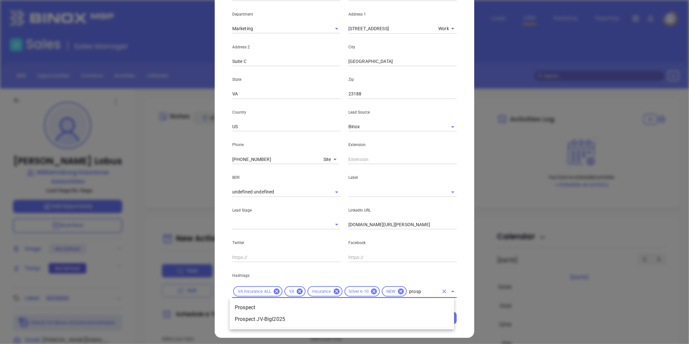
type input "prospe"
click at [260, 304] on li "Prospect" at bounding box center [342, 308] width 224 height 12
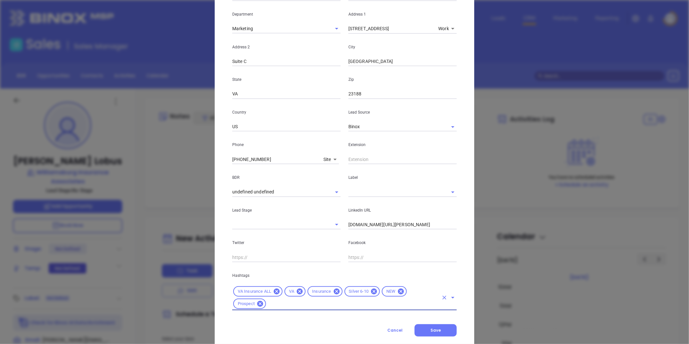
click at [378, 225] on input "[DOMAIN_NAME][URL][PERSON_NAME]" at bounding box center [402, 225] width 108 height 10
click at [378, 222] on input "[DOMAIN_NAME][URL][PERSON_NAME]" at bounding box center [402, 225] width 108 height 10
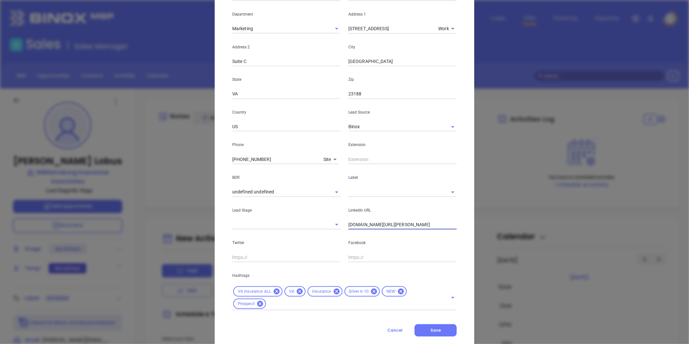
click at [378, 222] on input "[DOMAIN_NAME][URL][PERSON_NAME]" at bounding box center [402, 225] width 108 height 10
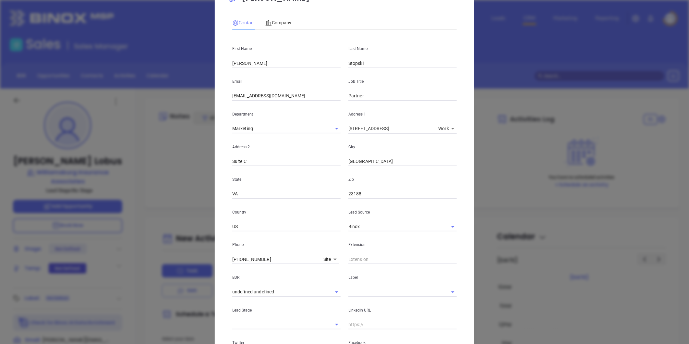
scroll to position [72, 0]
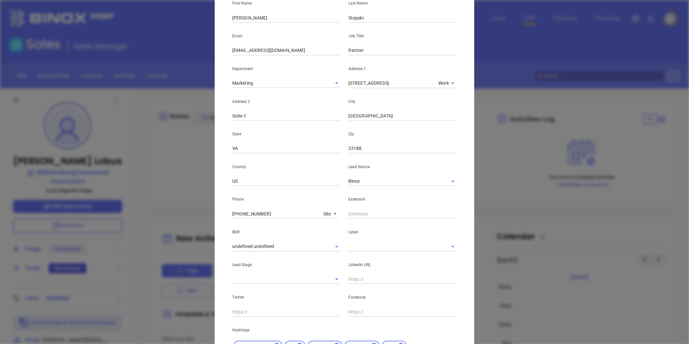
click at [364, 245] on input "text" at bounding box center [393, 246] width 90 height 9
click at [363, 259] on li "Prospect" at bounding box center [402, 261] width 108 height 12
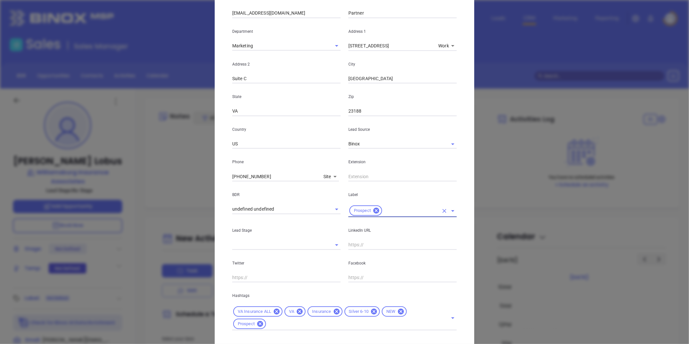
scroll to position [144, 0]
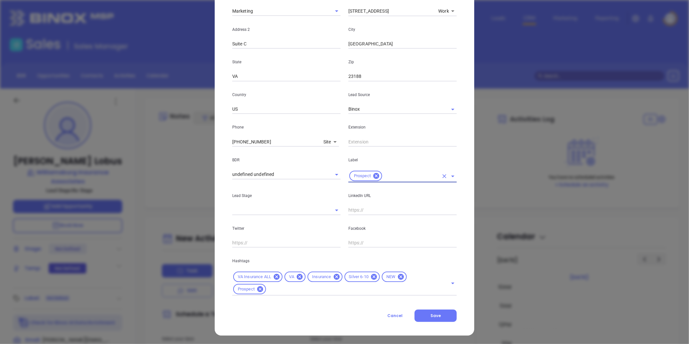
click at [358, 216] on div "Facebook" at bounding box center [402, 231] width 116 height 33
click at [357, 211] on input "text" at bounding box center [402, 210] width 108 height 10
paste input "[DOMAIN_NAME][URL][PERSON_NAME]“[PERSON_NAME]”-[PERSON_NAME]-41082696"
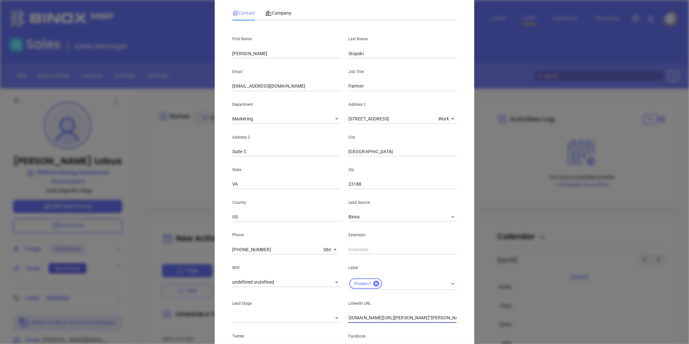
scroll to position [0, 0]
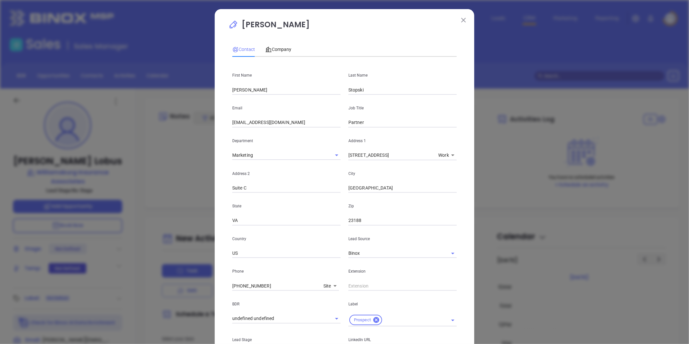
type input "[DOMAIN_NAME][URL][PERSON_NAME]“[PERSON_NAME]”-[PERSON_NAME]-41082696"
drag, startPoint x: 259, startPoint y: 83, endPoint x: 263, endPoint y: 91, distance: 9.3
click at [259, 83] on div "First Name [PERSON_NAME]" at bounding box center [286, 78] width 116 height 33
click at [268, 92] on input "[PERSON_NAME]" at bounding box center [286, 90] width 108 height 10
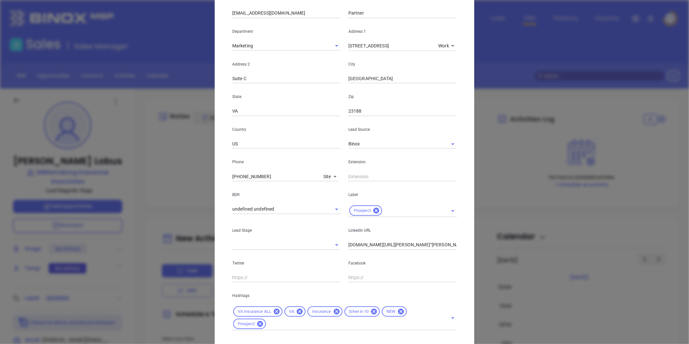
scroll to position [145, 0]
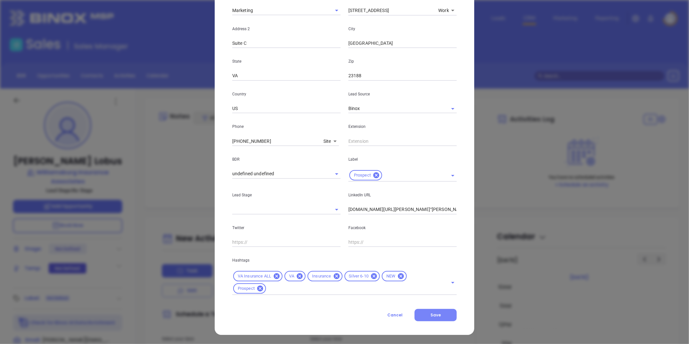
type input "[PERSON_NAME]"
drag, startPoint x: 428, startPoint y: 310, endPoint x: 464, endPoint y: 322, distance: 37.4
click at [431, 312] on button "Save" at bounding box center [435, 315] width 42 height 12
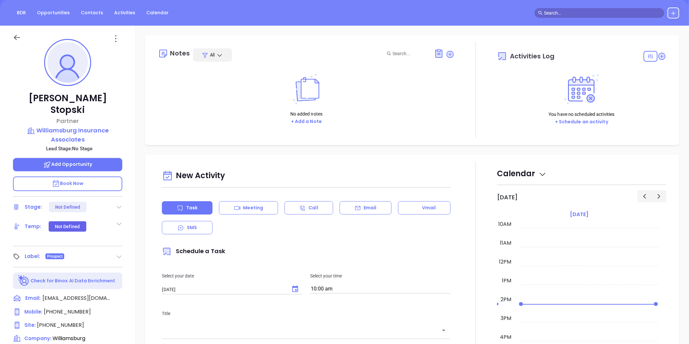
scroll to position [0, 0]
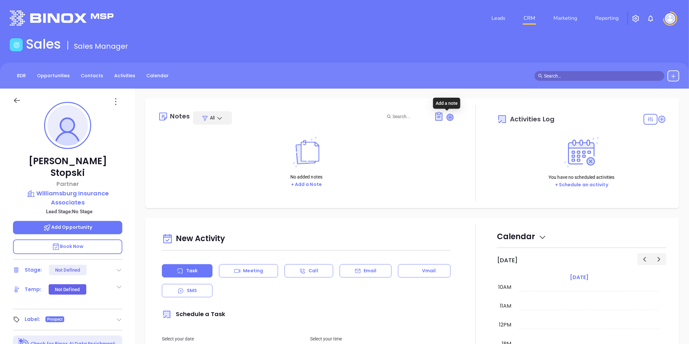
click at [447, 118] on icon at bounding box center [450, 117] width 6 height 6
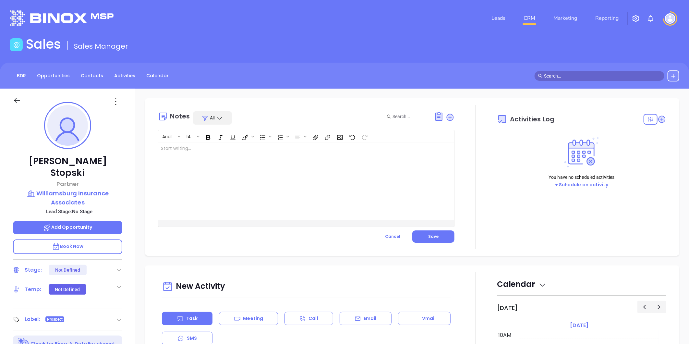
drag, startPoint x: 324, startPoint y: 151, endPoint x: 319, endPoint y: 147, distance: 6.7
click at [319, 147] on div at bounding box center [295, 181] width 275 height 78
click at [427, 232] on button "Save" at bounding box center [433, 236] width 42 height 12
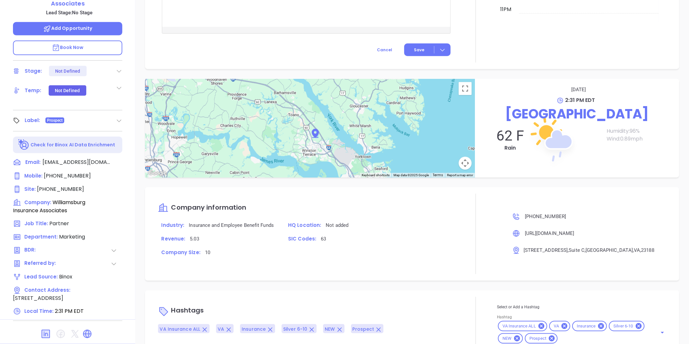
scroll to position [277, 0]
